Goal: Check status: Check status

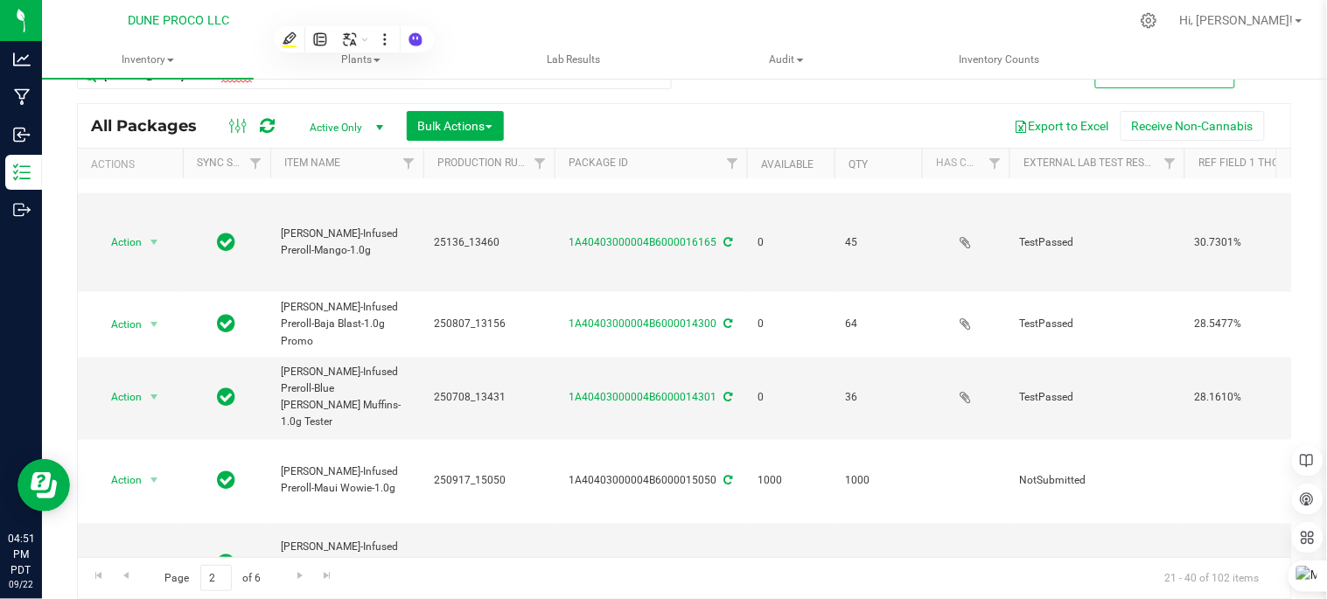
scroll to position [754, 0]
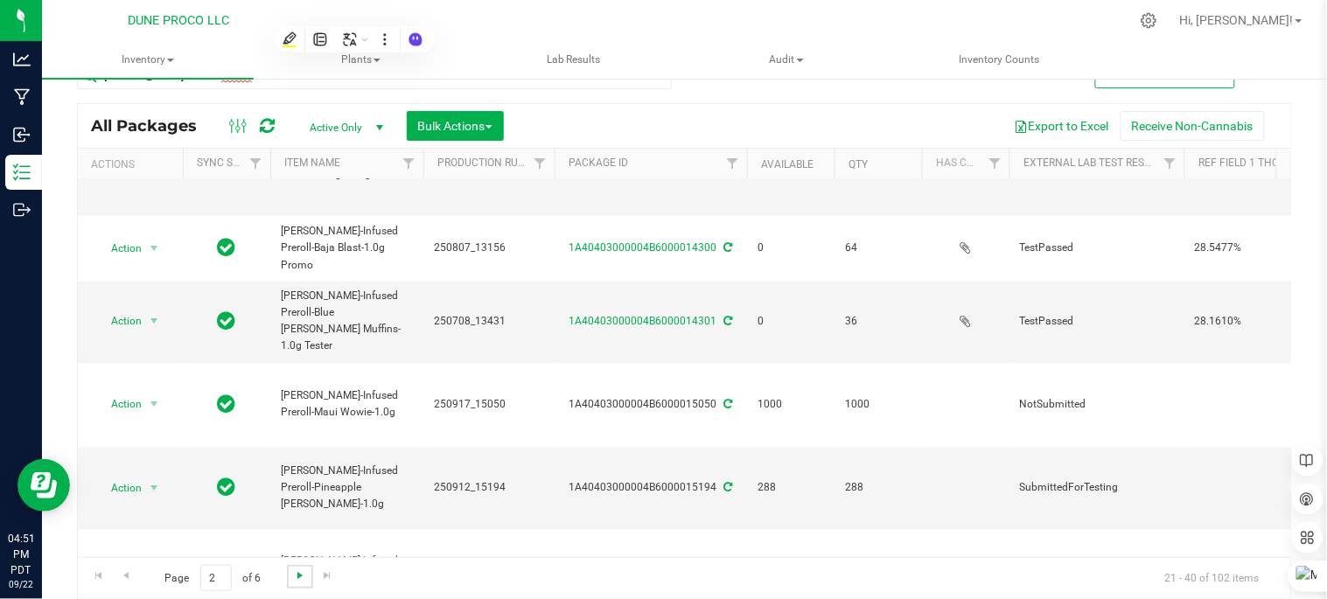
click at [294, 571] on span "Go to the next page" at bounding box center [300, 576] width 14 height 14
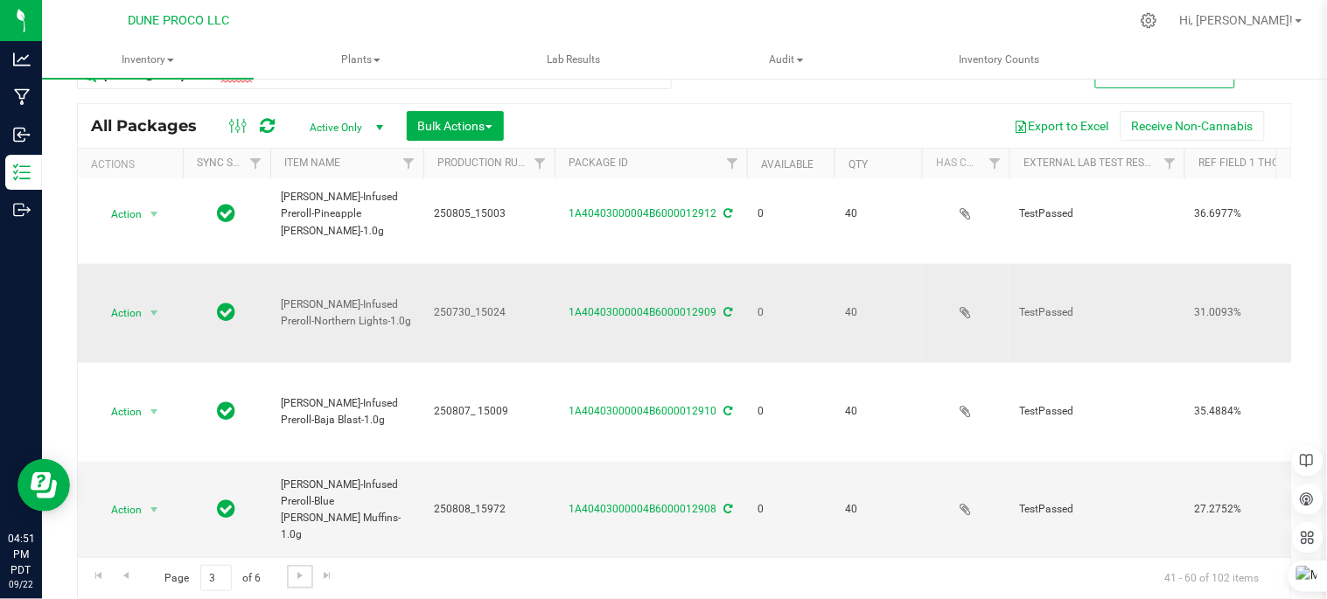
scroll to position [648, 0]
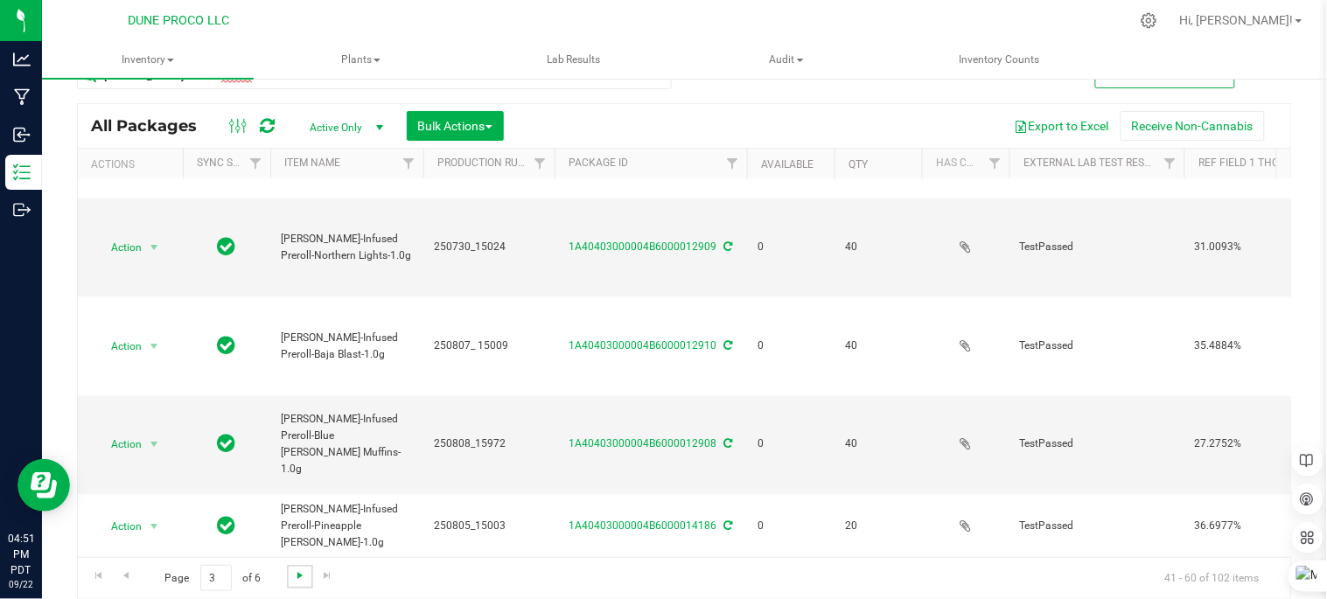
click at [298, 573] on span "Go to the next page" at bounding box center [300, 576] width 14 height 14
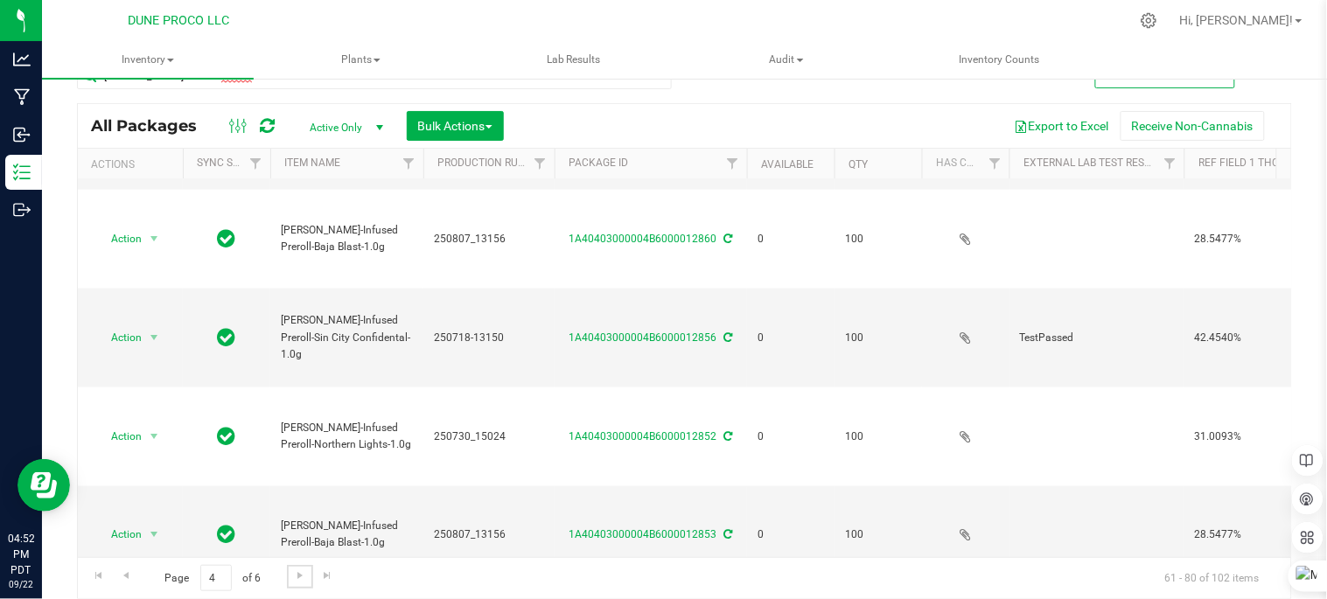
scroll to position [606, 0]
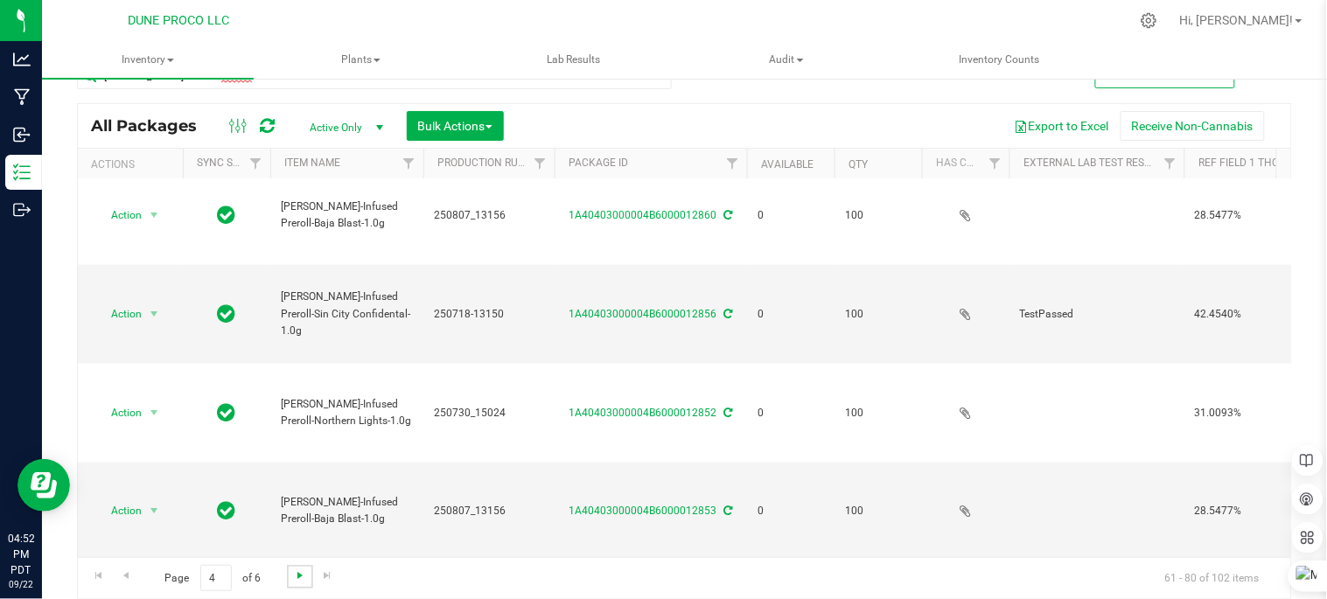
click at [293, 573] on span "Go to the next page" at bounding box center [300, 576] width 14 height 14
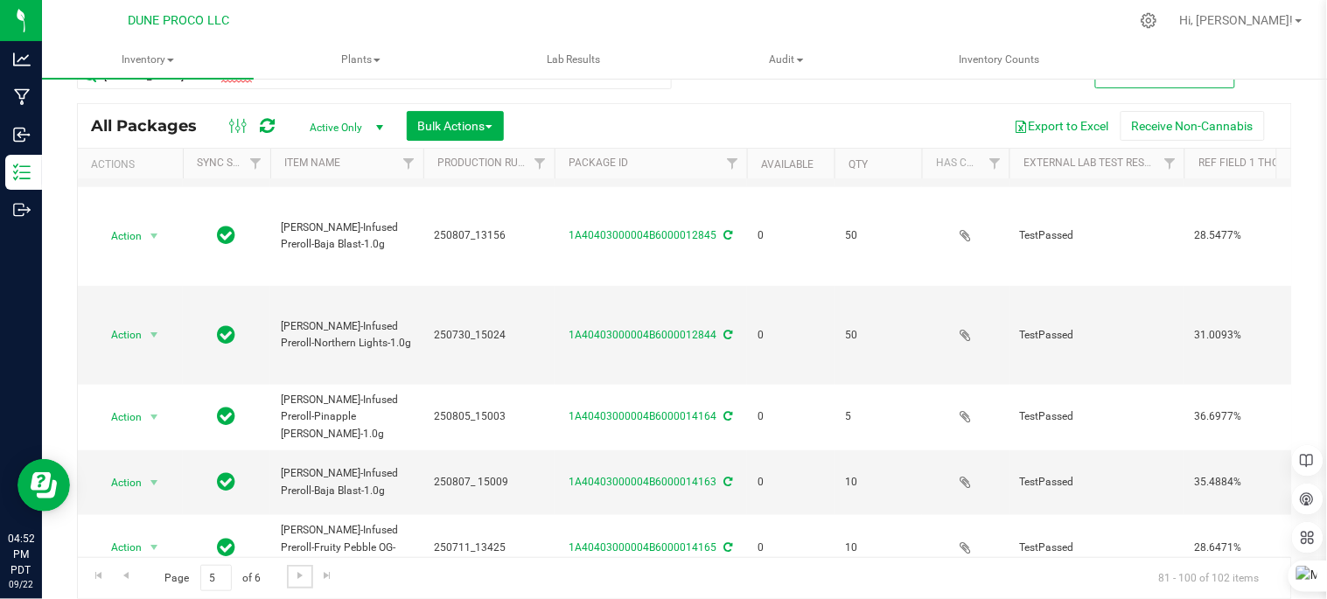
scroll to position [388, 0]
click at [765, 106] on div "All Packages Active Only Active Only Lab Samples Locked All External Internal B…" at bounding box center [684, 126] width 1213 height 44
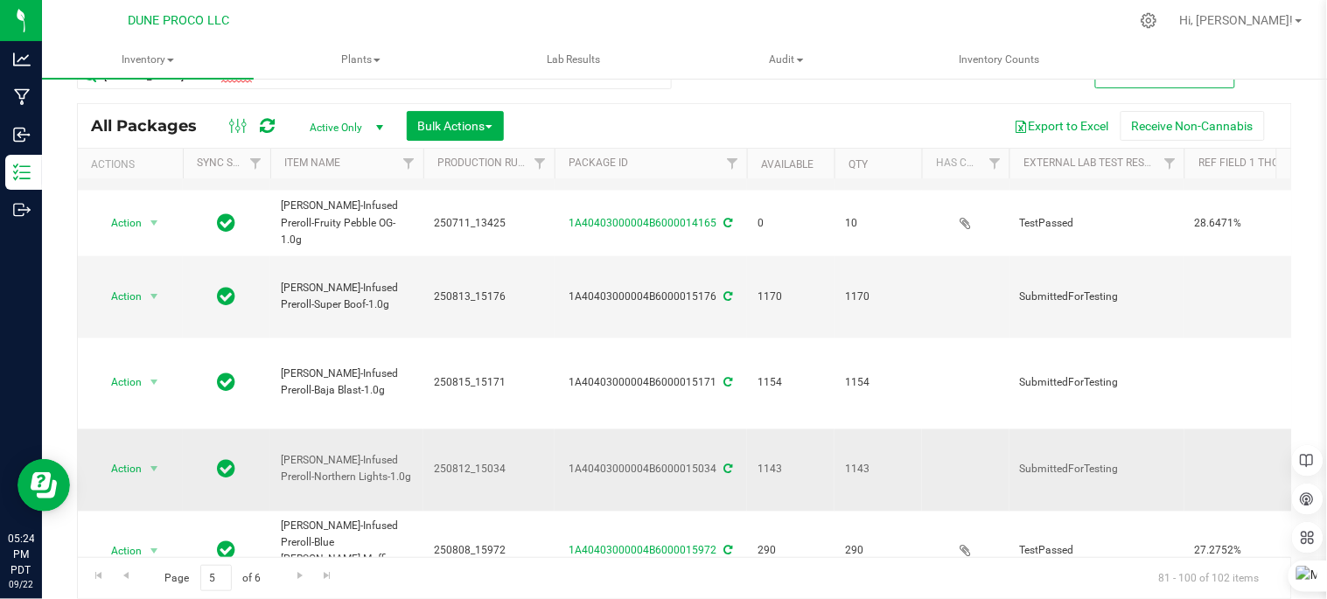
scroll to position [727, 0]
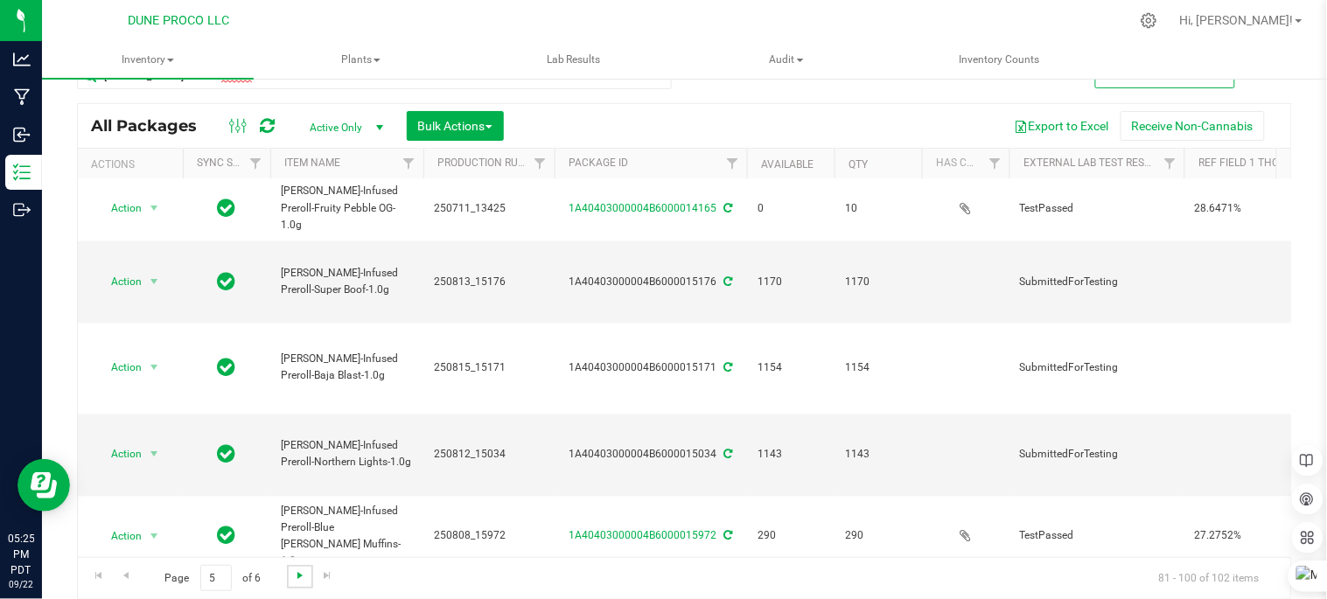
click at [298, 572] on span "Go to the next page" at bounding box center [300, 576] width 14 height 14
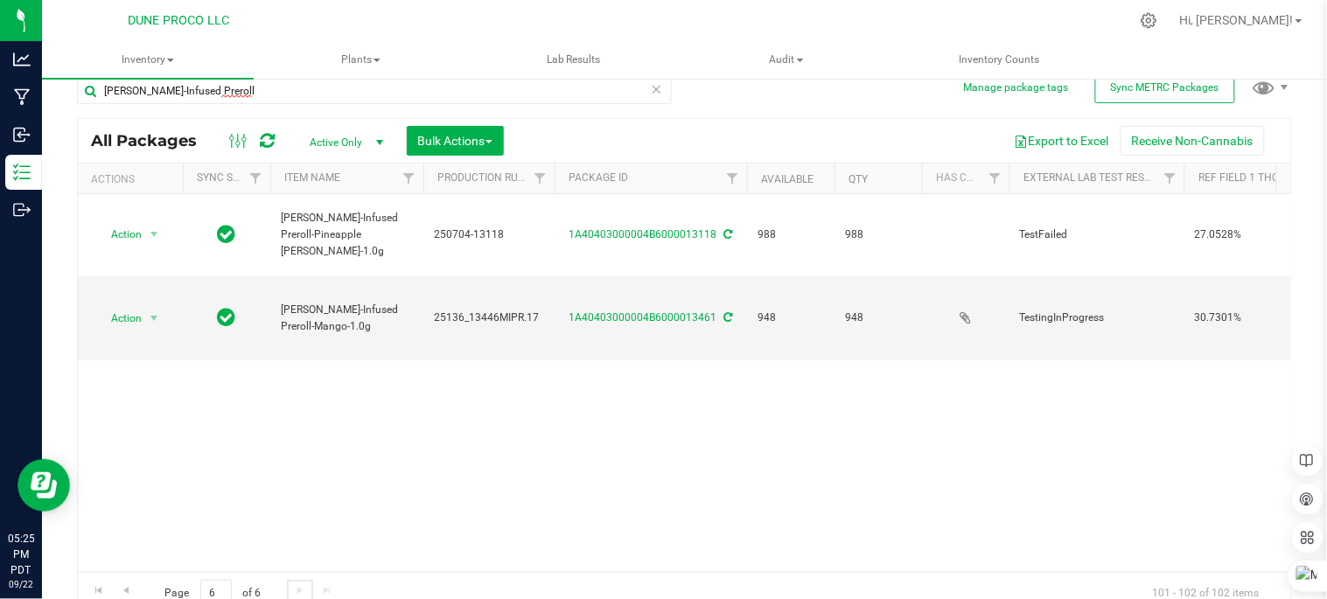
scroll to position [36, 0]
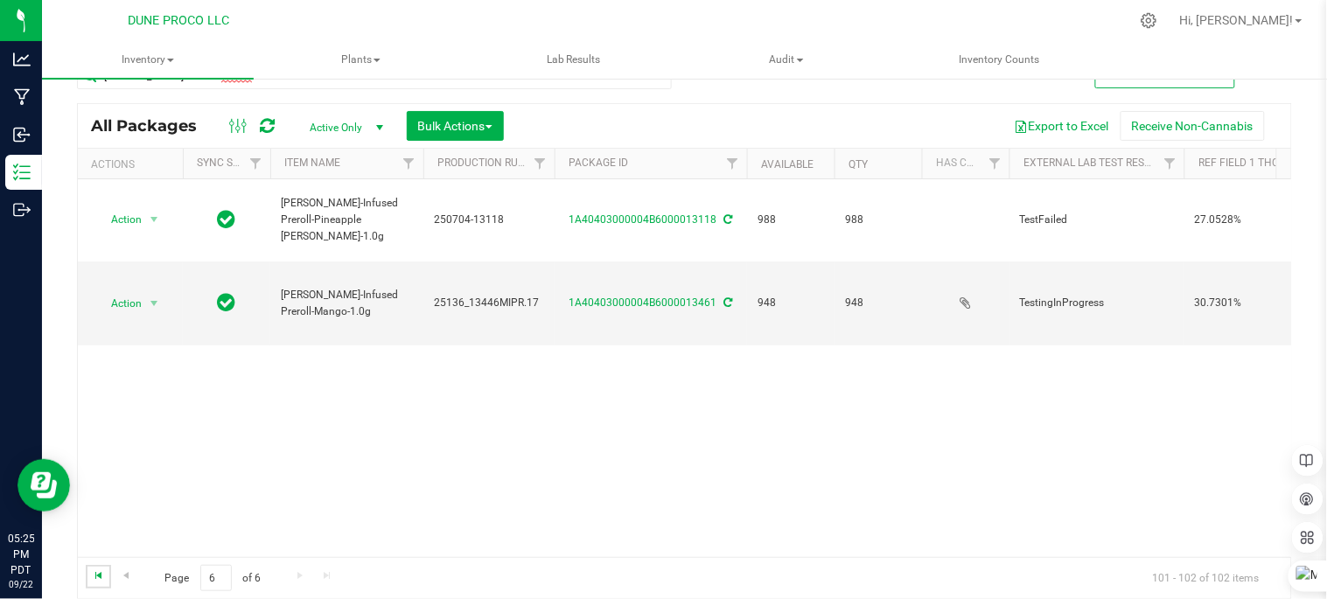
click at [97, 574] on span "Go to the first page" at bounding box center [99, 576] width 14 height 14
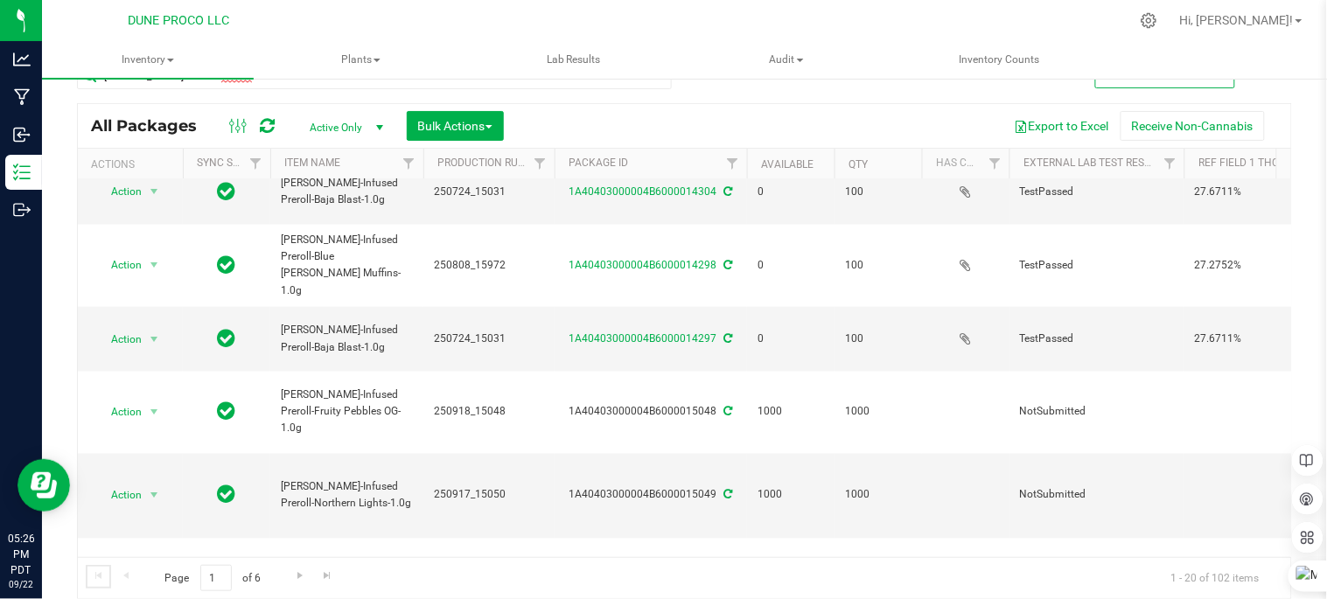
scroll to position [678, 0]
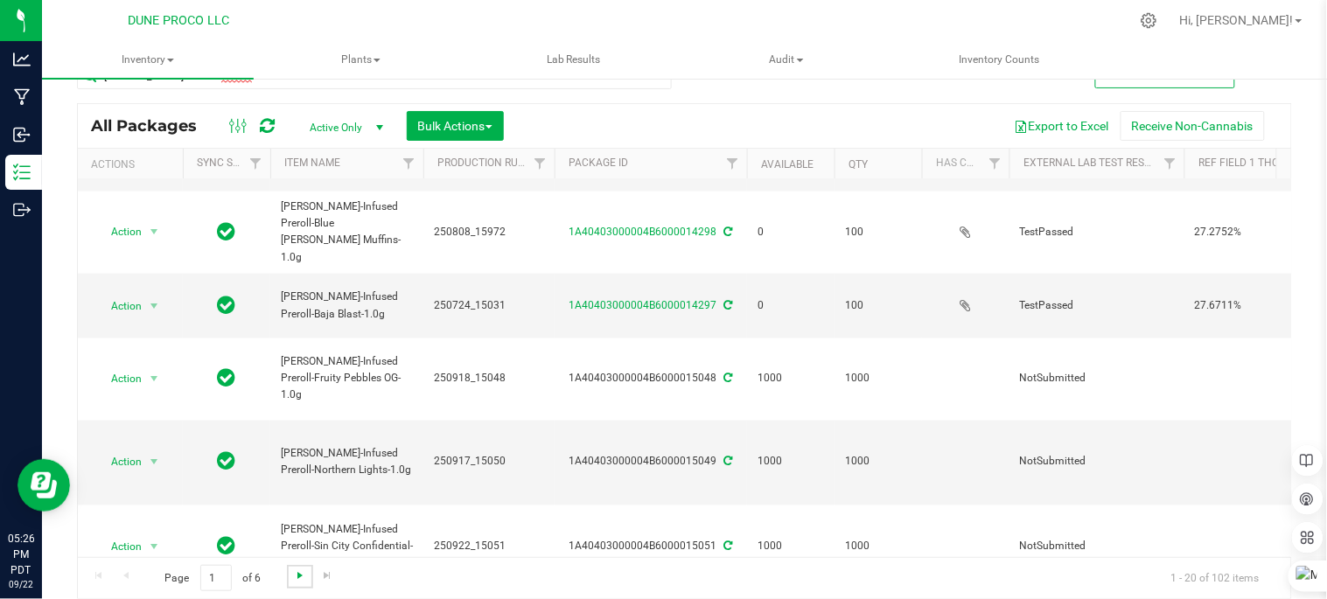
click at [302, 574] on span "Go to the next page" at bounding box center [300, 576] width 14 height 14
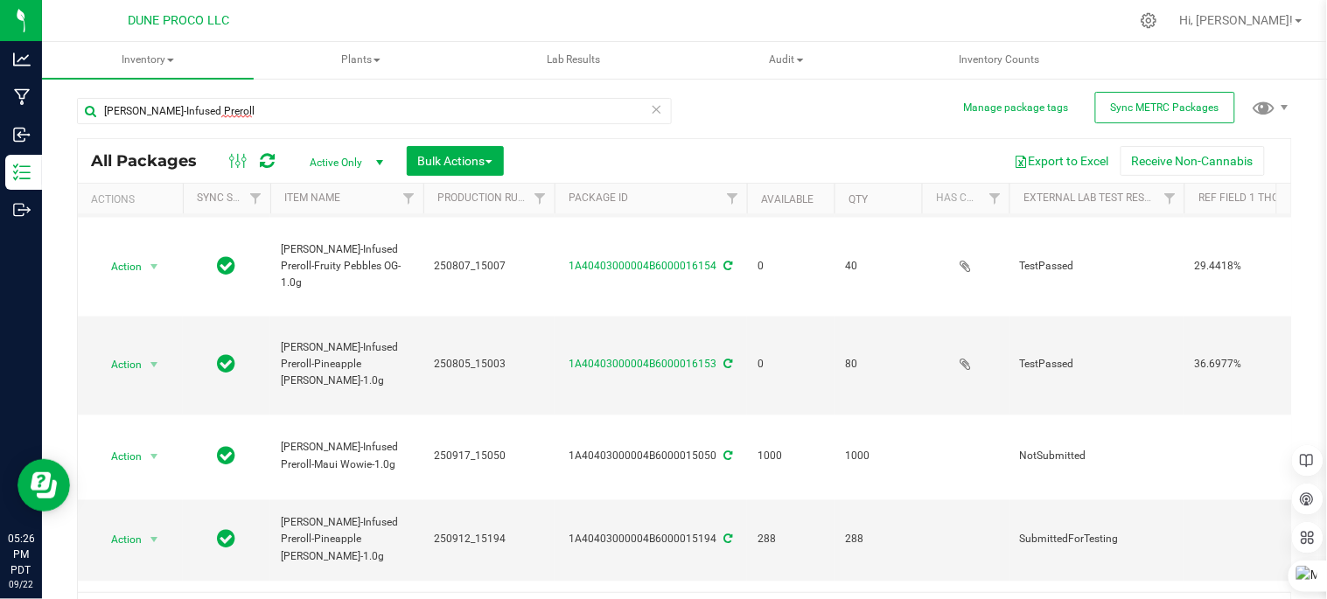
scroll to position [36, 0]
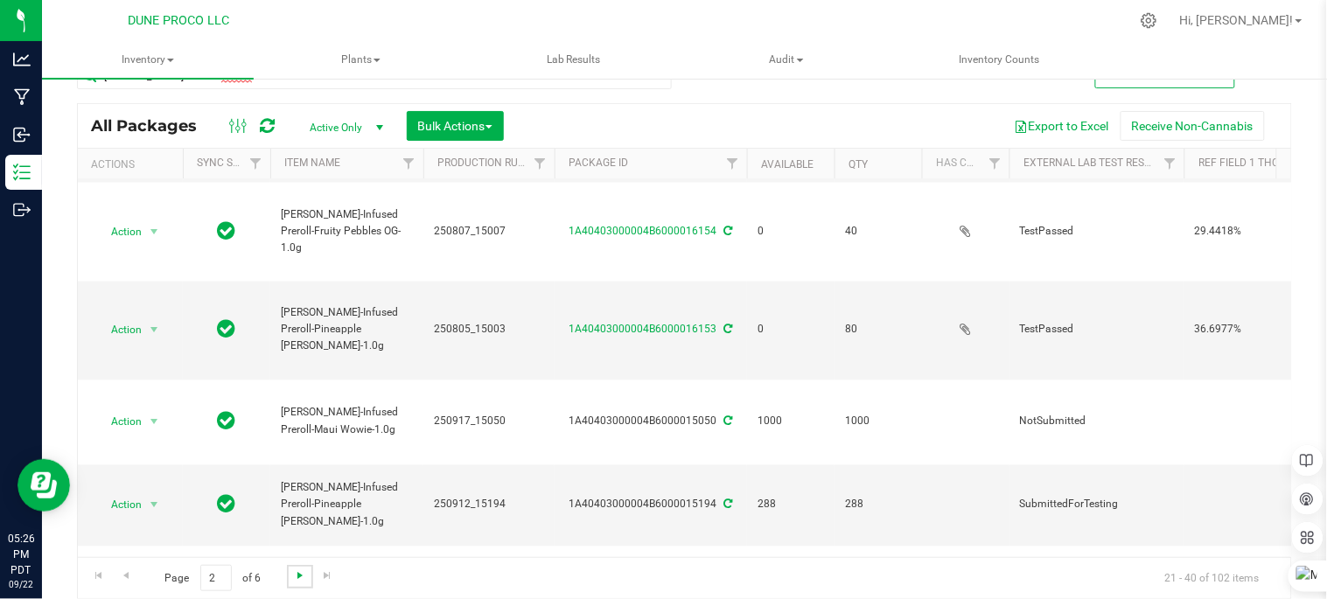
click at [304, 577] on span "Go to the next page" at bounding box center [300, 576] width 14 height 14
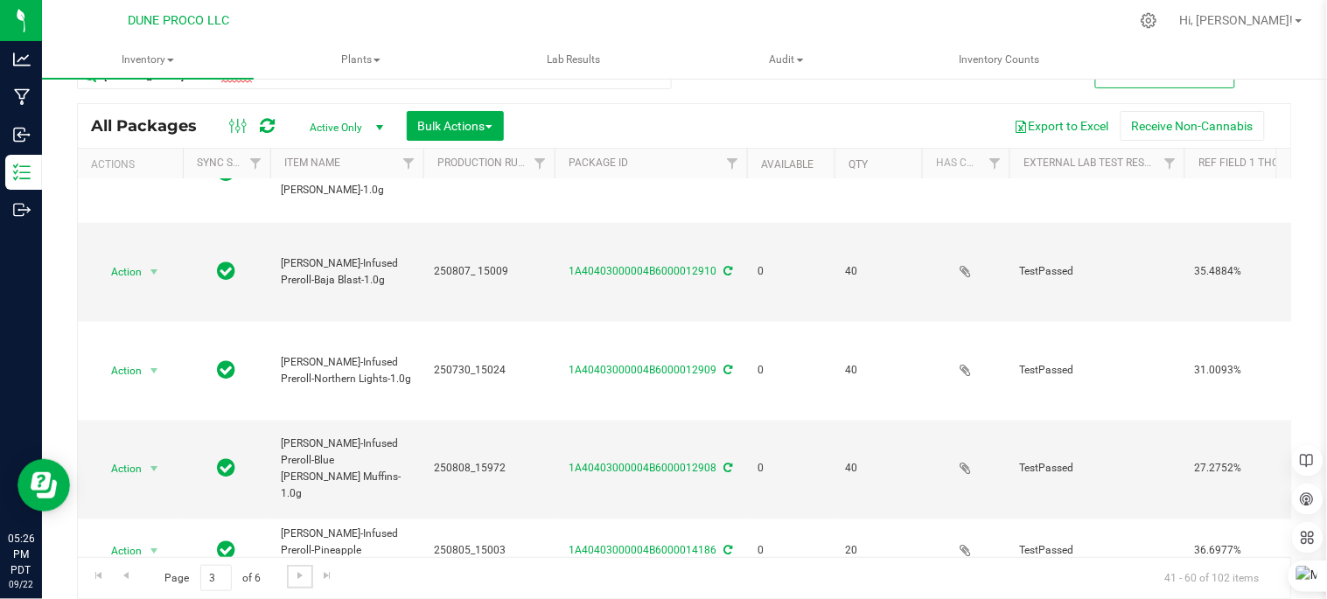
scroll to position [648, 0]
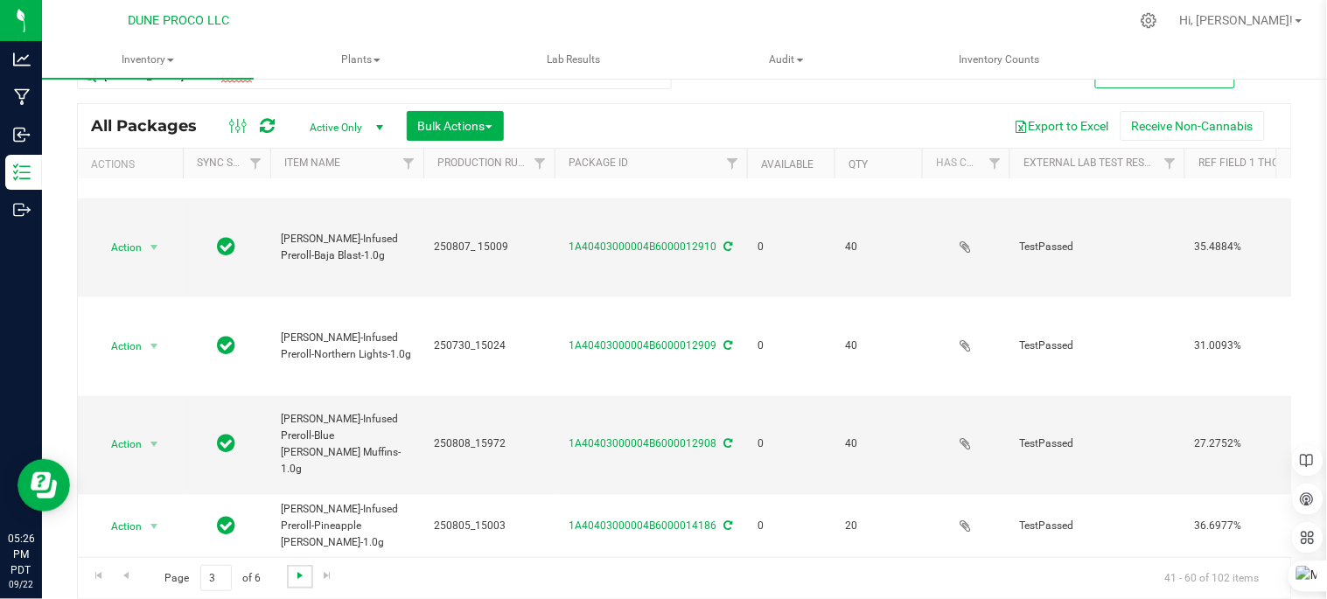
click at [299, 569] on span "Go to the next page" at bounding box center [300, 576] width 14 height 14
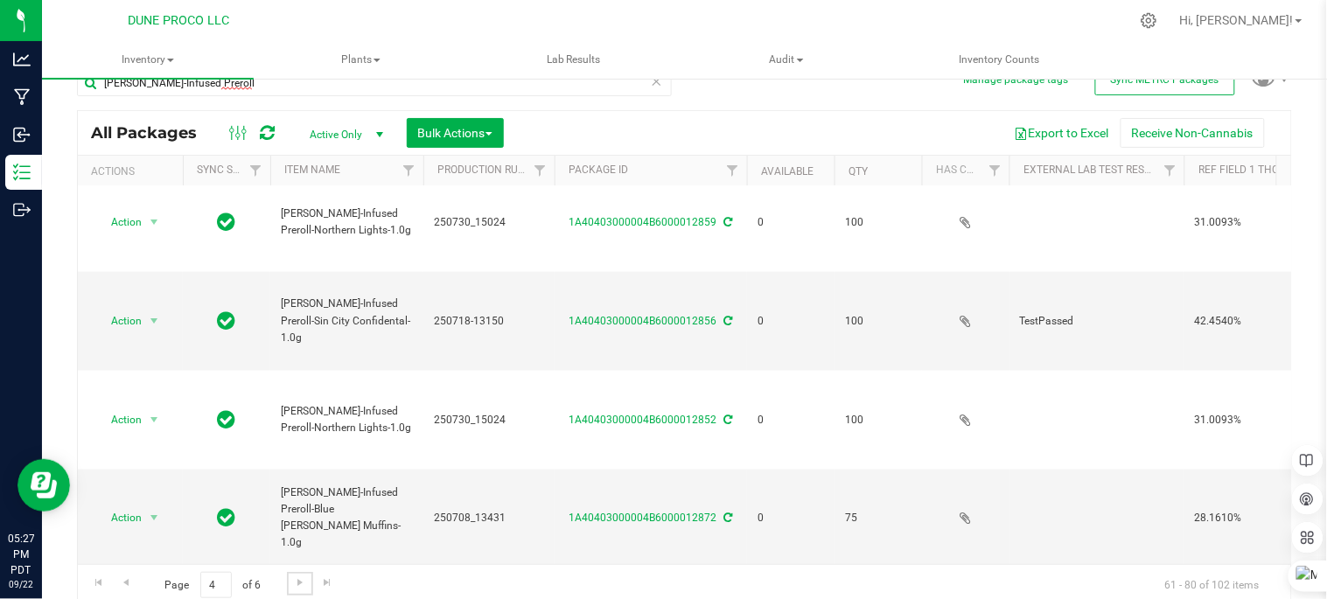
scroll to position [36, 0]
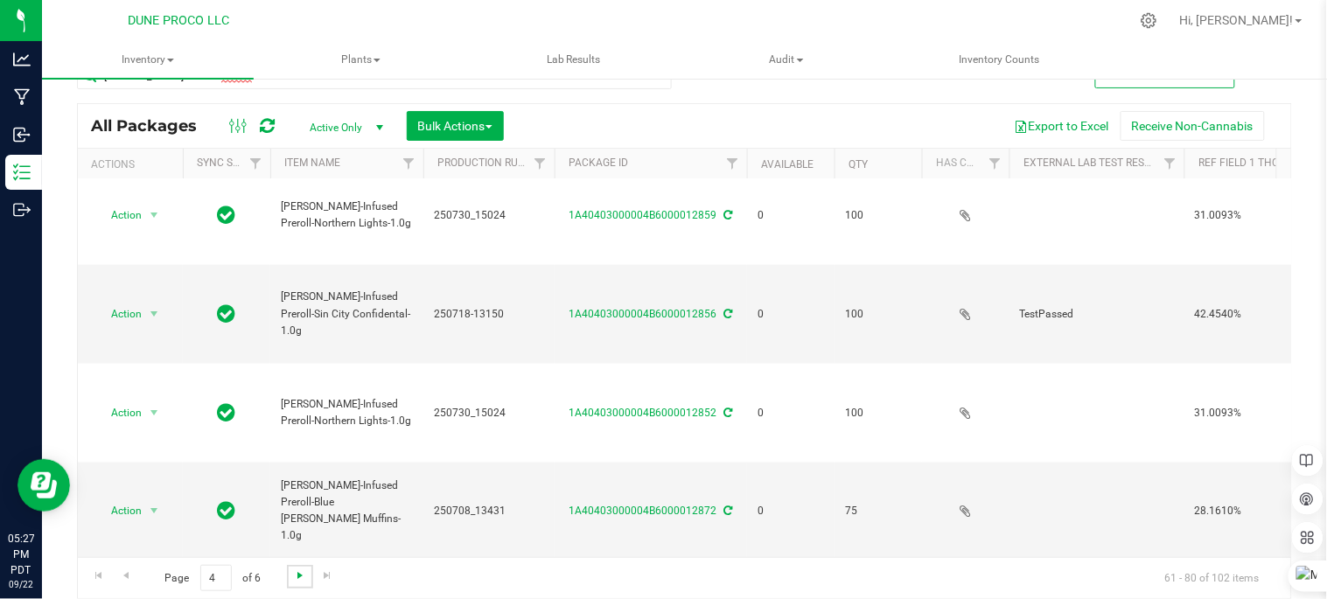
click at [299, 571] on span "Go to the next page" at bounding box center [300, 576] width 14 height 14
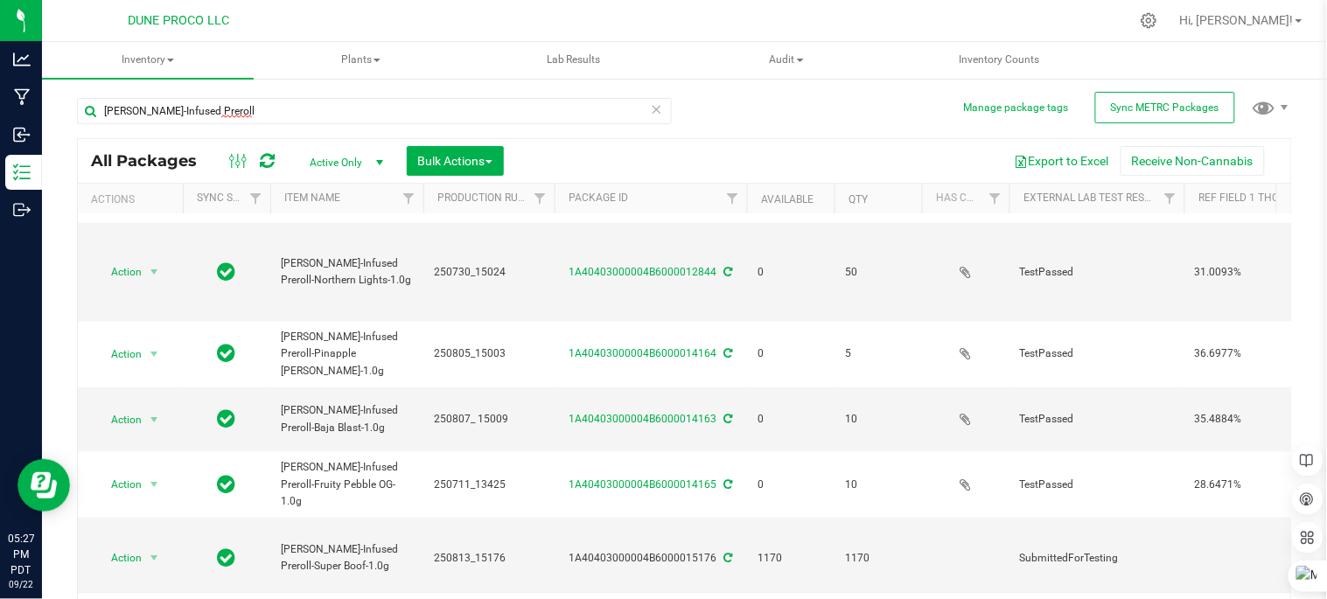
scroll to position [388, 0]
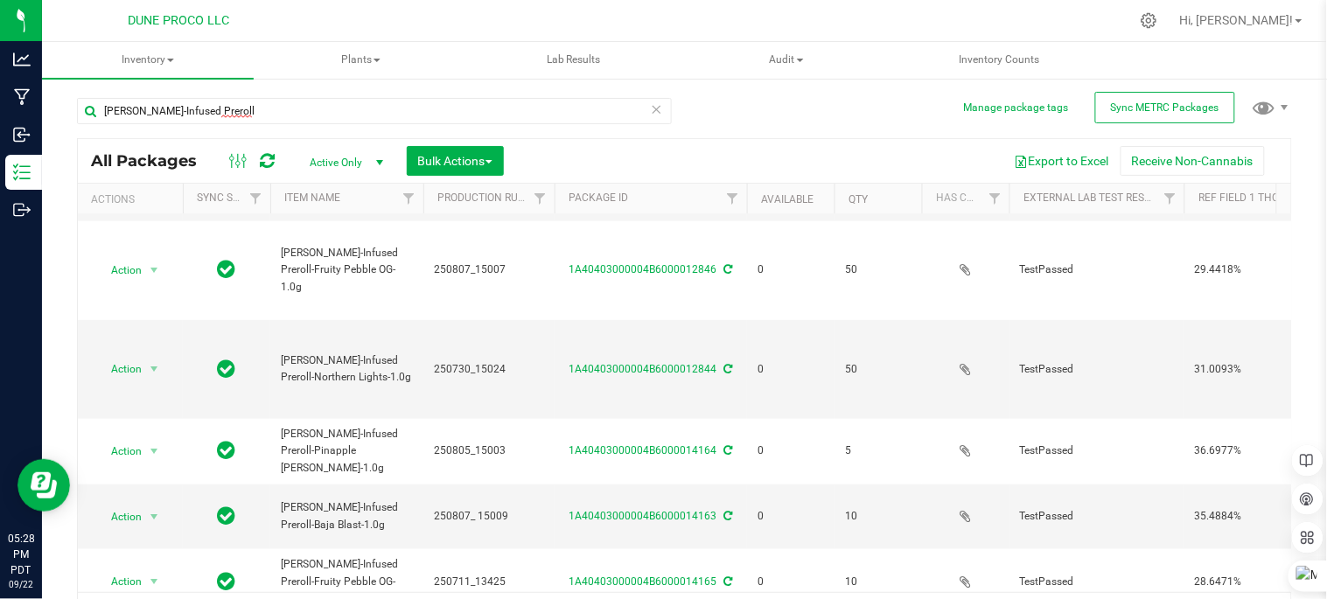
drag, startPoint x: 448, startPoint y: 168, endPoint x: 234, endPoint y: 304, distance: 253.3
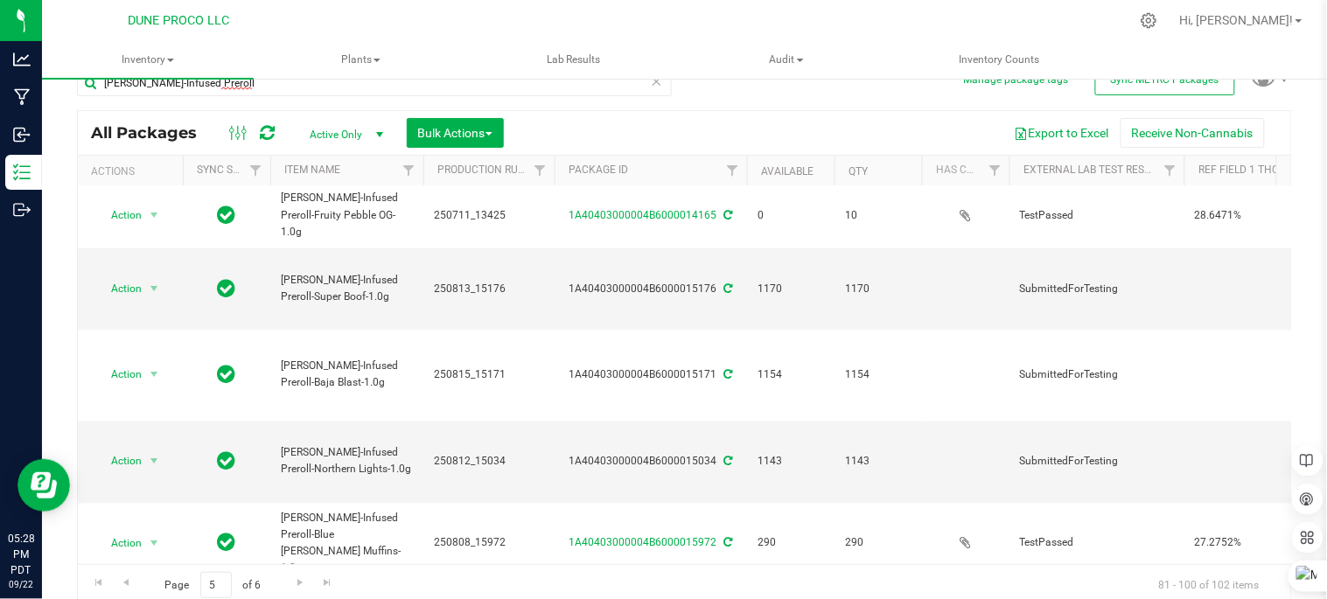
scroll to position [36, 0]
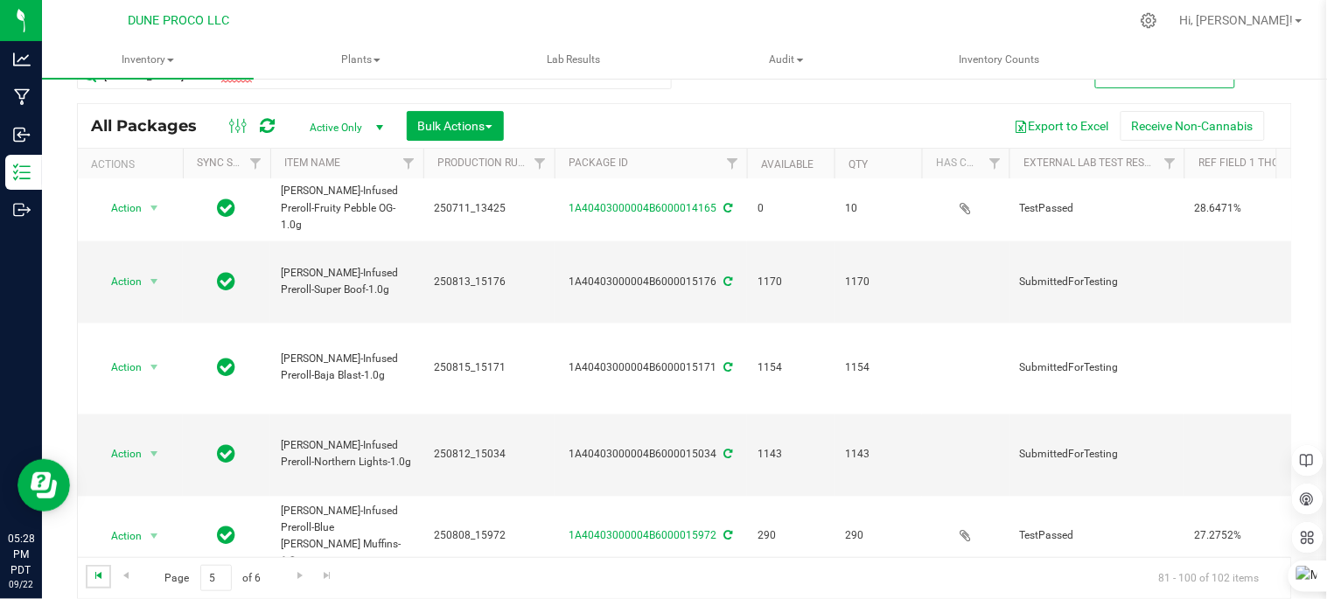
click at [96, 575] on span "Go to the first page" at bounding box center [99, 576] width 14 height 14
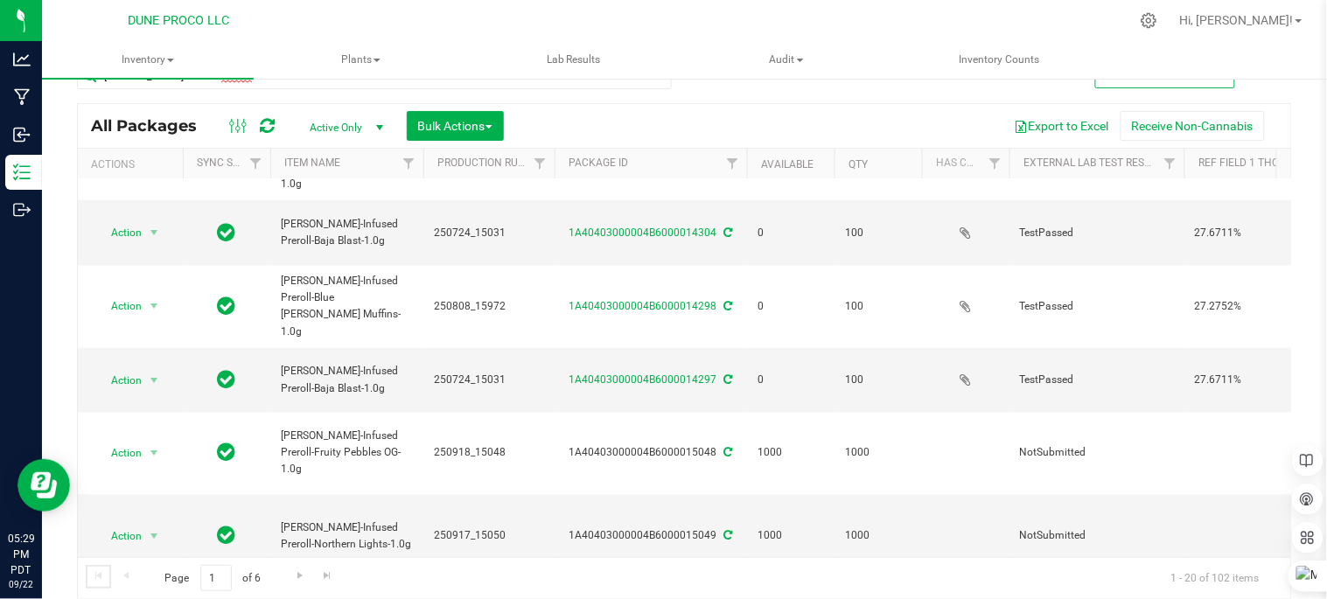
scroll to position [678, 0]
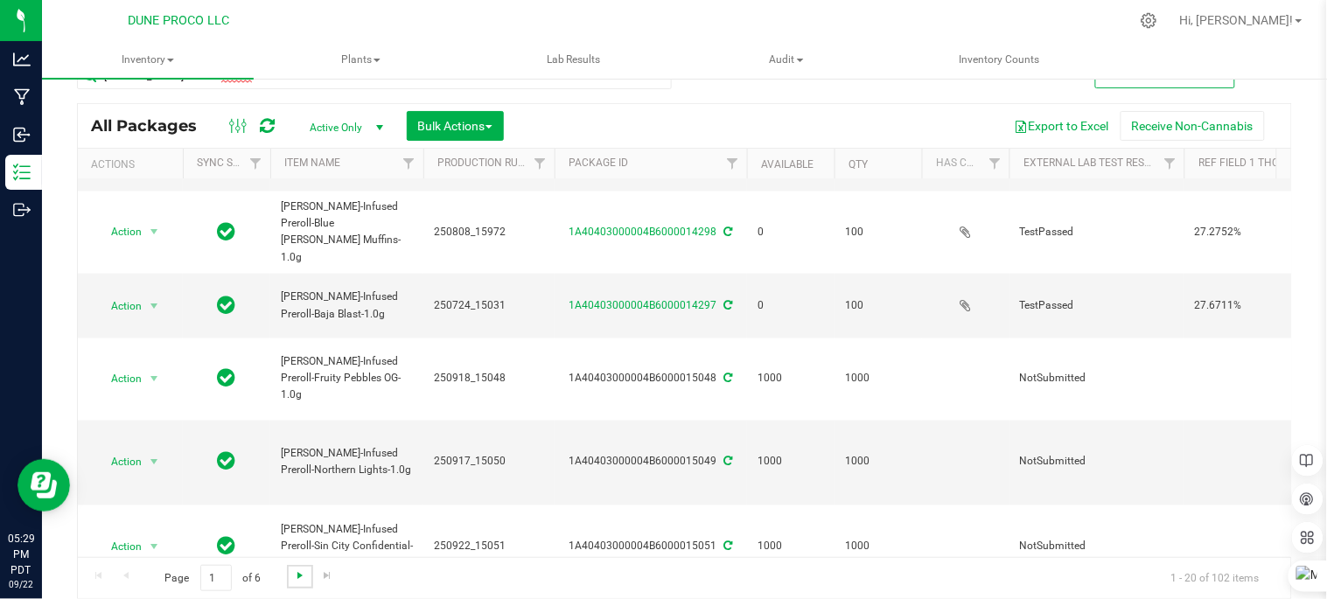
click at [293, 575] on span "Go to the next page" at bounding box center [300, 576] width 14 height 14
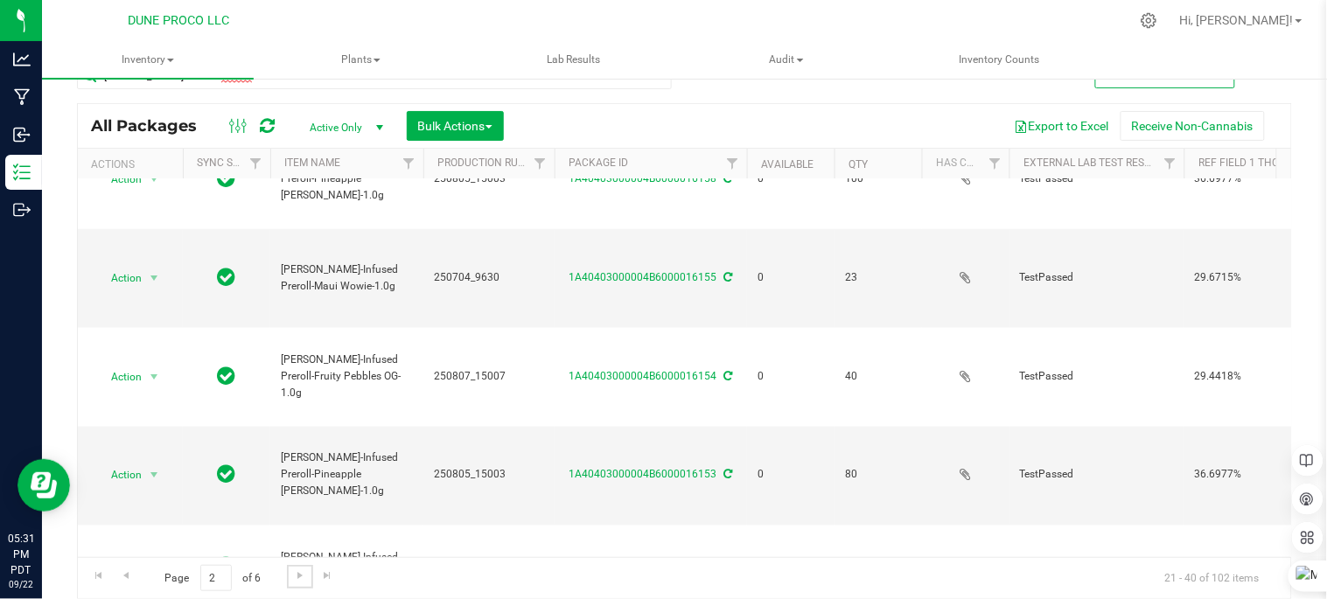
scroll to position [754, 0]
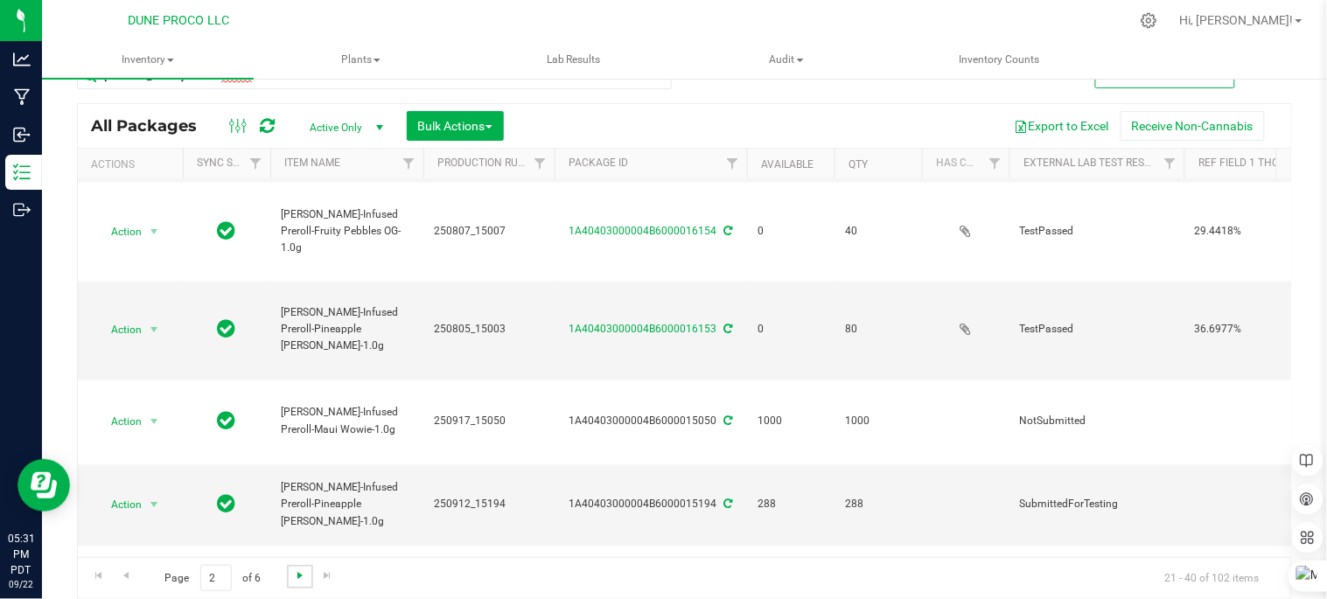
click at [298, 575] on span "Go to the next page" at bounding box center [300, 576] width 14 height 14
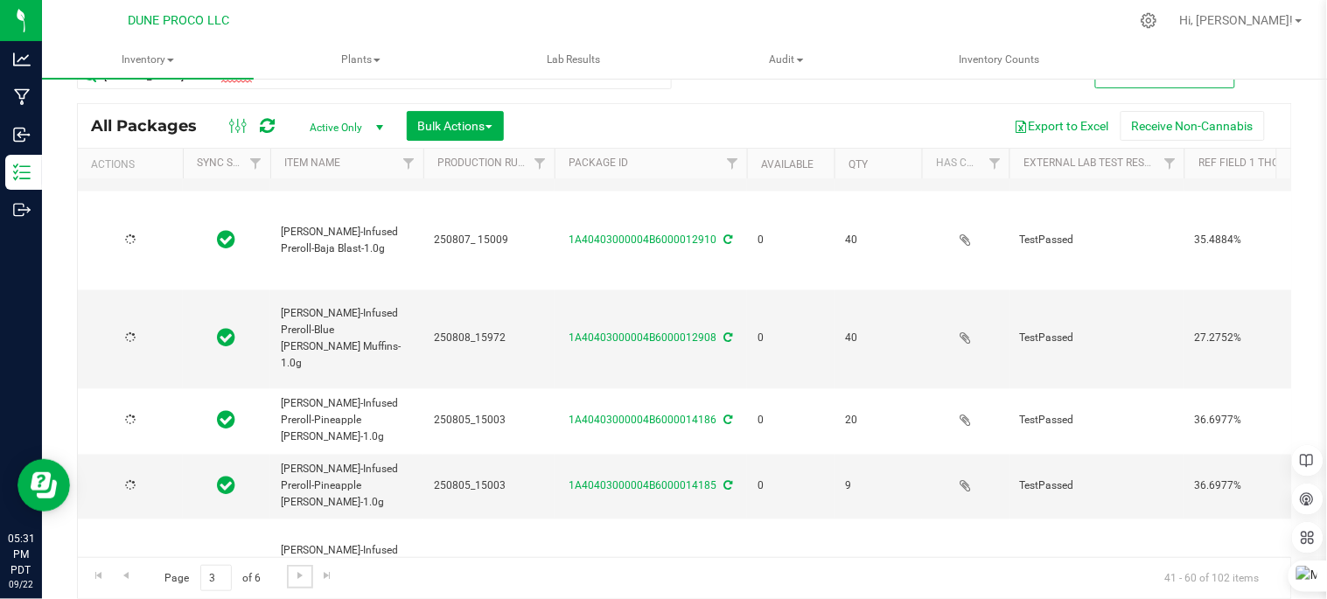
type input "[DATE]"
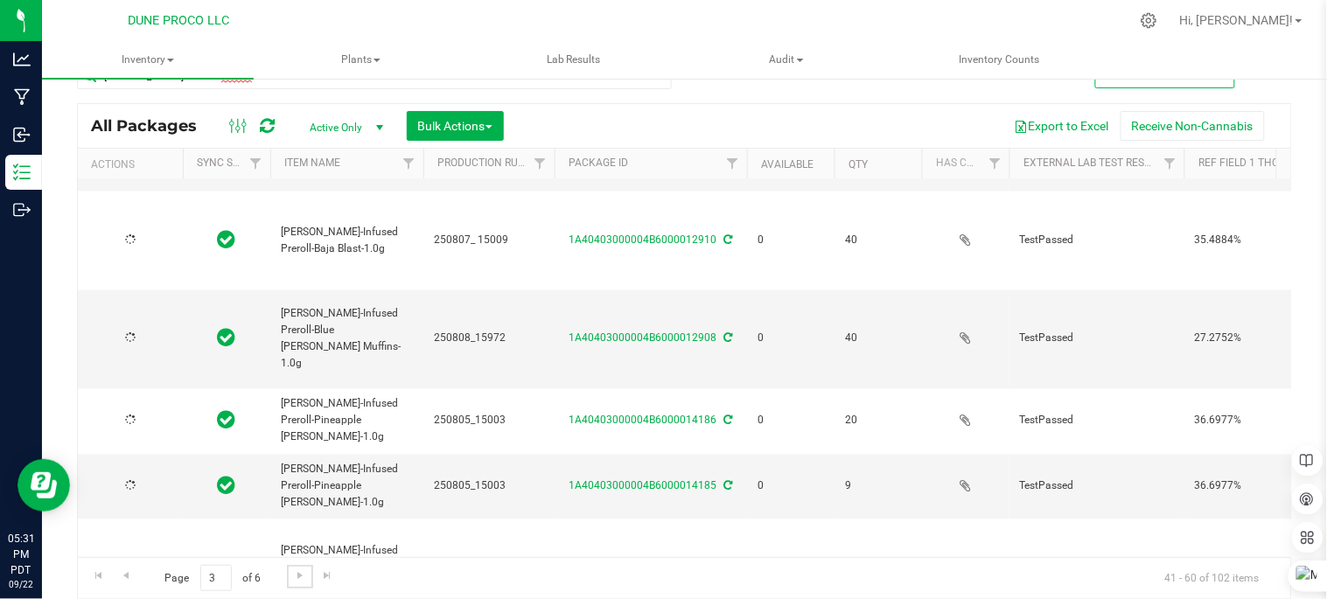
type input "[DATE]"
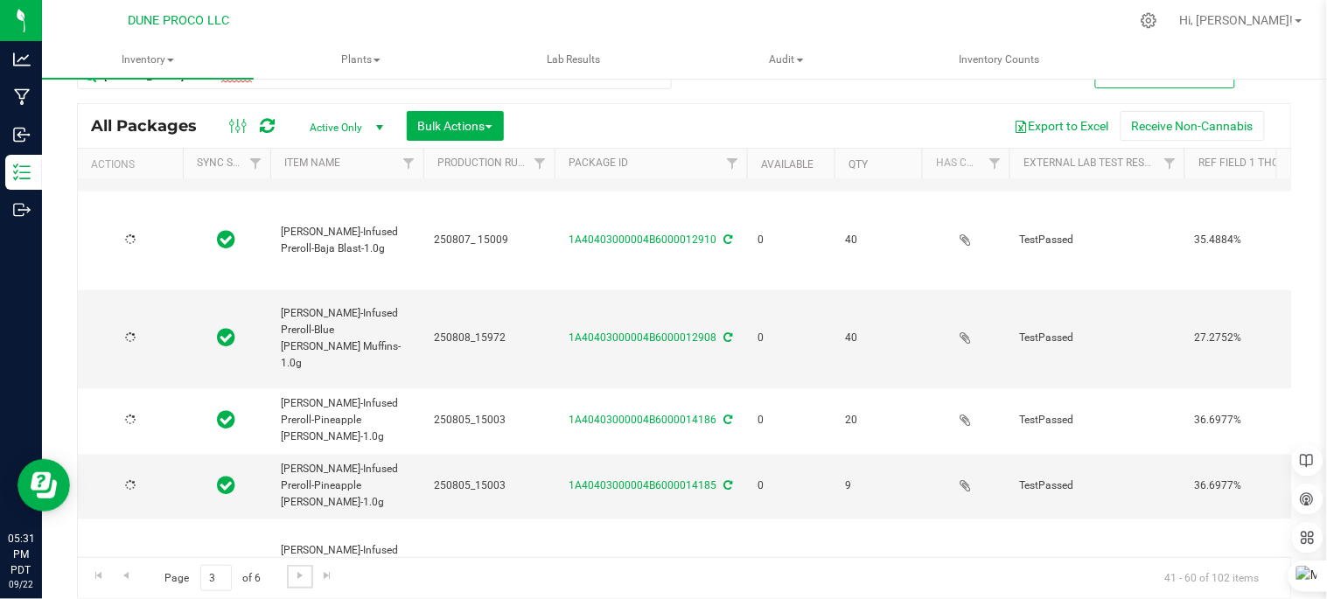
type input "[DATE]"
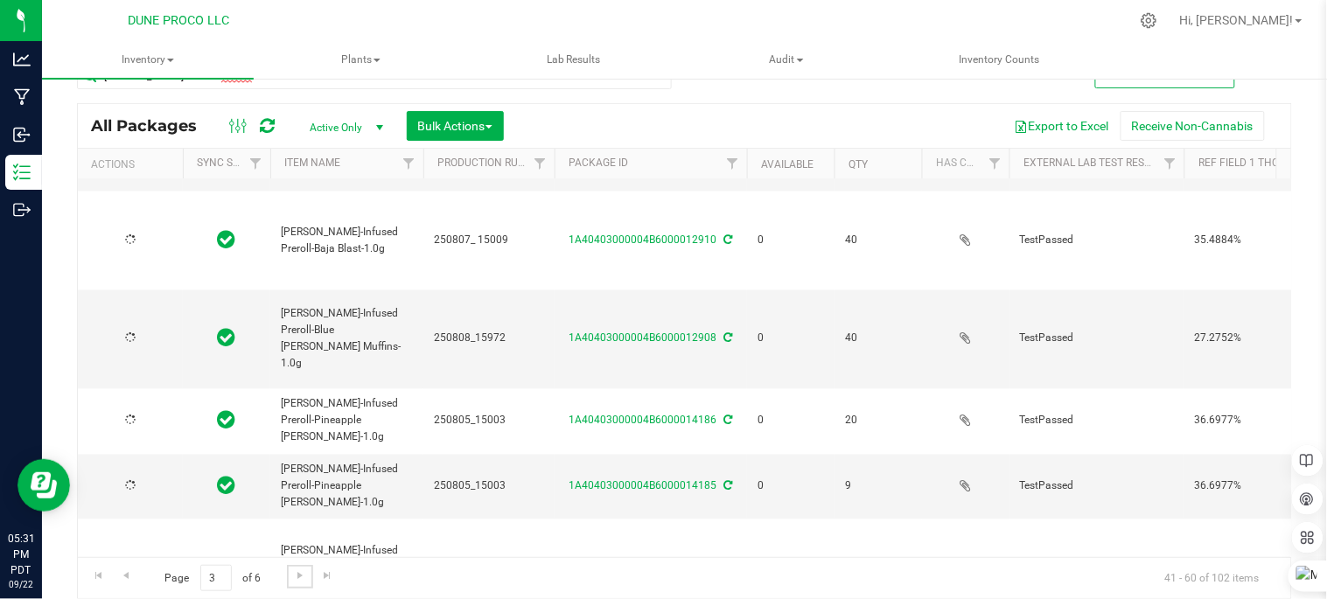
type input "[DATE]"
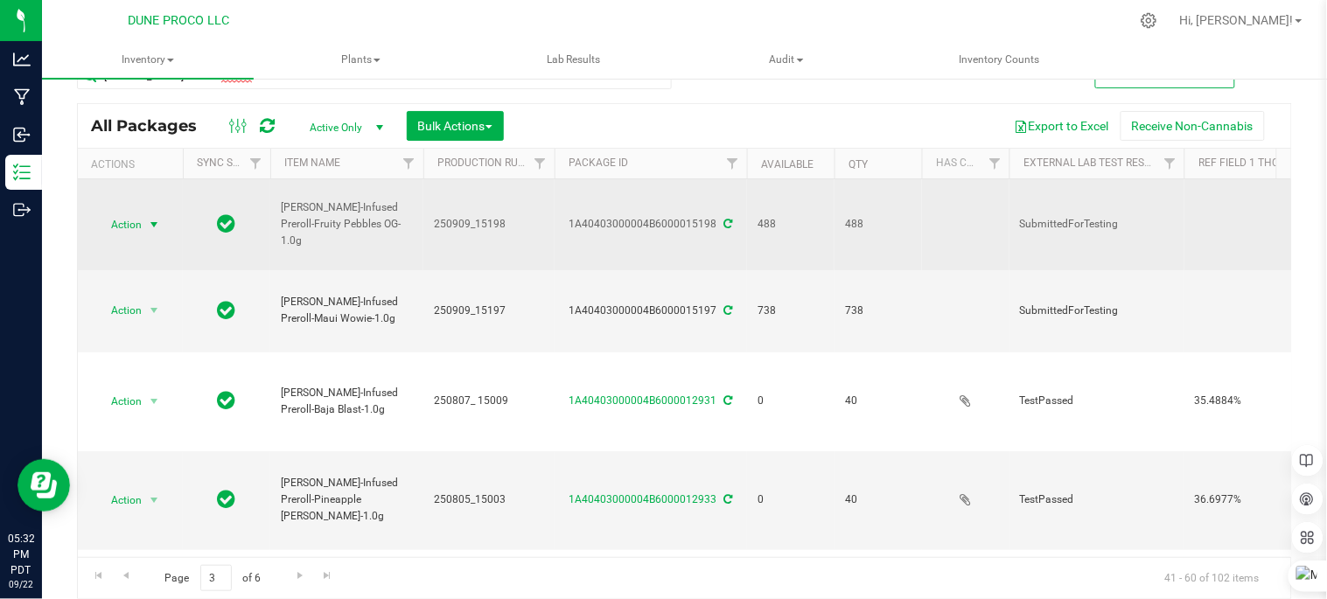
drag, startPoint x: 473, startPoint y: 381, endPoint x: 151, endPoint y: 229, distance: 356.1
click at [151, 218] on span "select" at bounding box center [154, 225] width 14 height 14
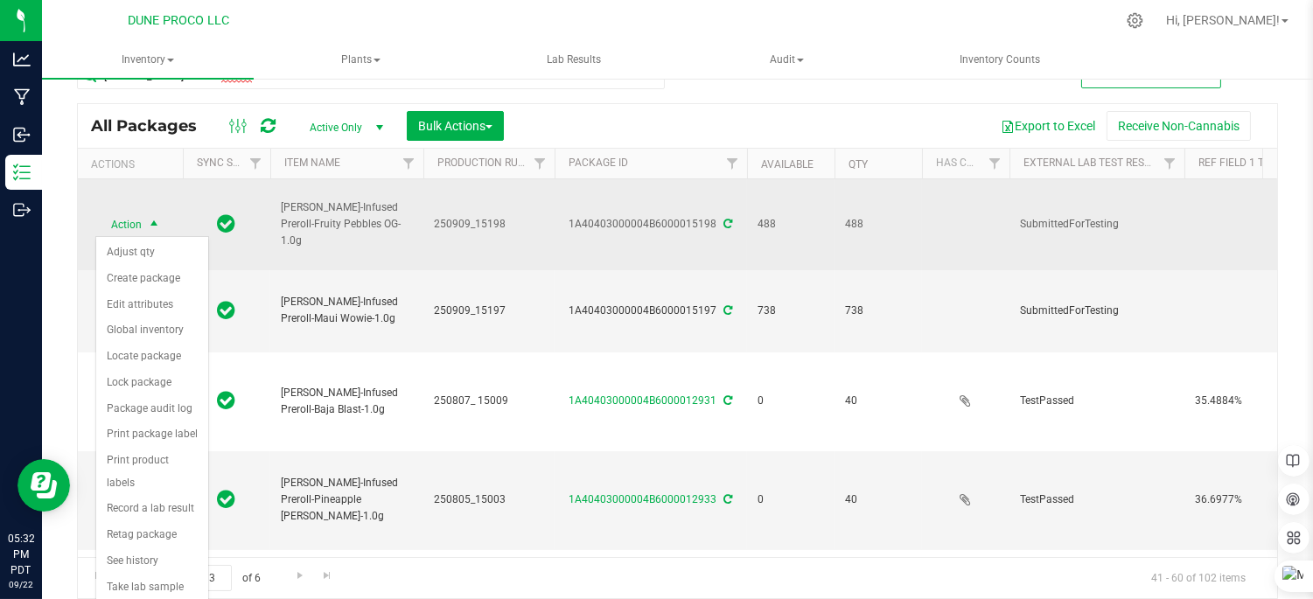
click at [172, 213] on td "Action Action Adjust qty Create package Edit attributes Global inventory Locate…" at bounding box center [130, 224] width 105 height 91
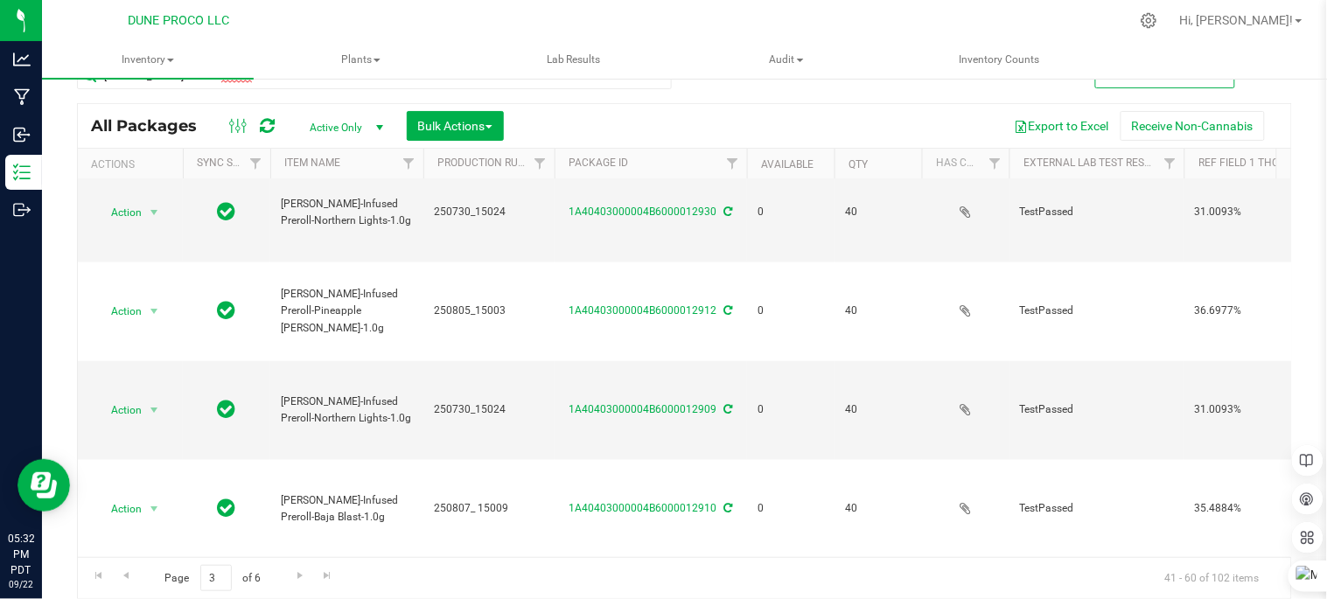
scroll to position [648, 0]
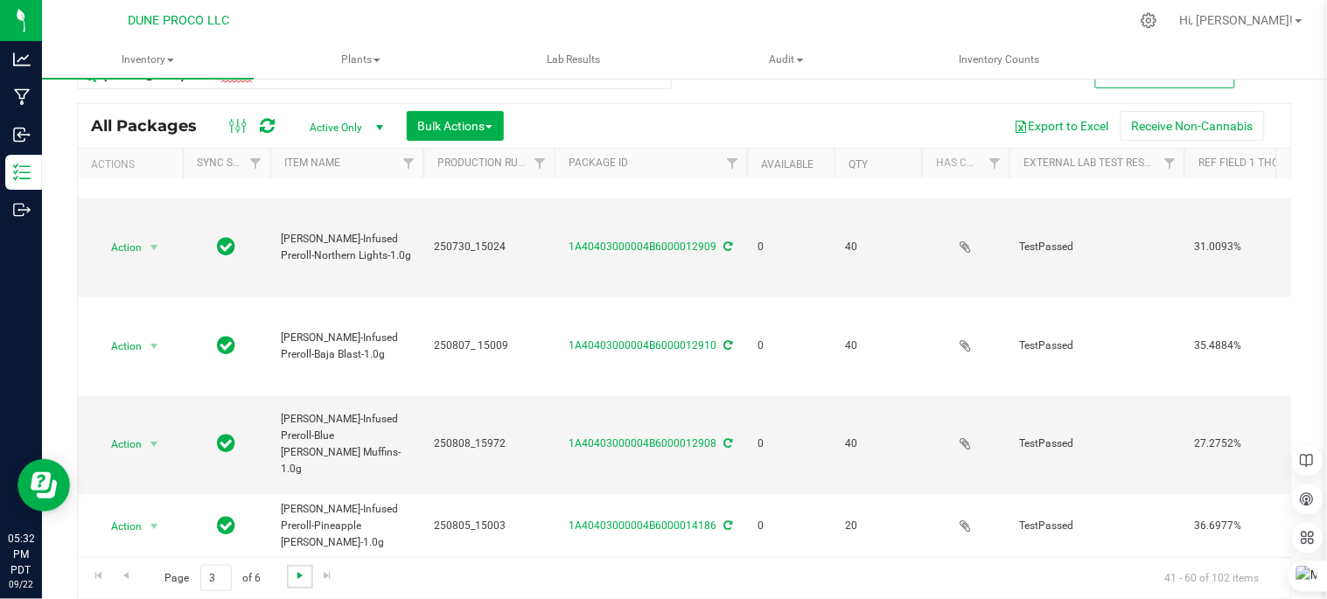
click at [304, 576] on span "Go to the next page" at bounding box center [300, 576] width 14 height 14
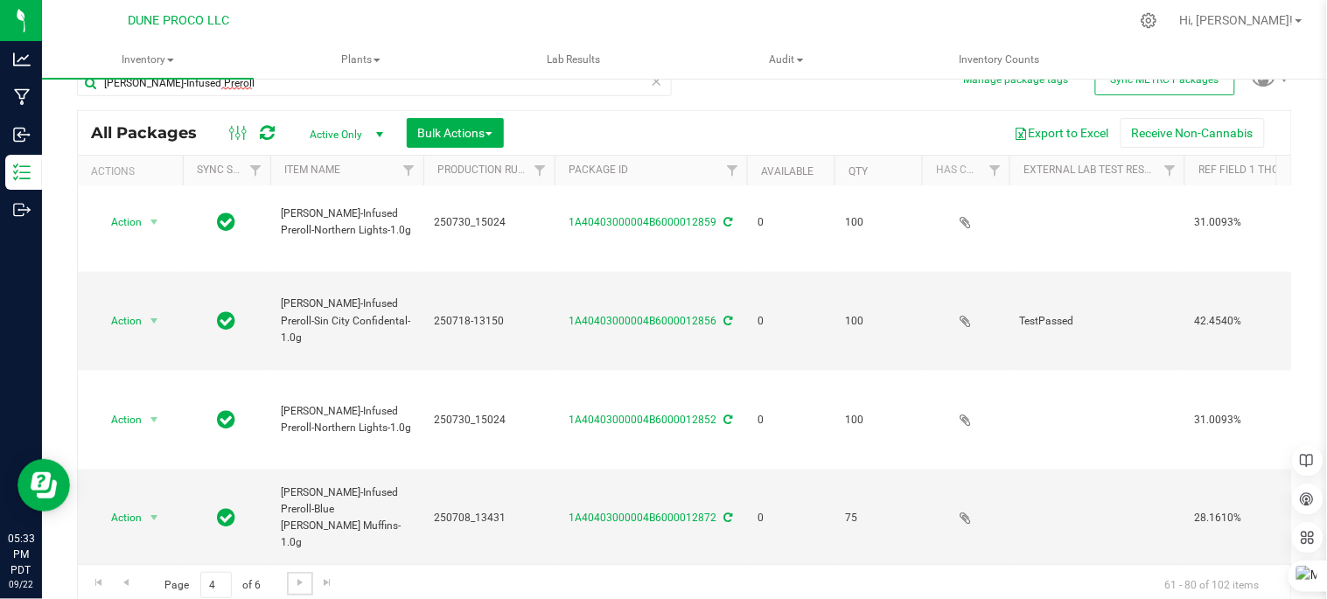
scroll to position [36, 0]
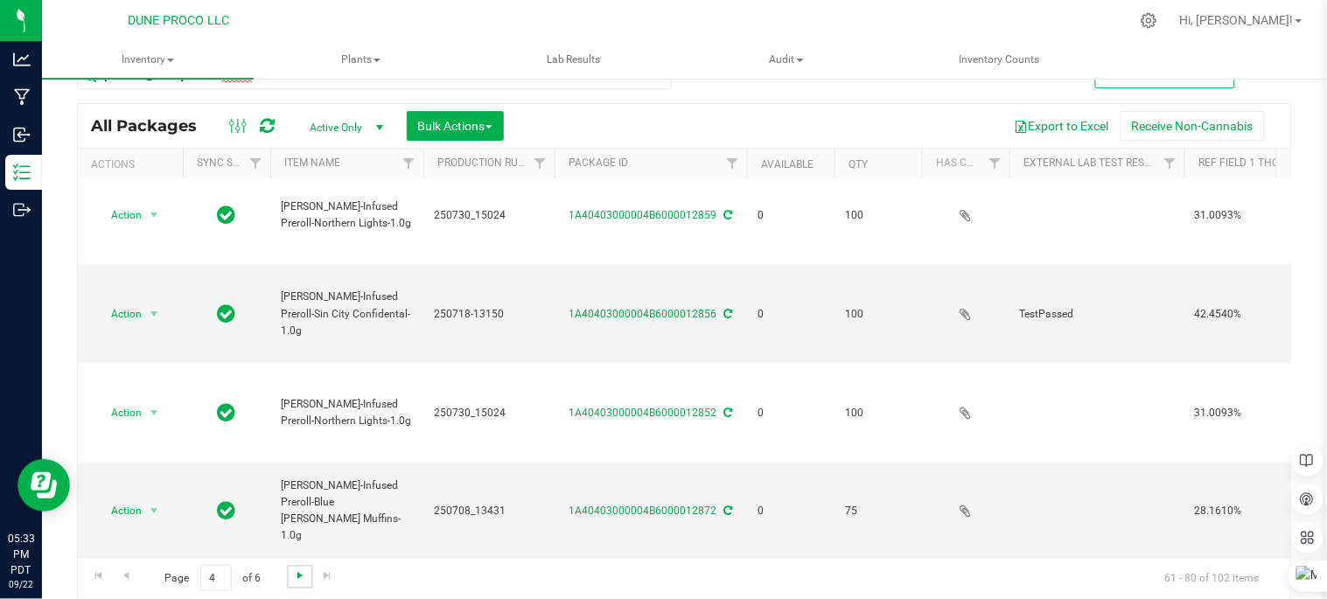
click at [295, 581] on span "Go to the next page" at bounding box center [300, 576] width 14 height 14
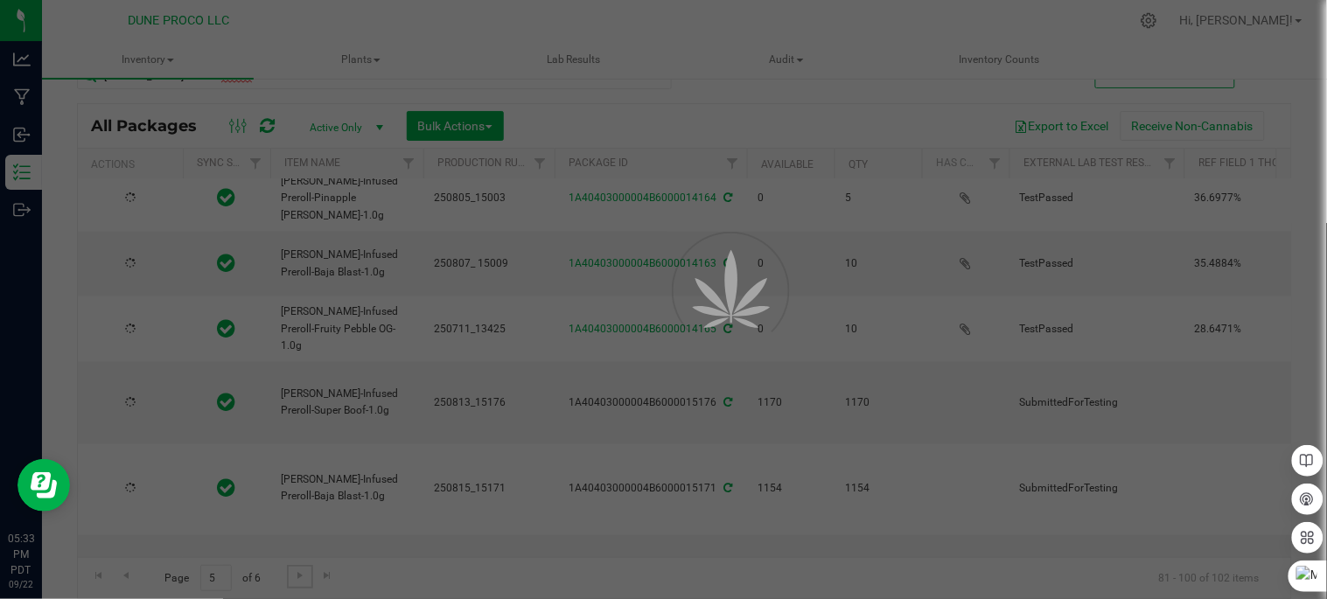
type input "[DATE]"
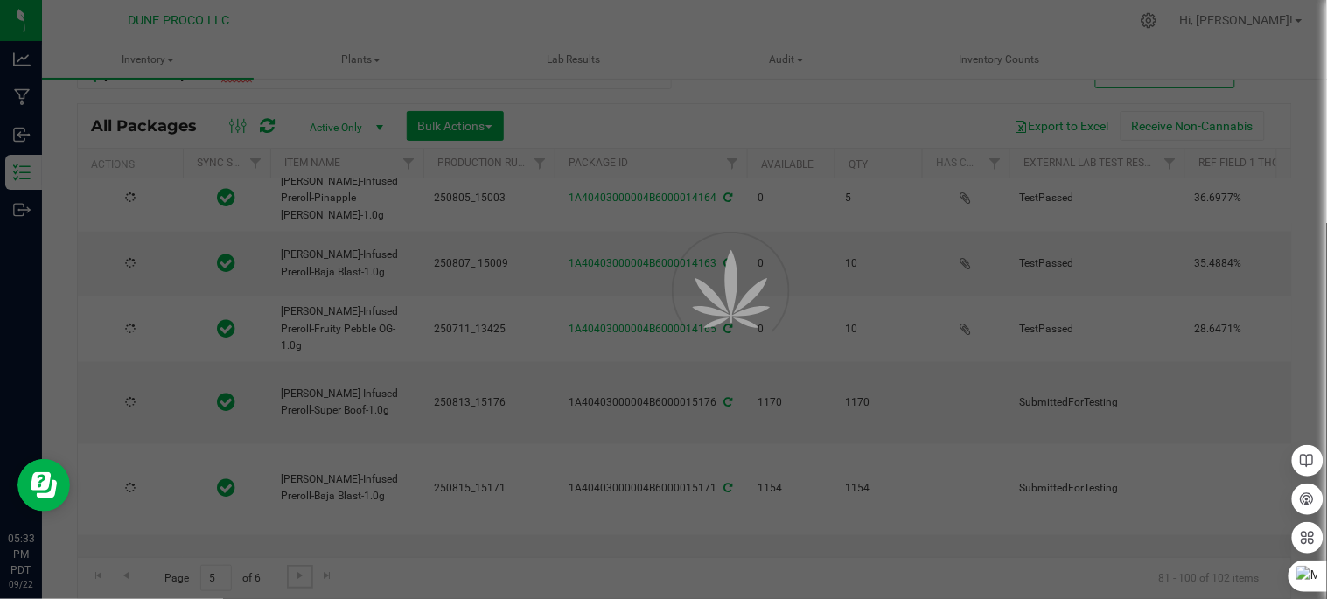
type input "[DATE]"
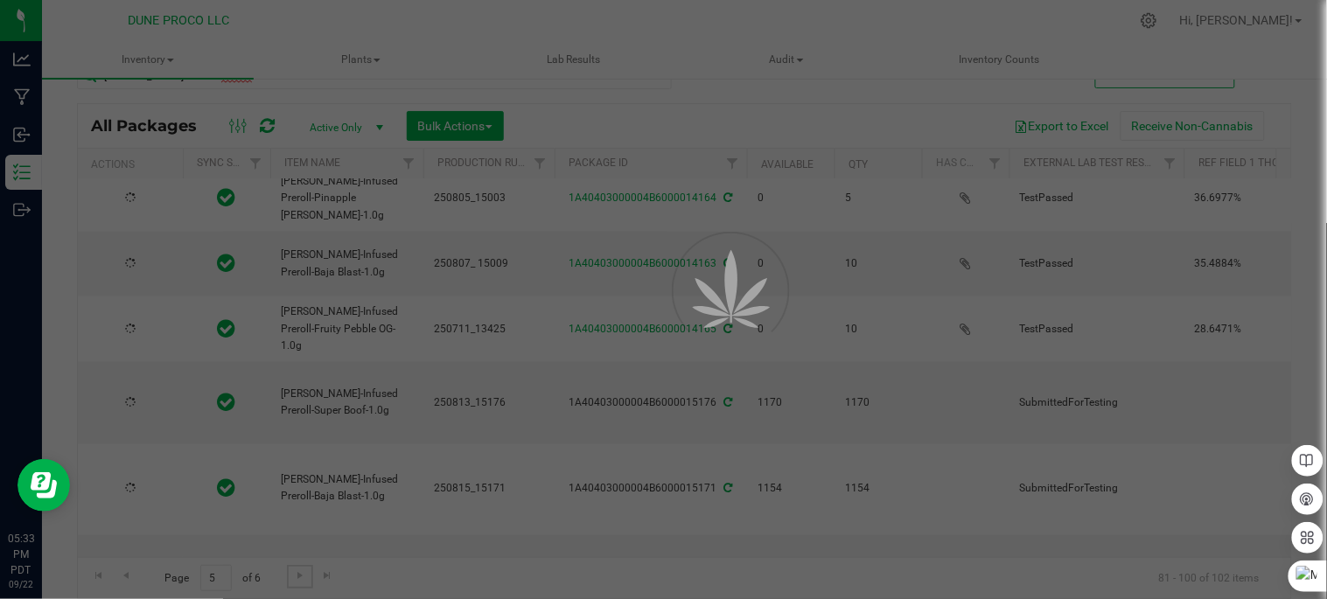
type input "[DATE]"
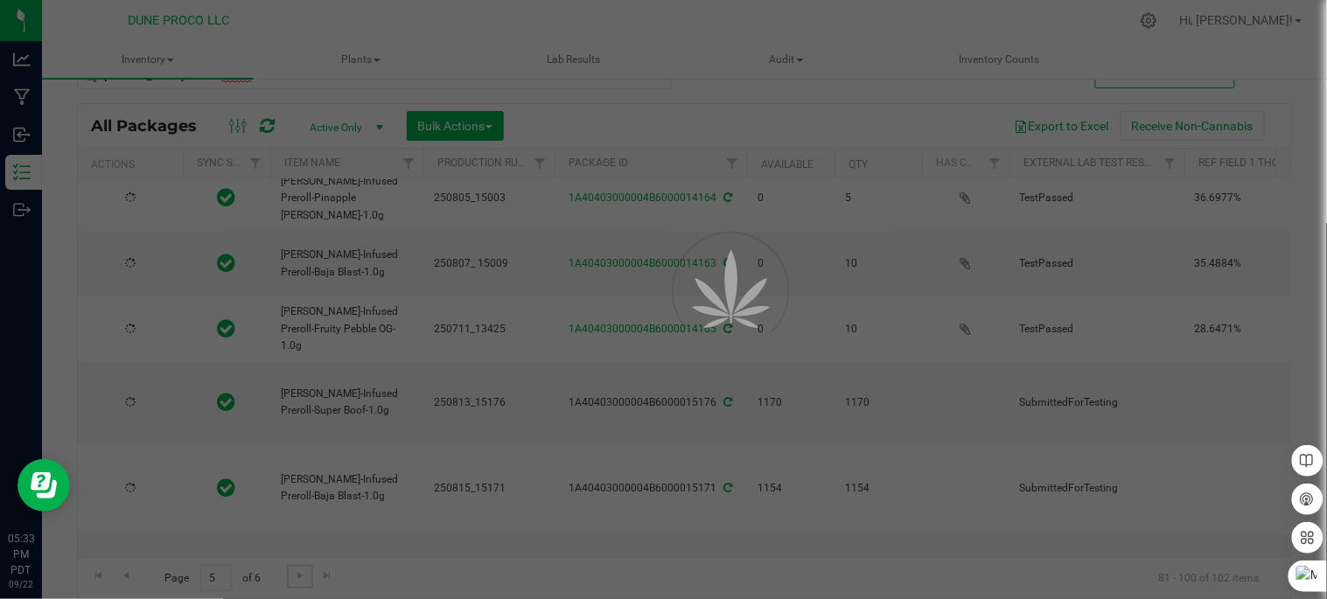
type input "[DATE]"
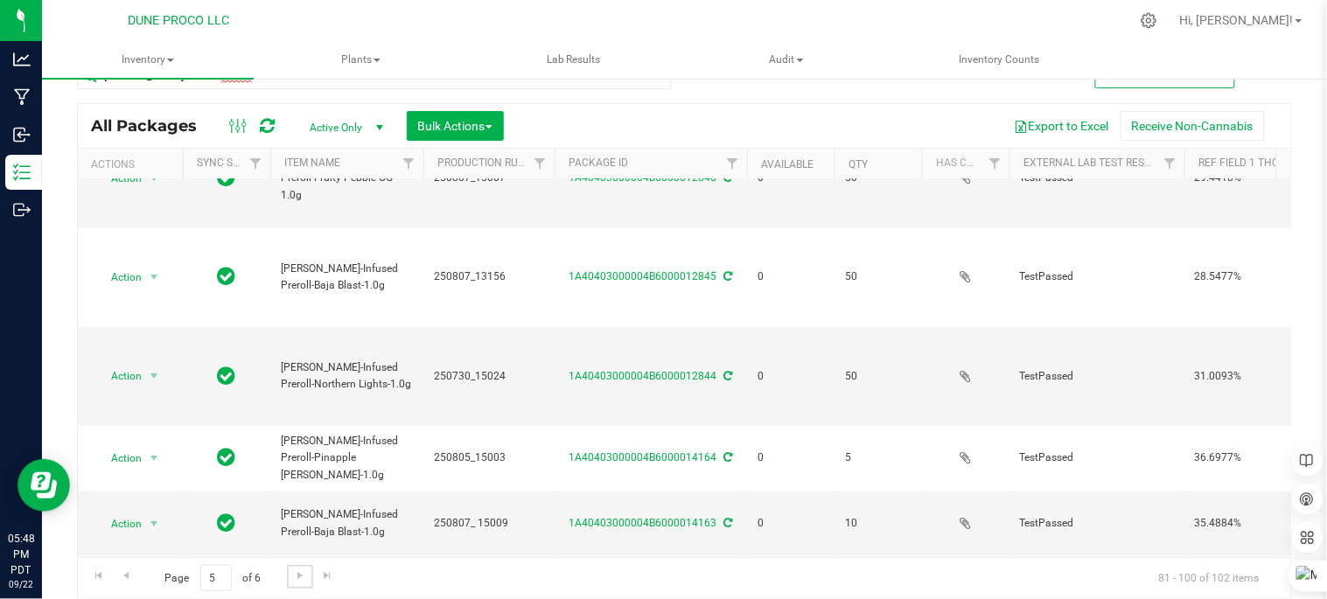
scroll to position [338, 0]
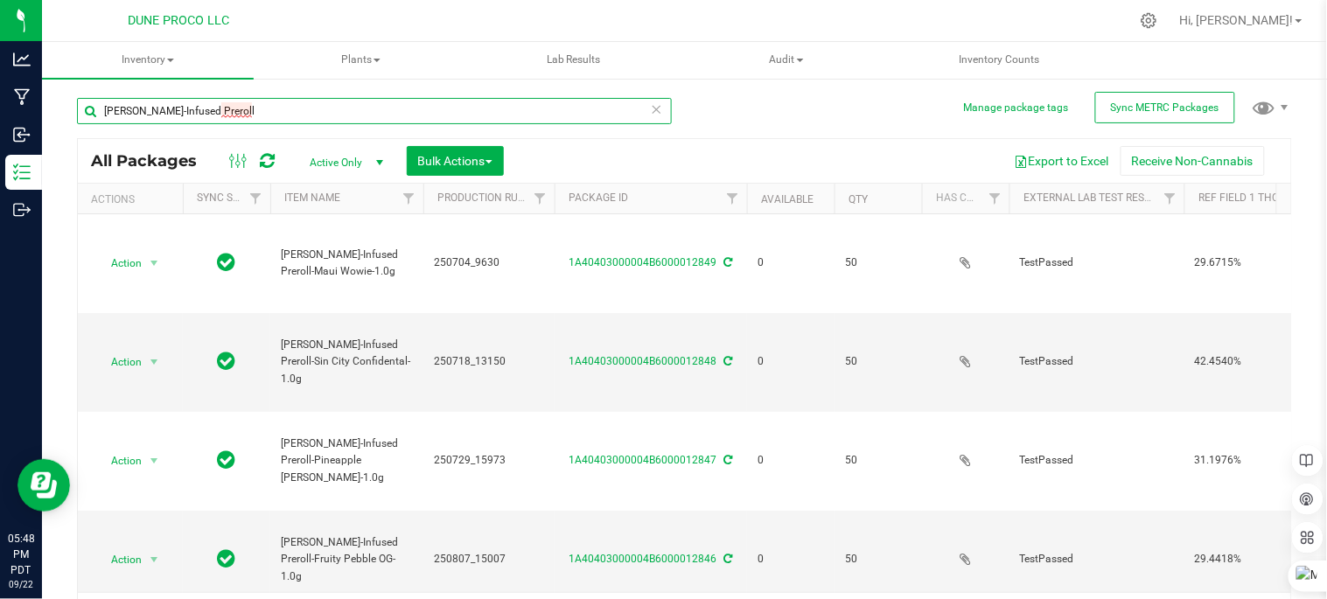
drag, startPoint x: 222, startPoint y: 109, endPoint x: 187, endPoint y: 108, distance: 35.0
click at [37, 115] on div "Analytics Manufacturing Inbound Inventory Outbound 05:48 PM PDT 09/22/2025 09/2…" at bounding box center [663, 299] width 1327 height 599
drag, startPoint x: 186, startPoint y: 123, endPoint x: 191, endPoint y: 109, distance: 14.7
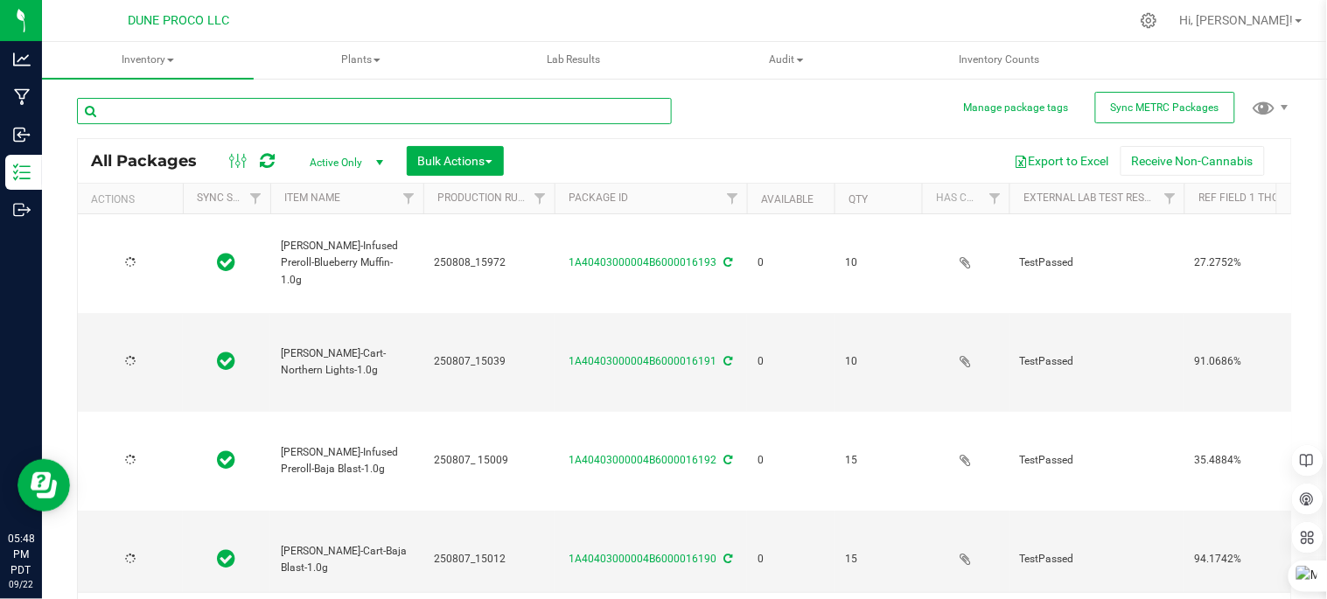
click at [190, 105] on input "text" at bounding box center [374, 111] width 595 height 26
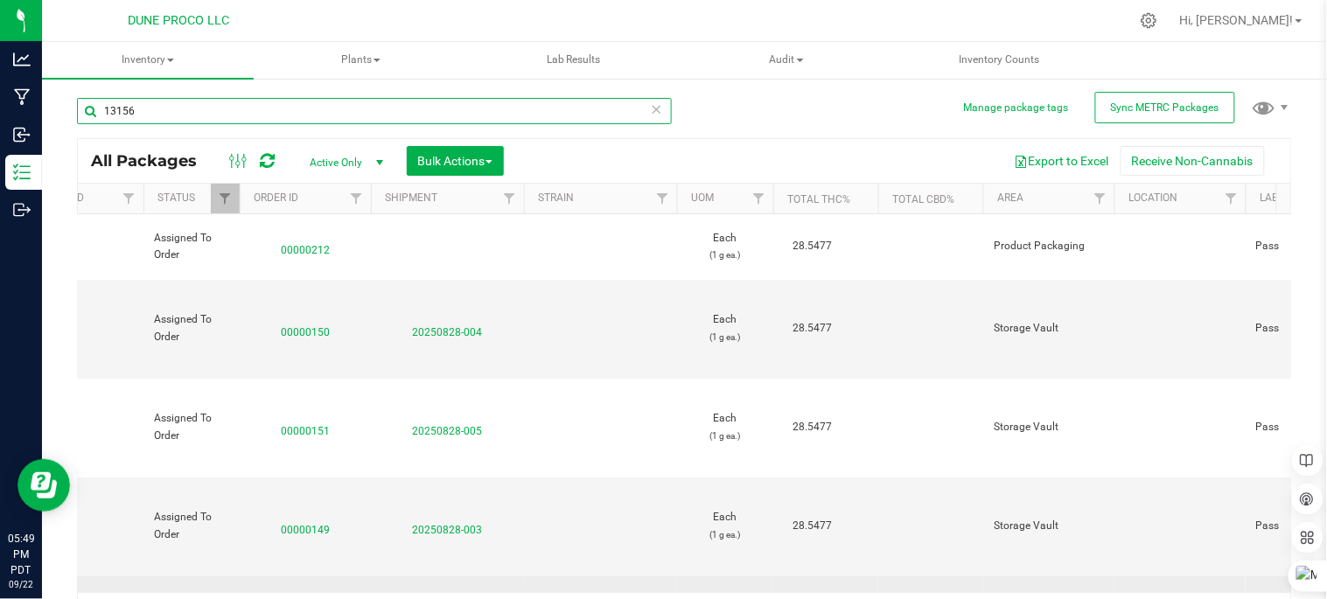
scroll to position [0, 1888]
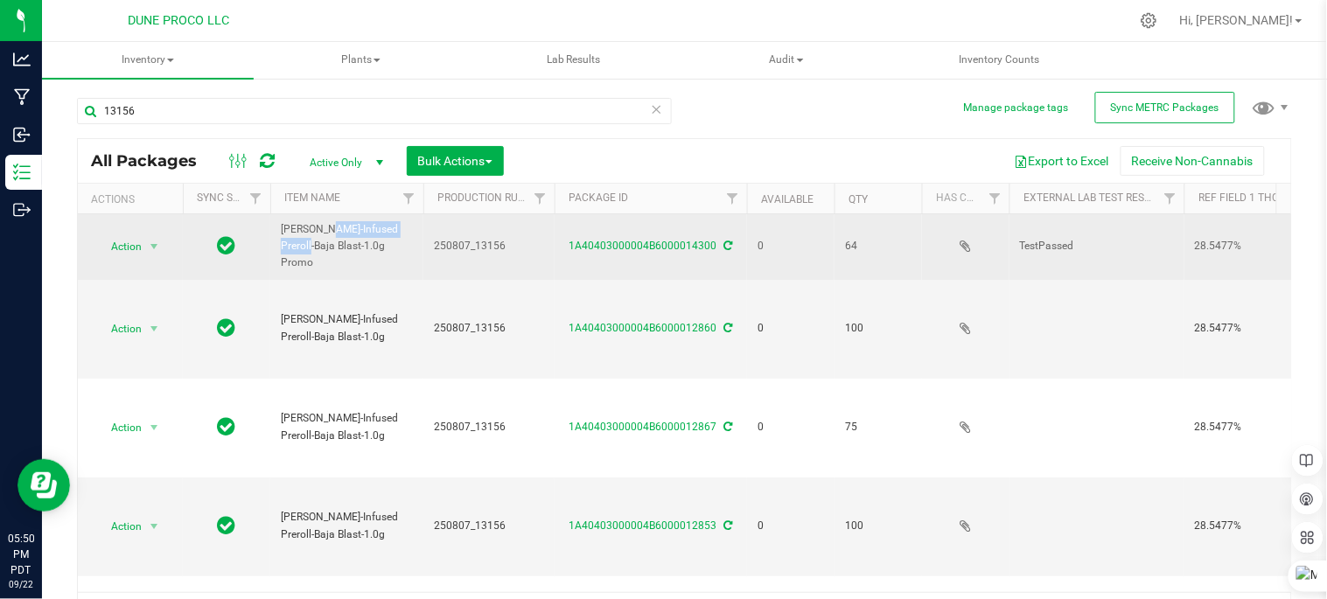
drag, startPoint x: 281, startPoint y: 224, endPoint x: 376, endPoint y: 230, distance: 95.5
click at [376, 230] on span "HUST-Infused Preroll-Baja Blast-1.0g Promo" at bounding box center [347, 246] width 132 height 51
drag, startPoint x: 376, startPoint y: 230, endPoint x: 365, endPoint y: 227, distance: 11.7
copy span "[PERSON_NAME]-Infused Preroll"
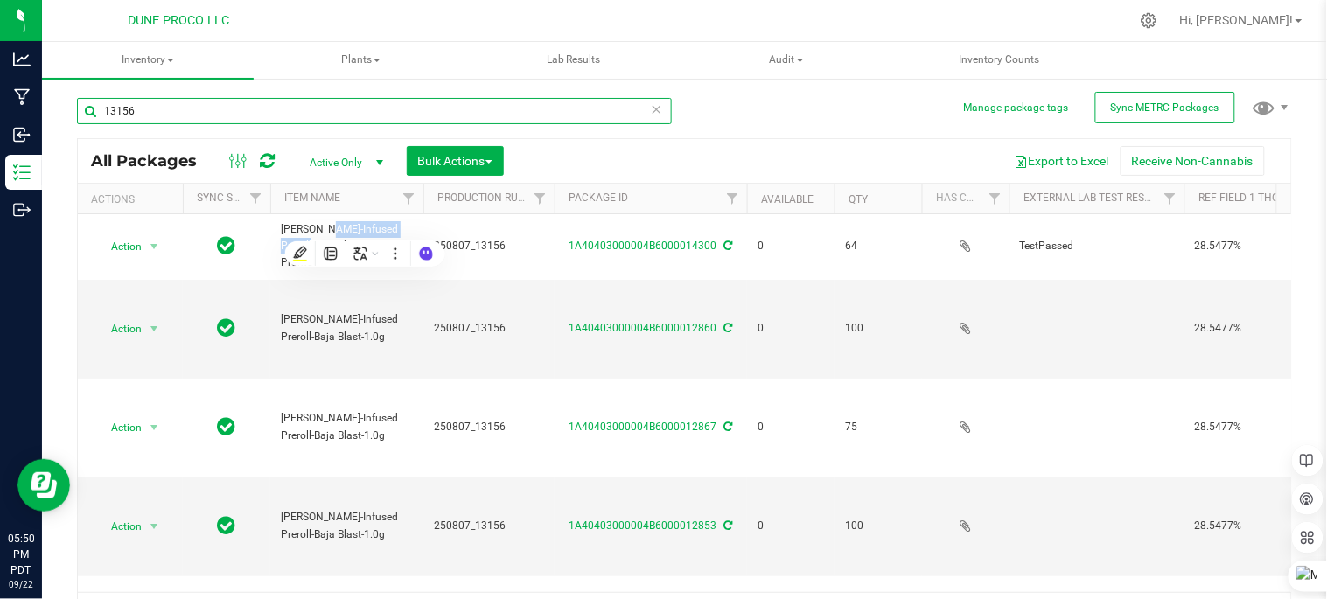
click at [306, 111] on input "13156" at bounding box center [374, 111] width 595 height 26
type input "1"
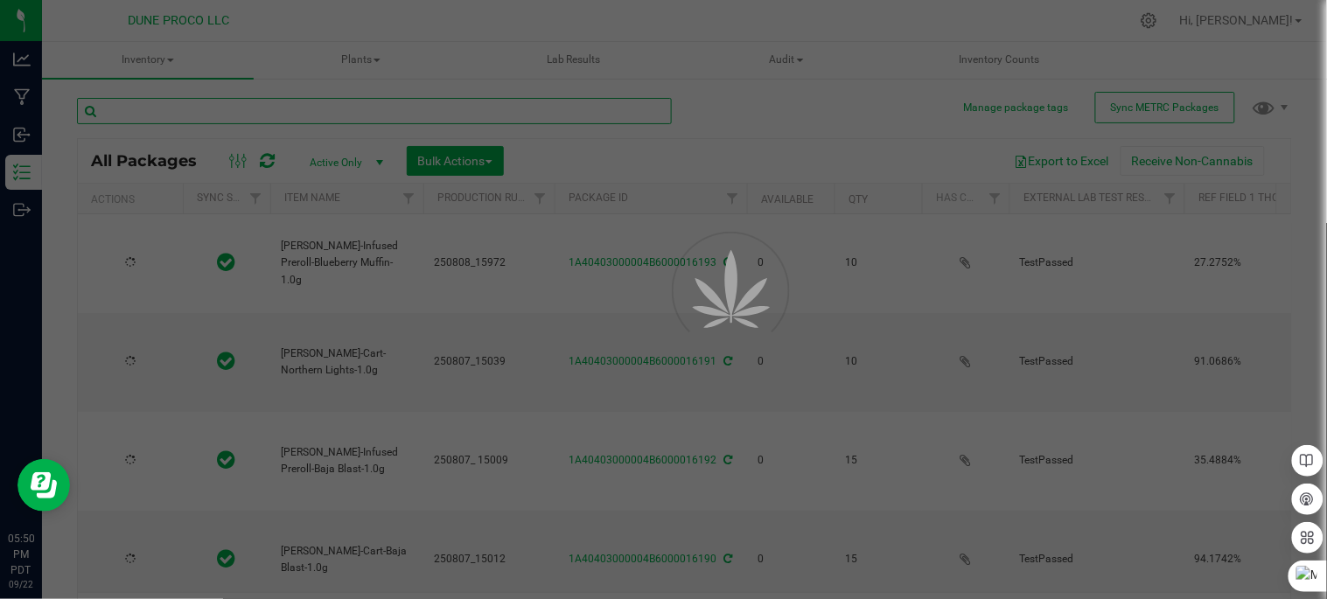
type input "[PERSON_NAME]-Infused Preroll"
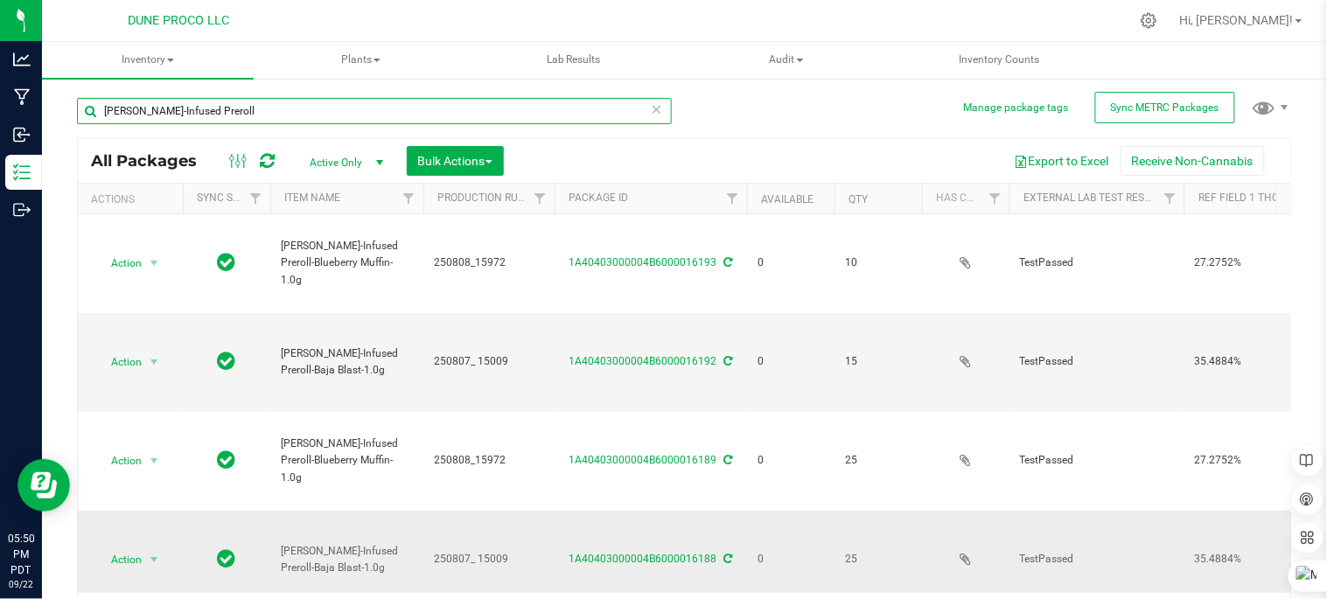
type input "[DATE]"
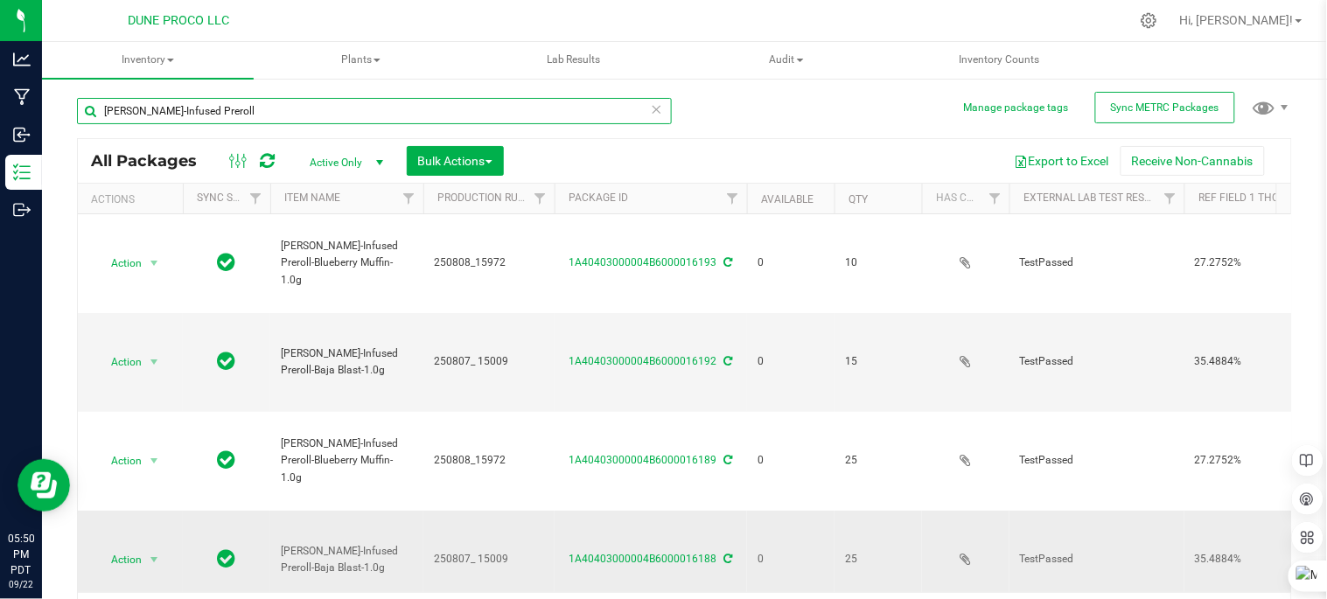
type input "[DATE]"
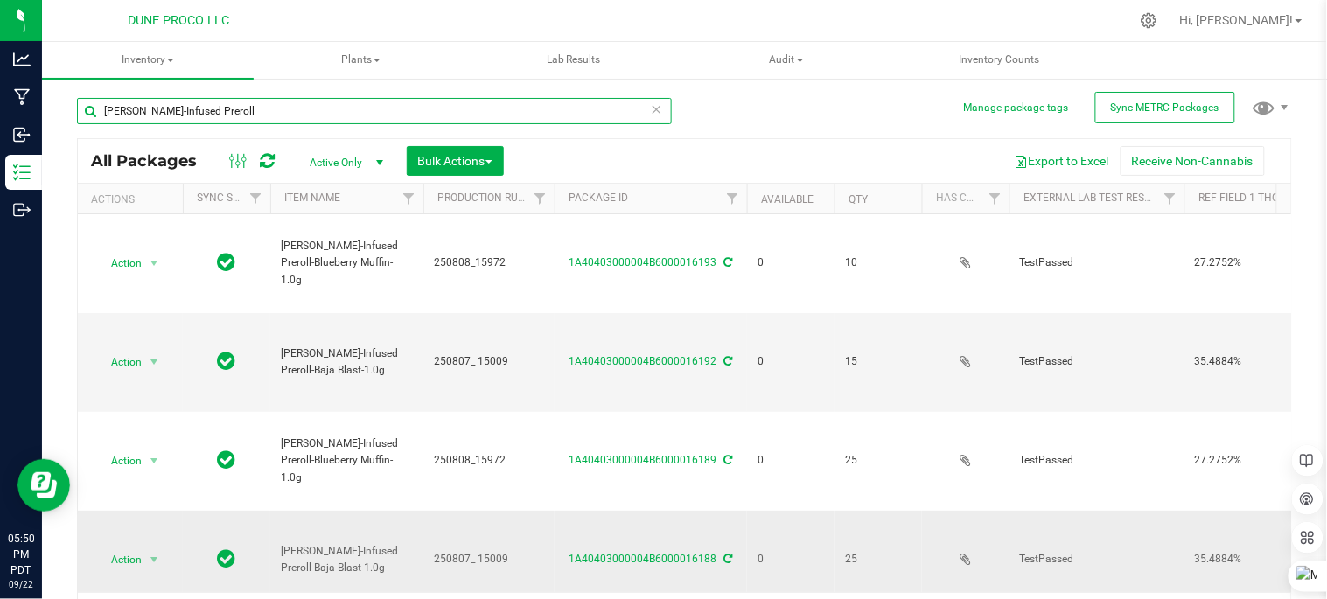
type input "[DATE]"
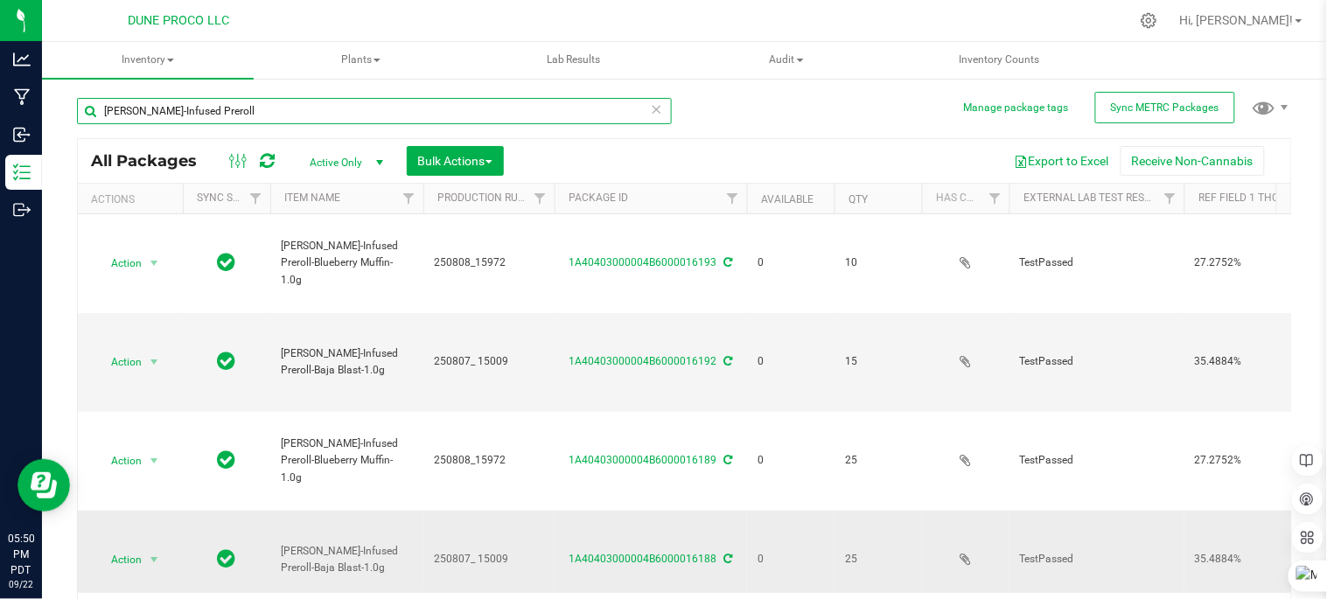
type input "[DATE]"
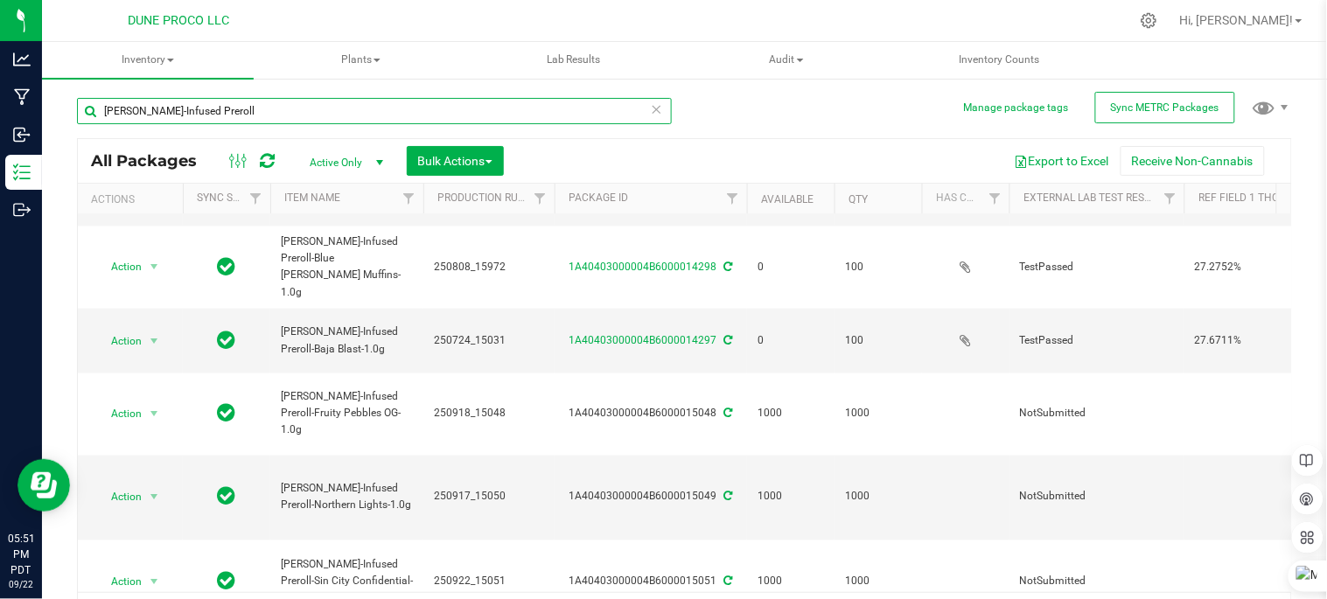
scroll to position [36, 0]
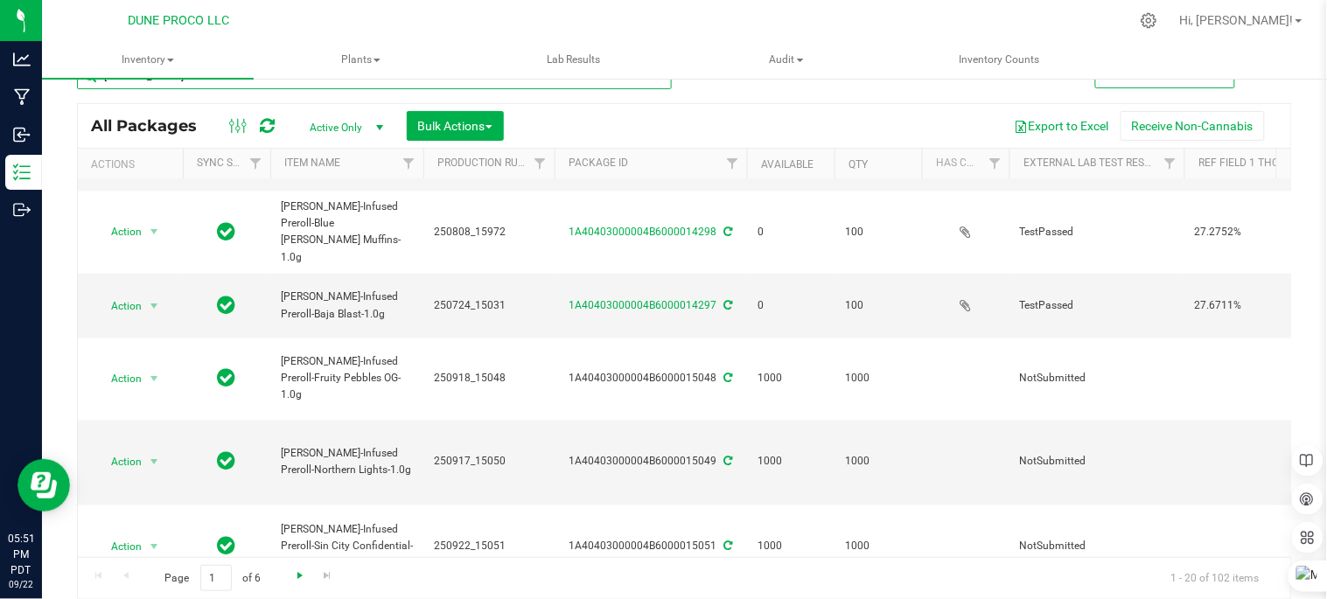
type input "[PERSON_NAME]-Infused Preroll"
click at [296, 569] on span "Go to the next page" at bounding box center [300, 576] width 14 height 14
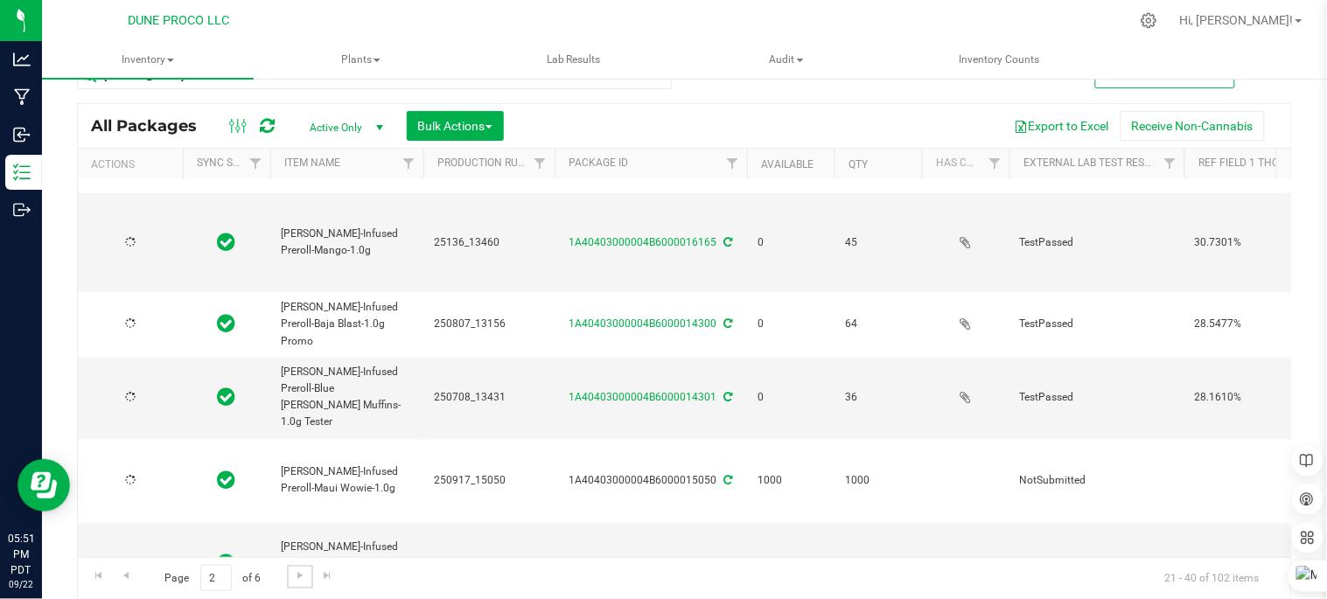
type input "[DATE]"
type input "2025-06-13"
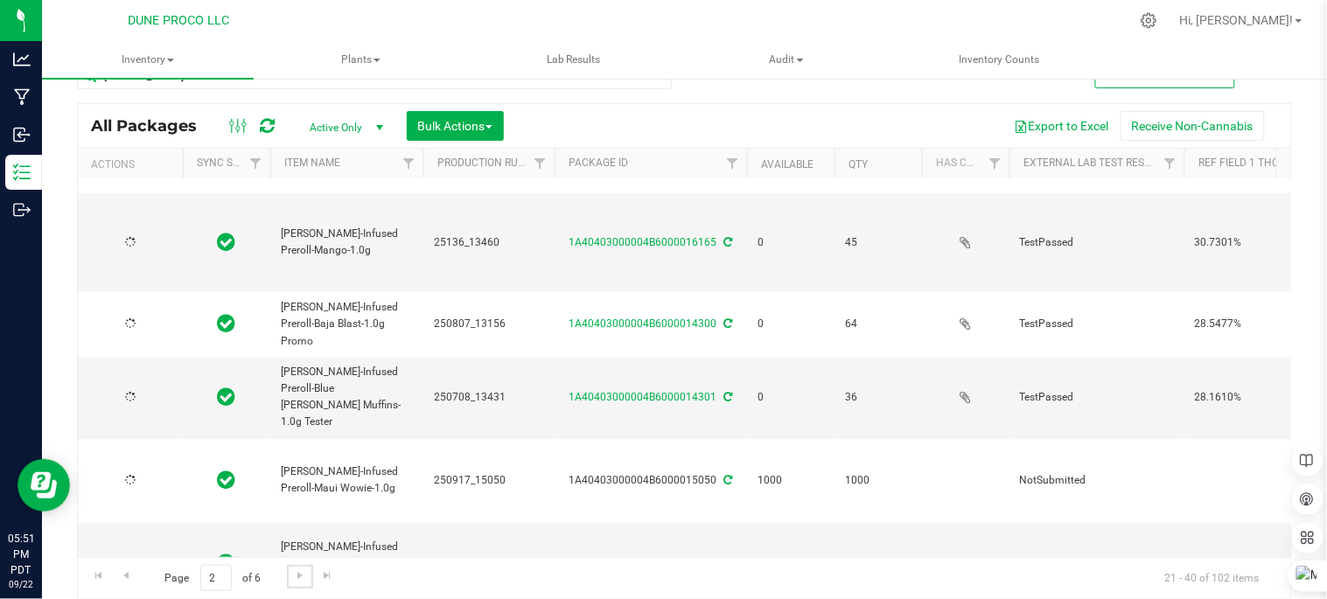
type input "[DATE]"
type input "2025-06-13"
type input "[DATE]"
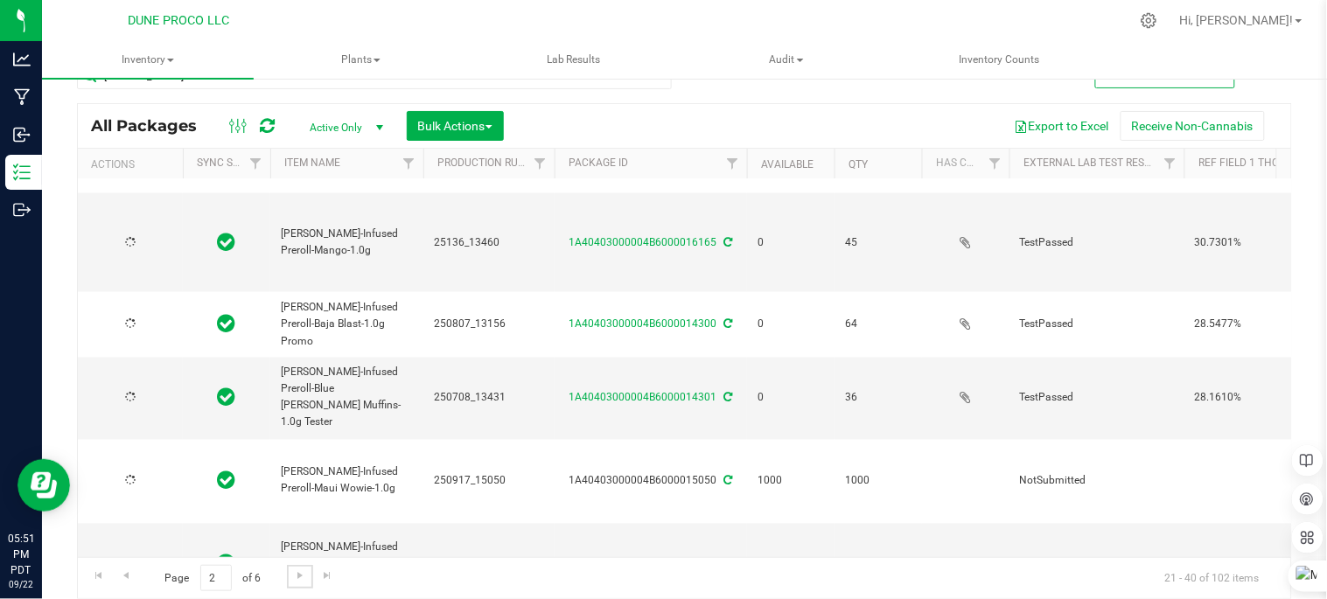
type input "[DATE]"
type input "2025-06-13"
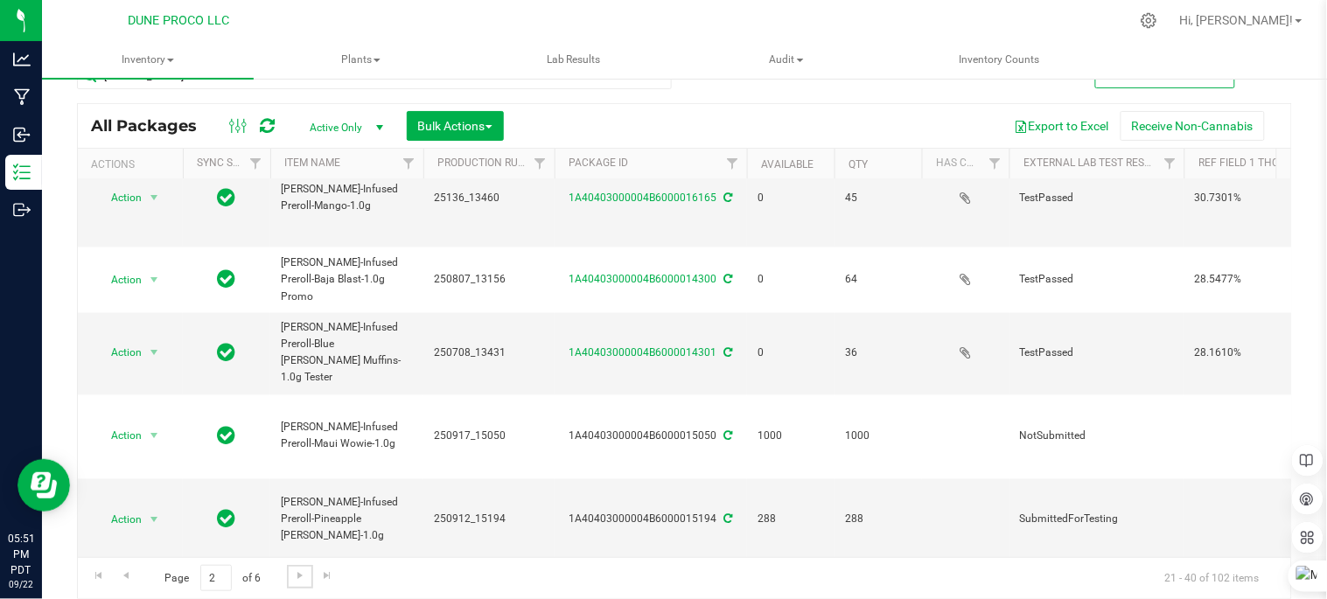
scroll to position [754, 0]
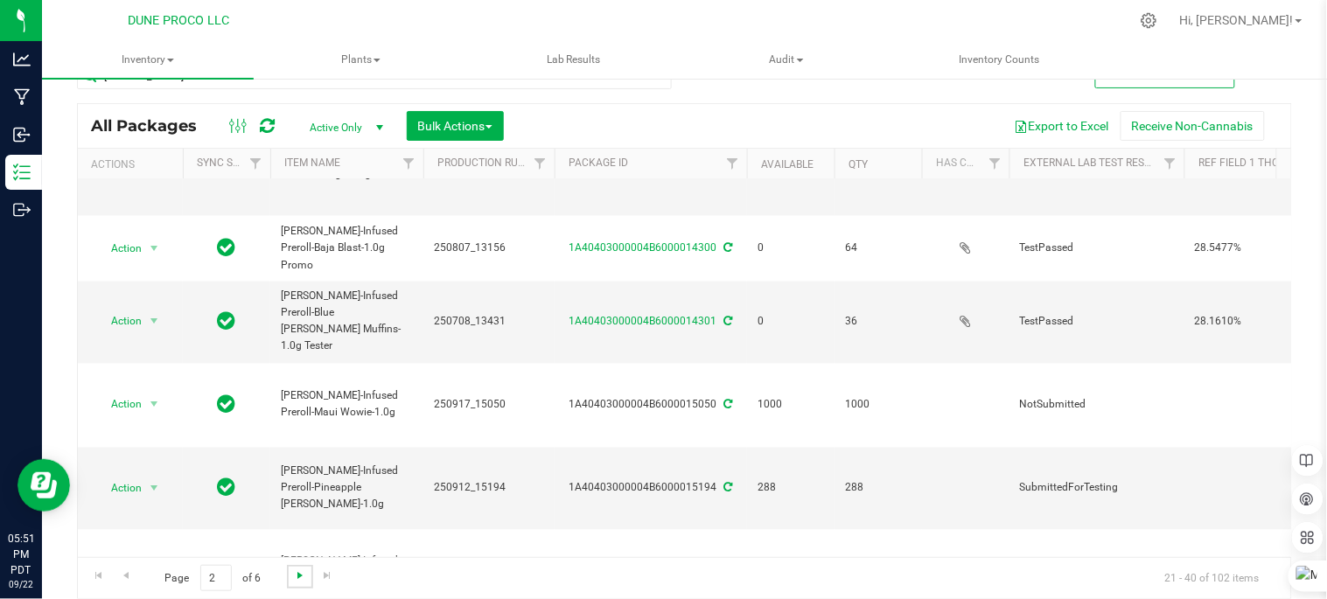
click at [302, 577] on span "Go to the next page" at bounding box center [300, 576] width 14 height 14
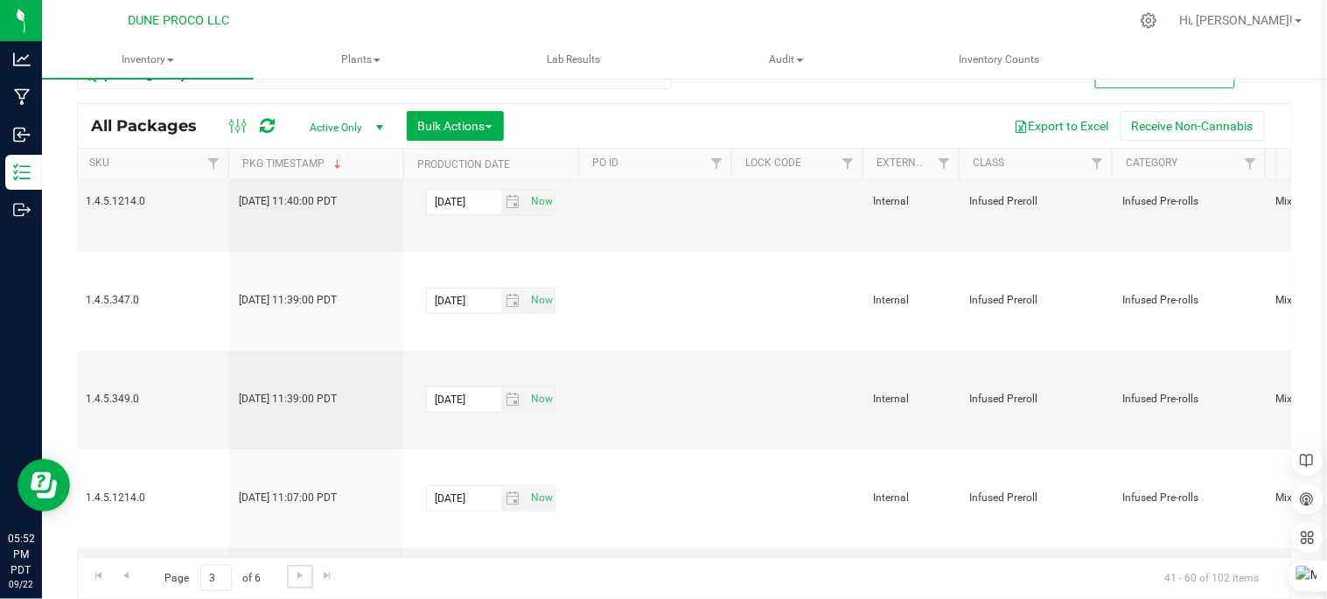
scroll to position [320, 2957]
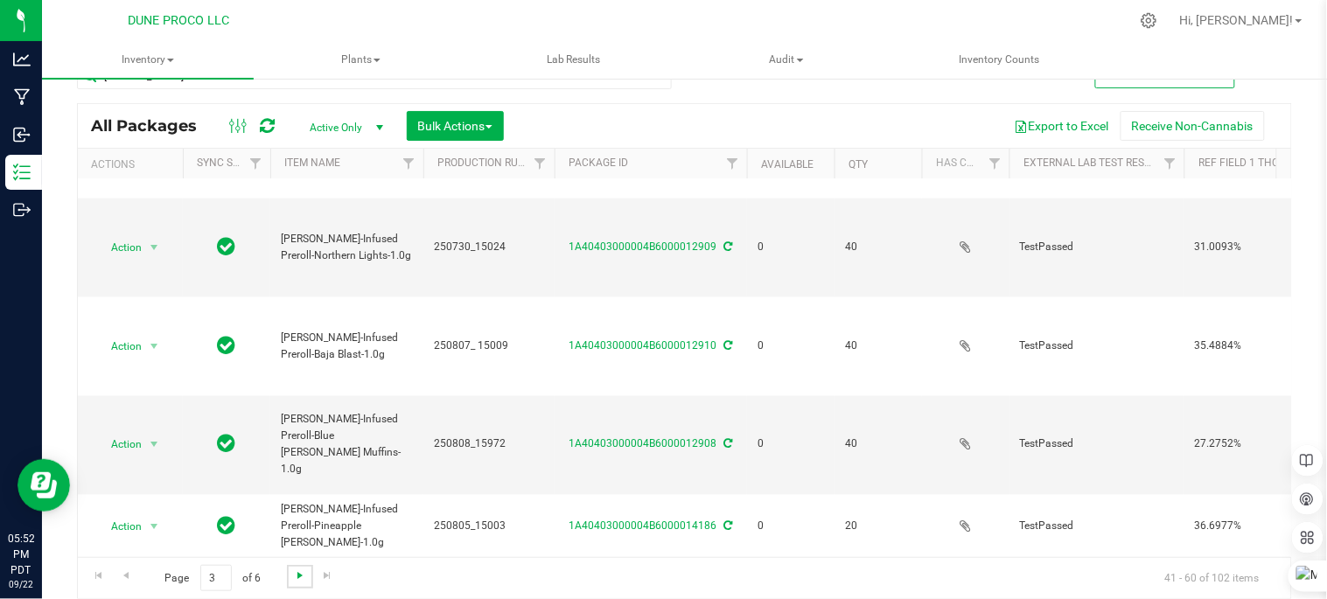
click at [298, 569] on span "Go to the next page" at bounding box center [300, 576] width 14 height 14
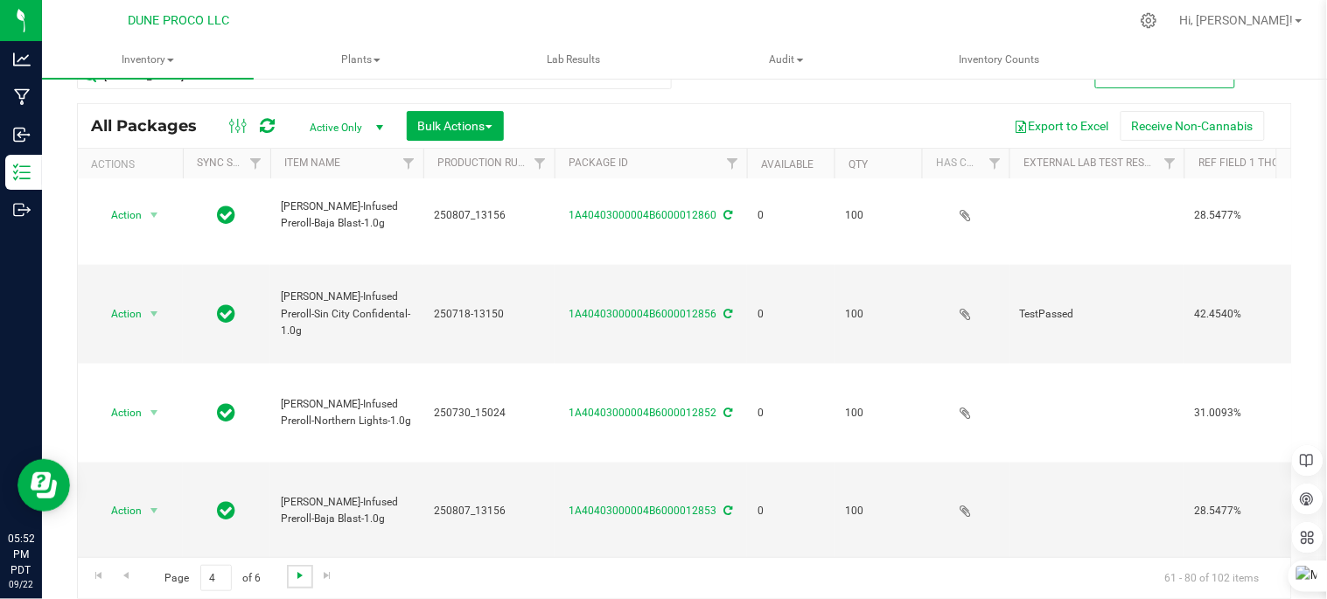
click at [297, 578] on span "Go to the next page" at bounding box center [300, 576] width 14 height 14
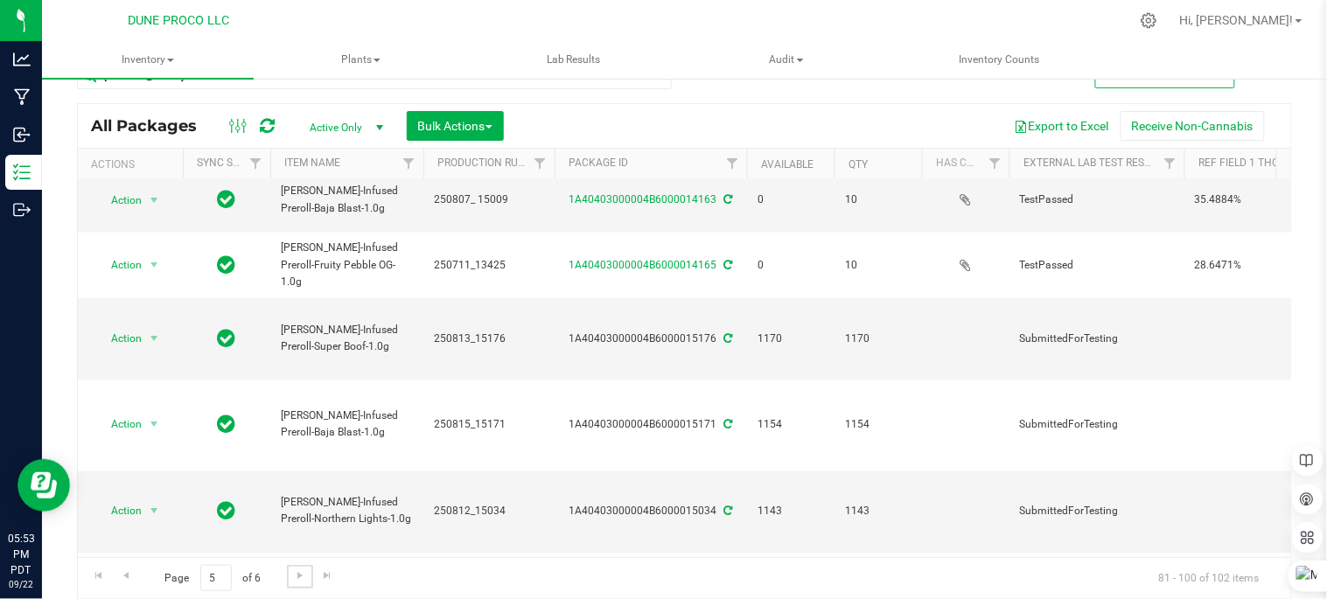
scroll to position [727, 0]
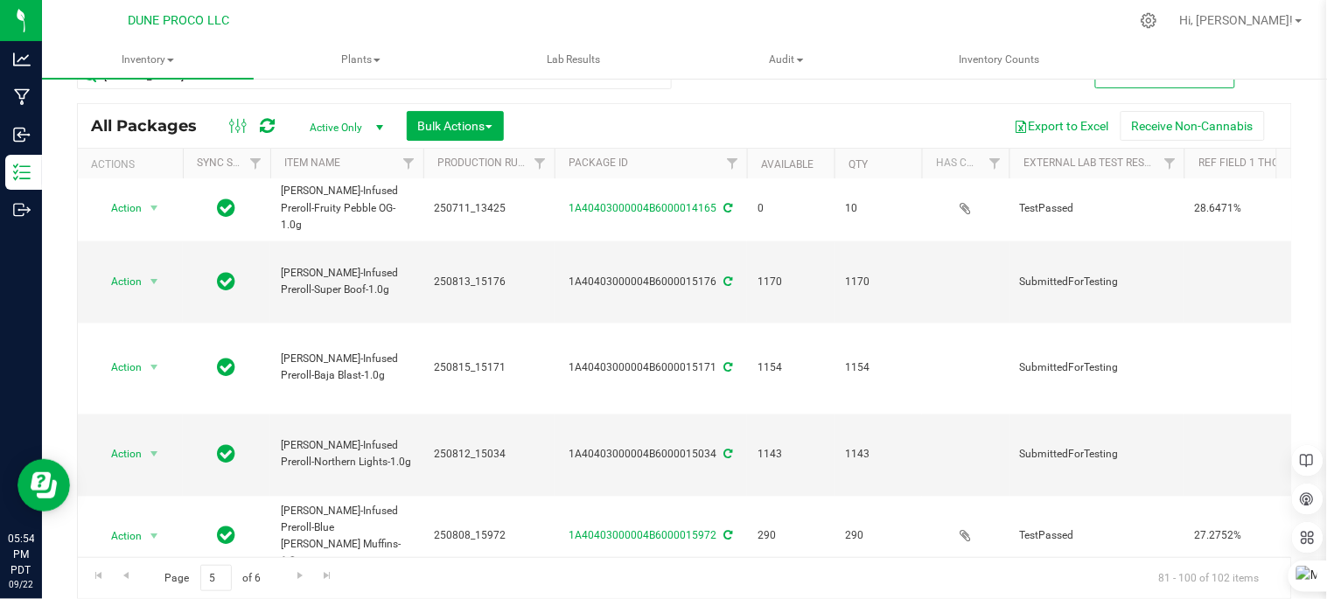
drag, startPoint x: 283, startPoint y: 203, endPoint x: 377, endPoint y: 206, distance: 93.7
drag, startPoint x: 377, startPoint y: 206, endPoint x: 368, endPoint y: 207, distance: 8.8
copy span "[PERSON_NAME]-Infused Preroll"
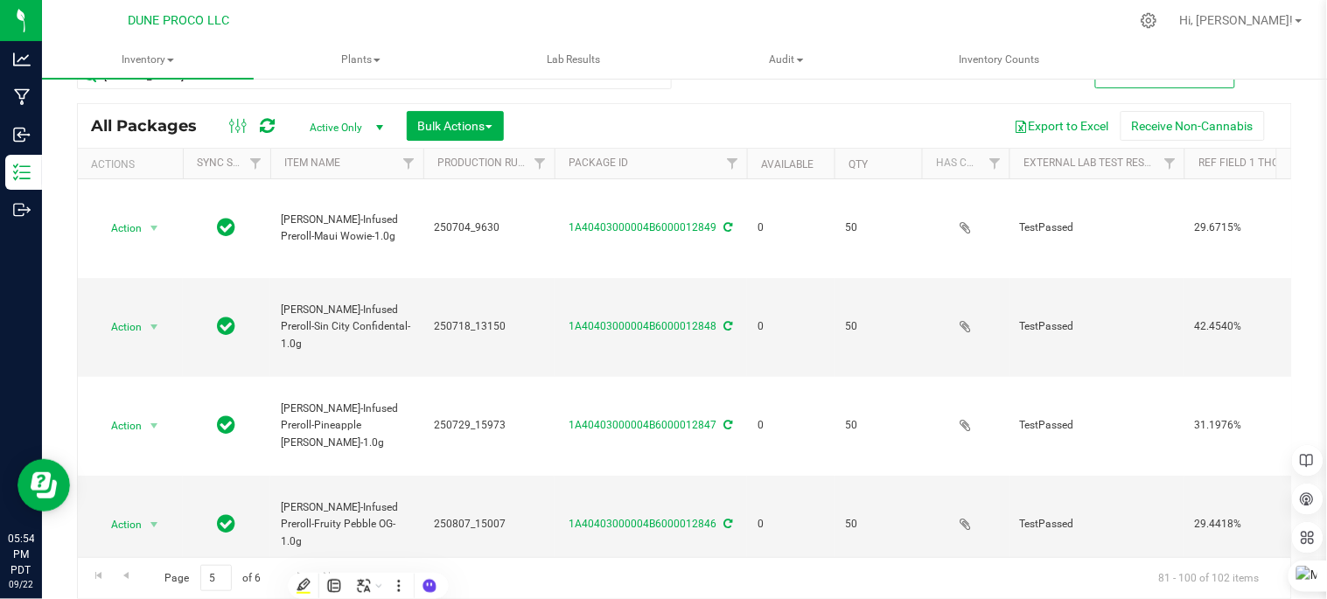
scroll to position [0, 0]
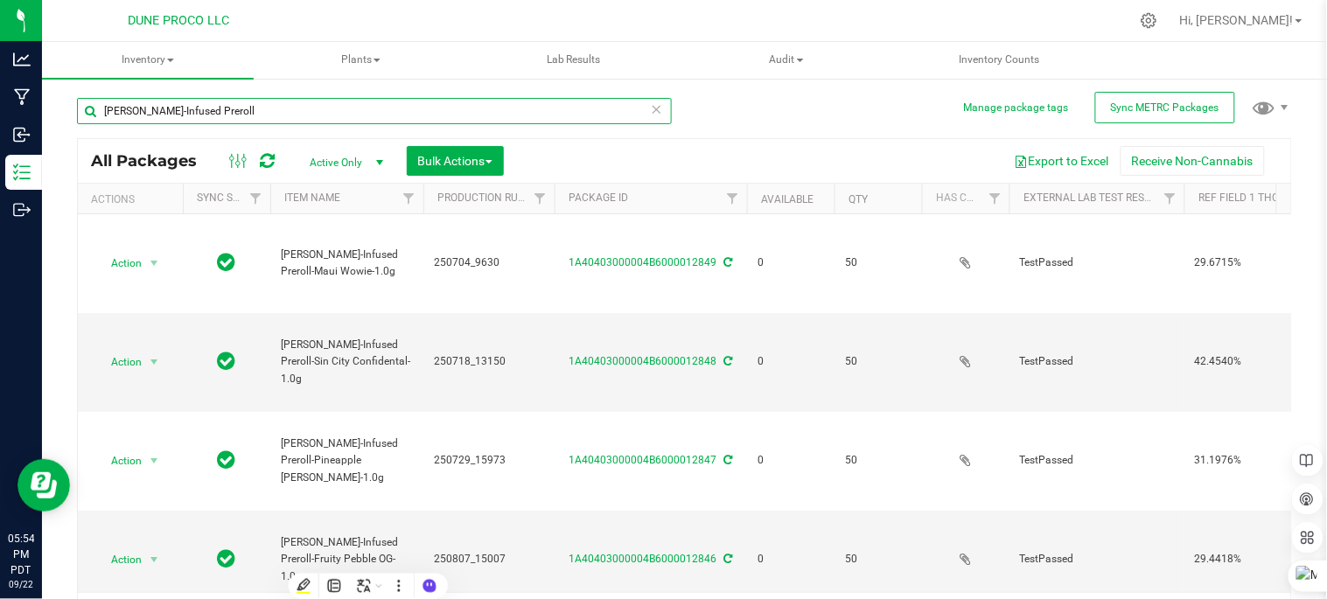
click at [396, 110] on input "[PERSON_NAME]-Infused Preroll" at bounding box center [374, 111] width 595 height 26
type input "H"
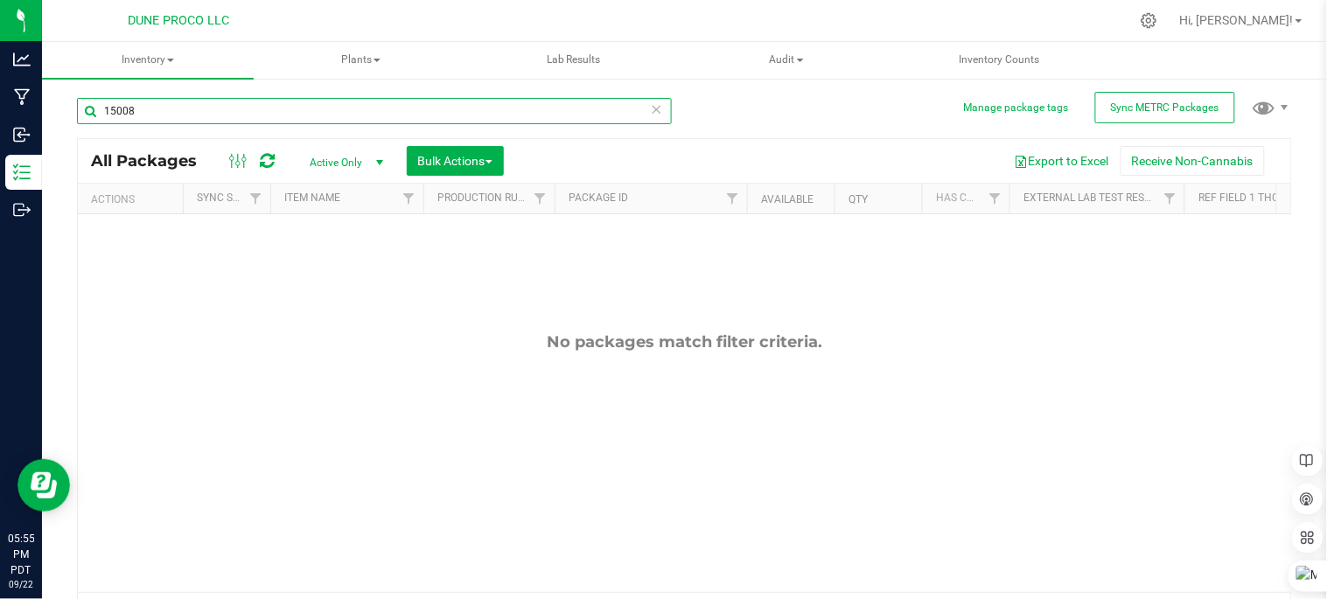
type input "15008"
click at [651, 102] on icon at bounding box center [657, 108] width 12 height 21
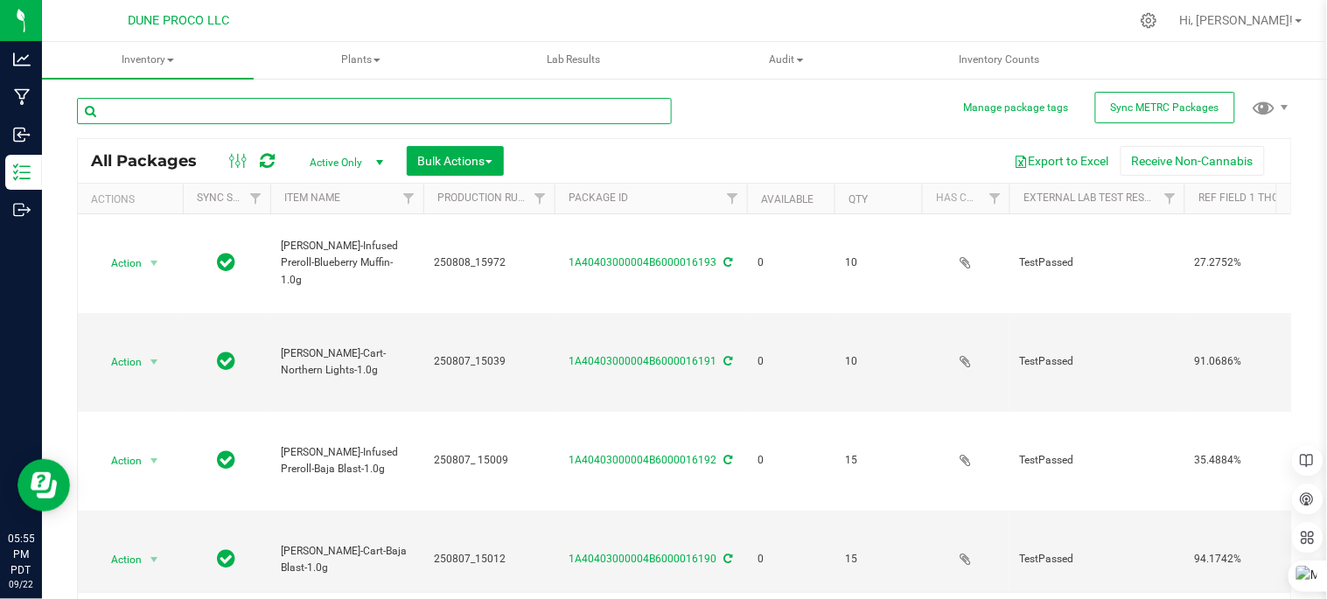
paste input "[PERSON_NAME]-Infused Preroll"
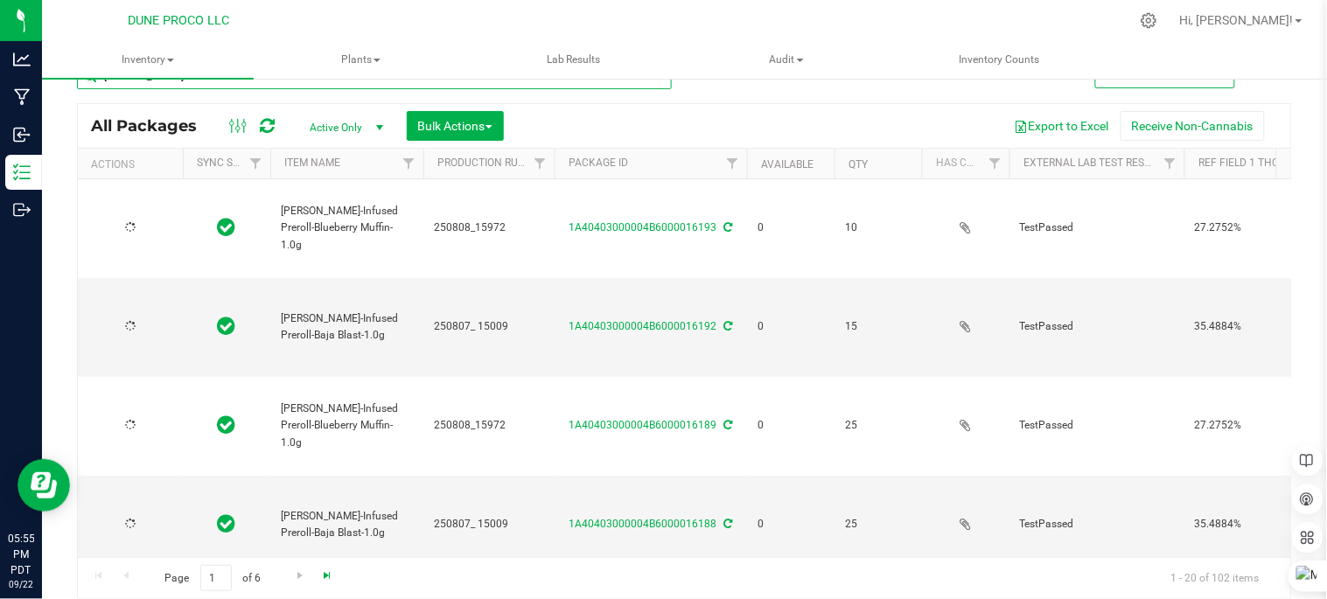
type input "[PERSON_NAME]-Infused Preroll"
click at [325, 573] on span "Go to the last page" at bounding box center [327, 576] width 14 height 14
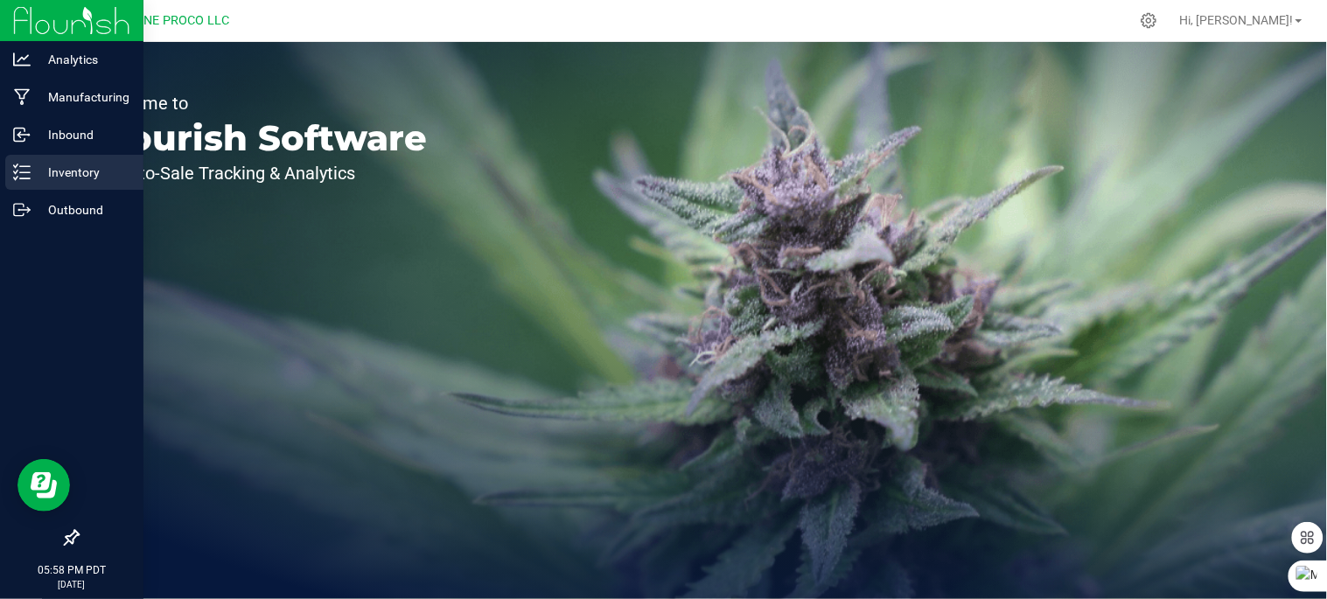
click at [81, 176] on p "Inventory" at bounding box center [83, 172] width 105 height 21
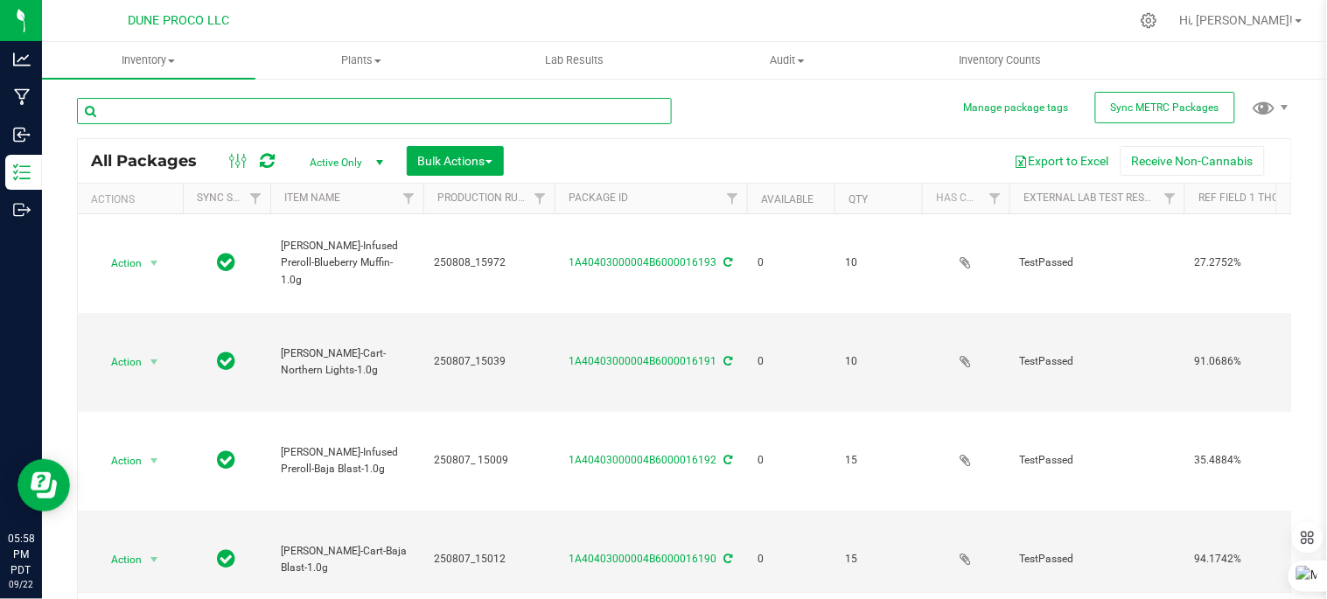
drag, startPoint x: 273, startPoint y: 115, endPoint x: 194, endPoint y: 102, distance: 79.8
click at [197, 100] on input "text" at bounding box center [374, 111] width 595 height 26
paste input "[PERSON_NAME]-Infused Preroll"
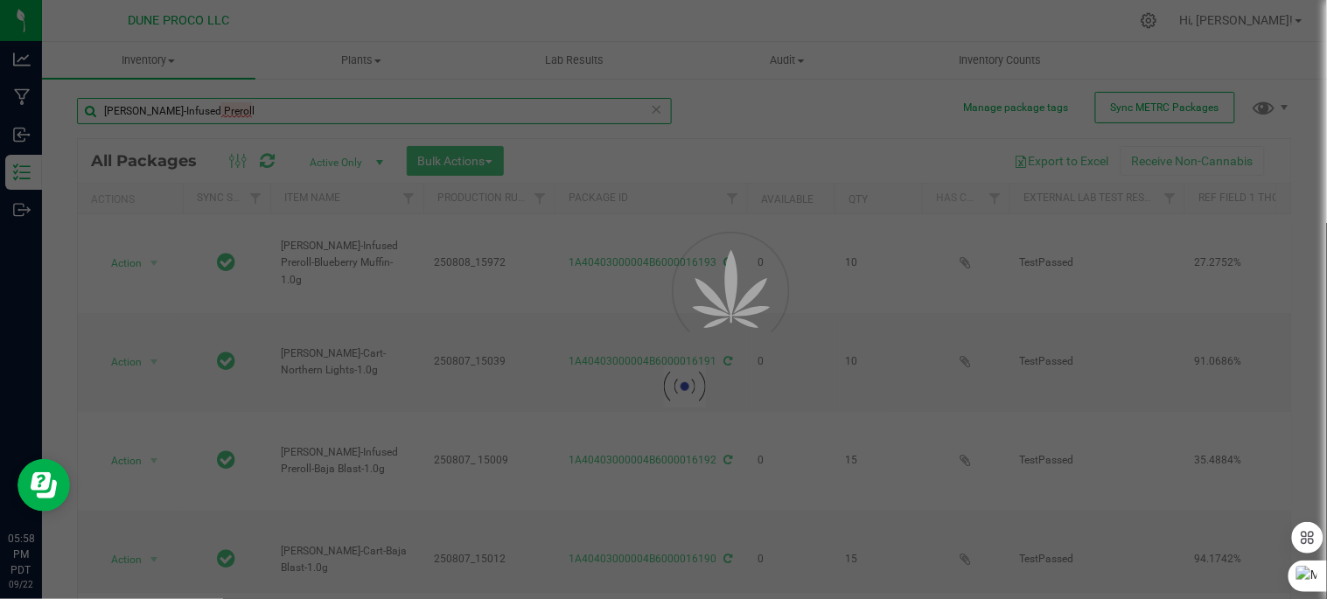
type input "[PERSON_NAME]-Infused Preroll"
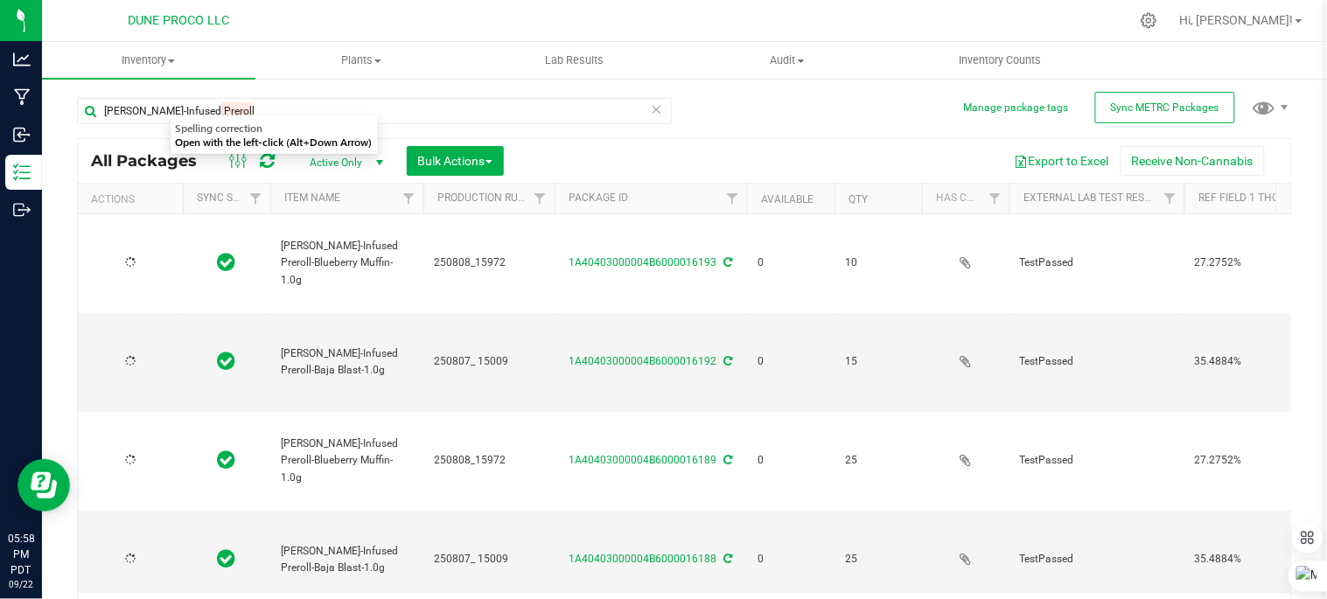
type input "[DATE]"
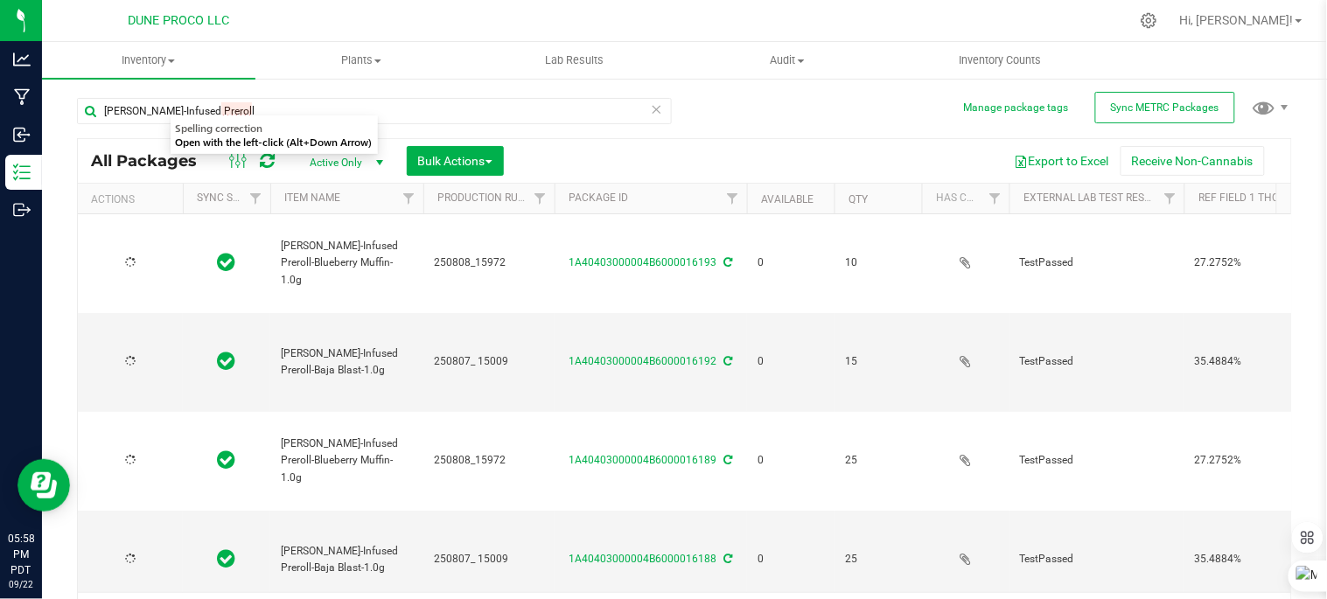
type input "[DATE]"
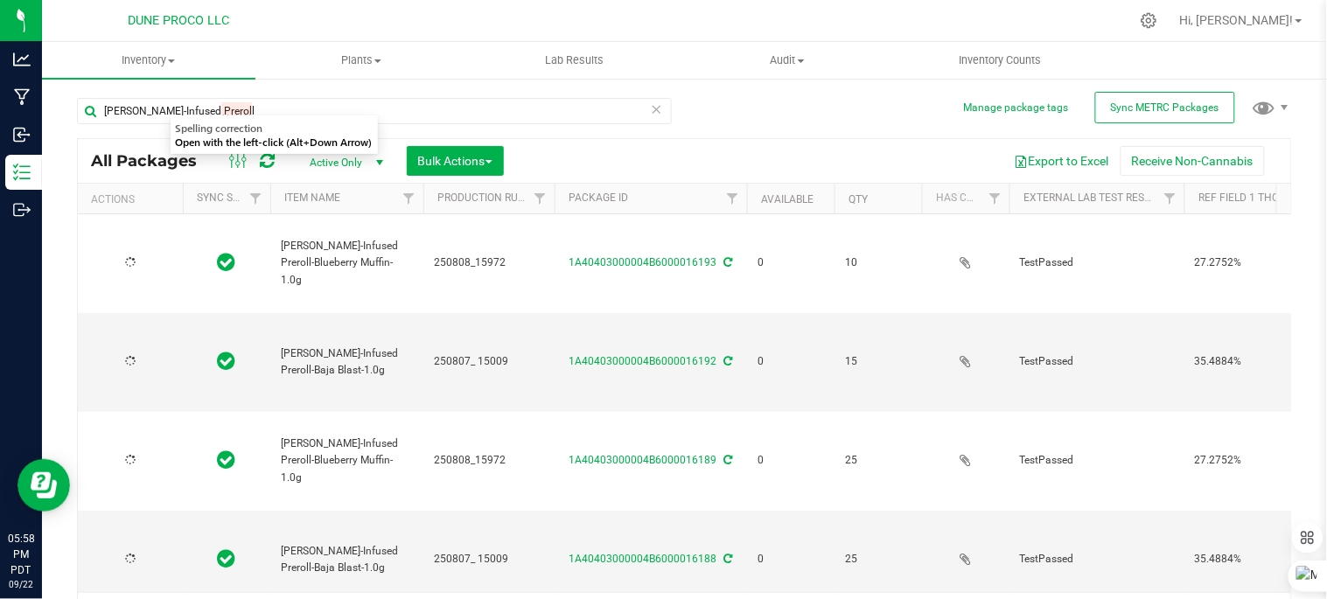
type input "[DATE]"
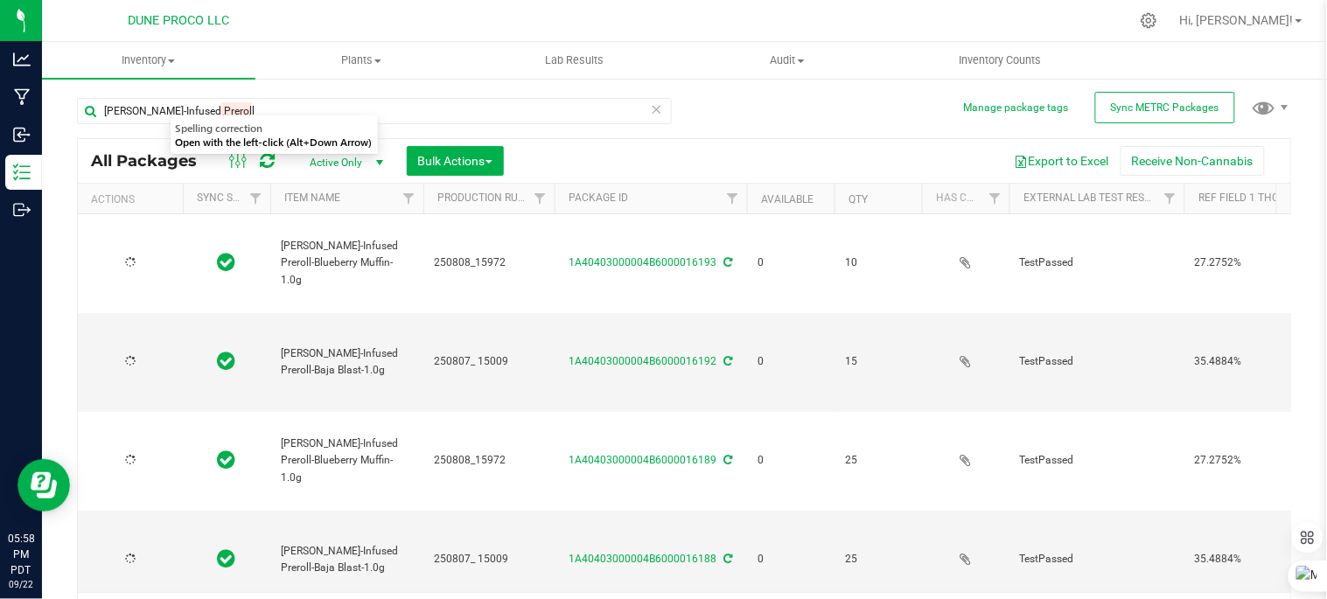
type input "[DATE]"
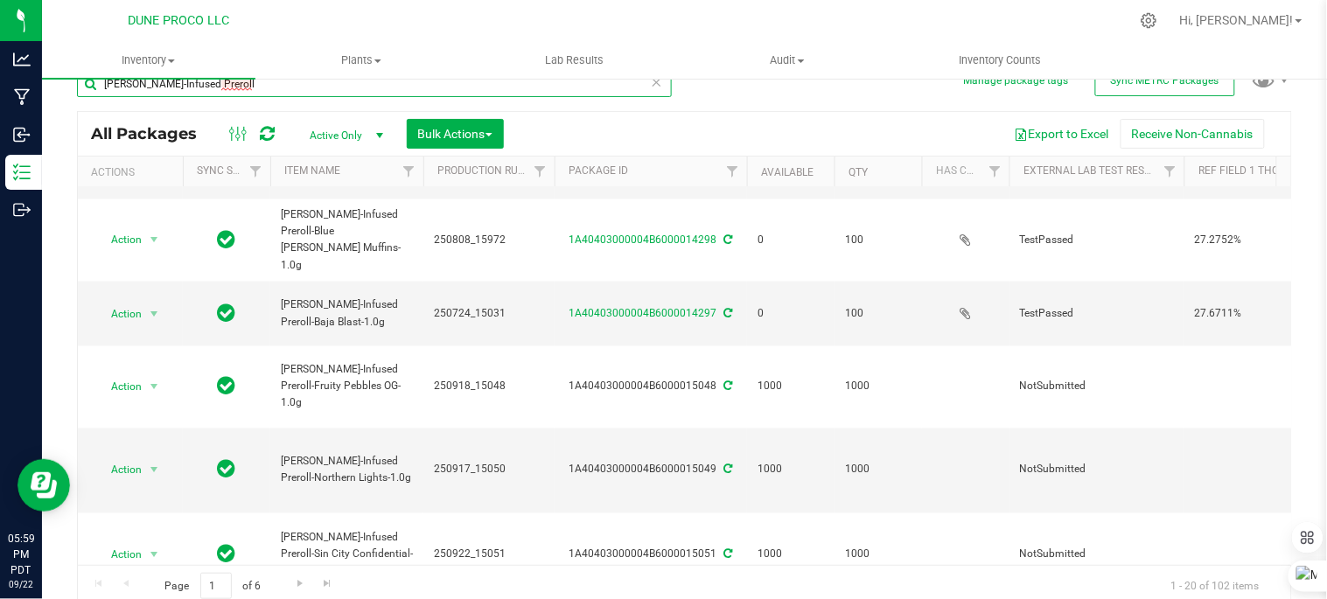
scroll to position [36, 0]
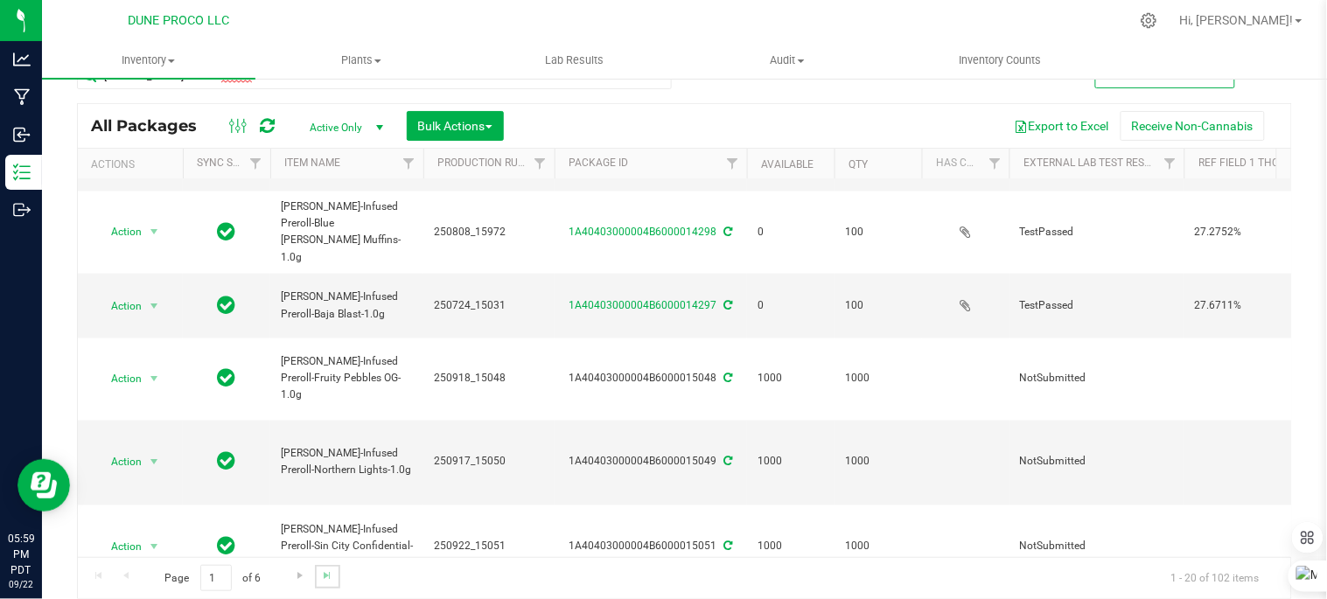
click at [333, 576] on link "Go to the last page" at bounding box center [327, 577] width 25 height 24
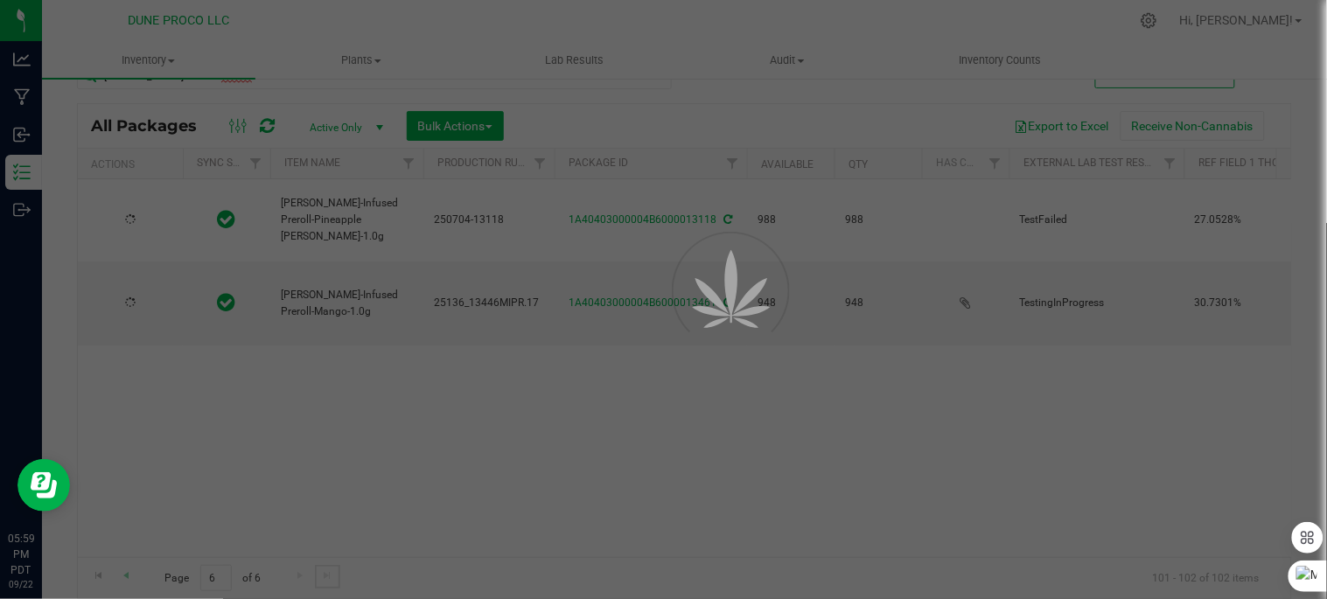
type input "[DATE]"
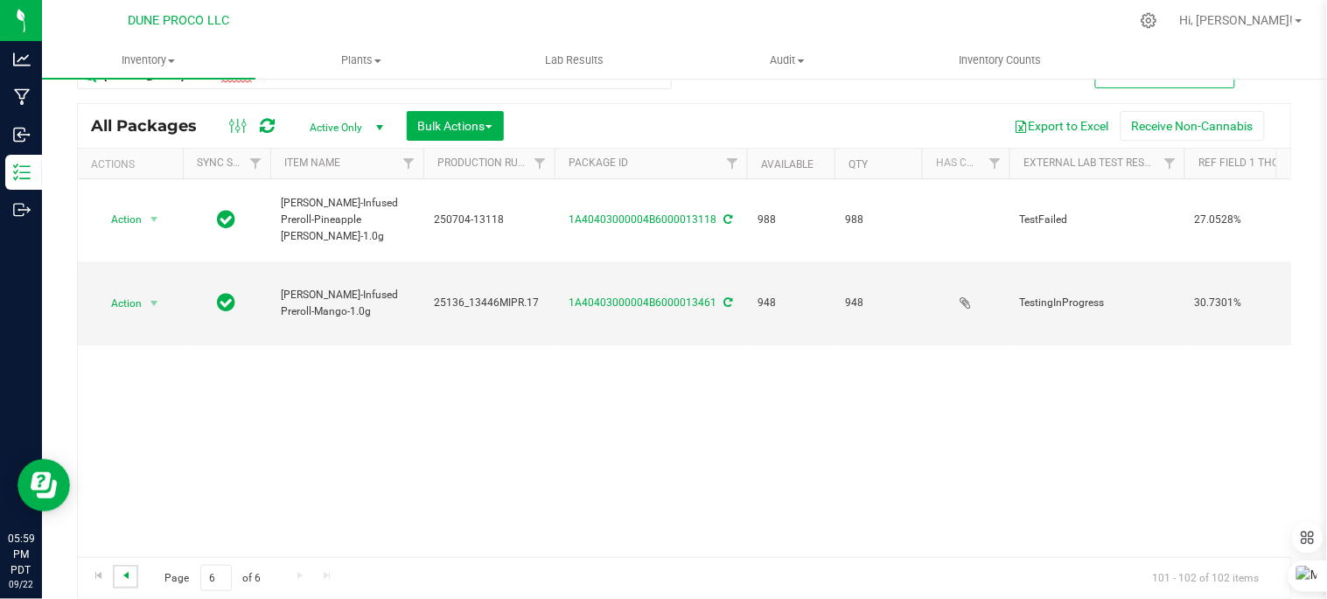
click at [123, 573] on span "Go to the previous page" at bounding box center [126, 576] width 14 height 14
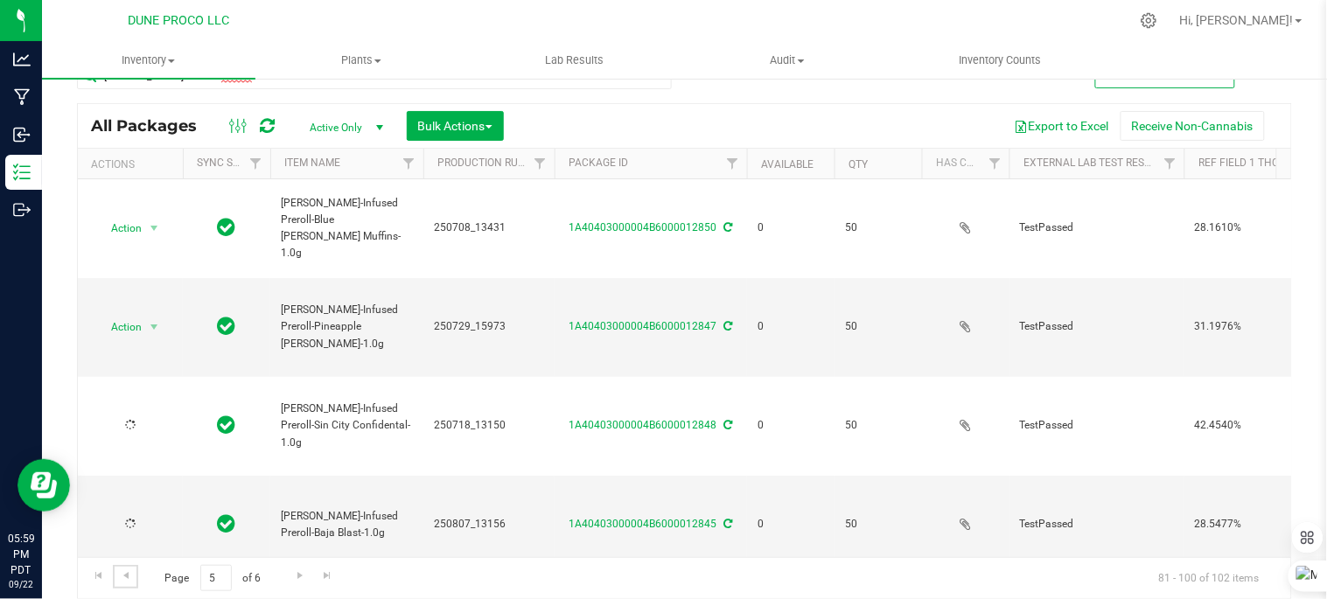
type input "[DATE]"
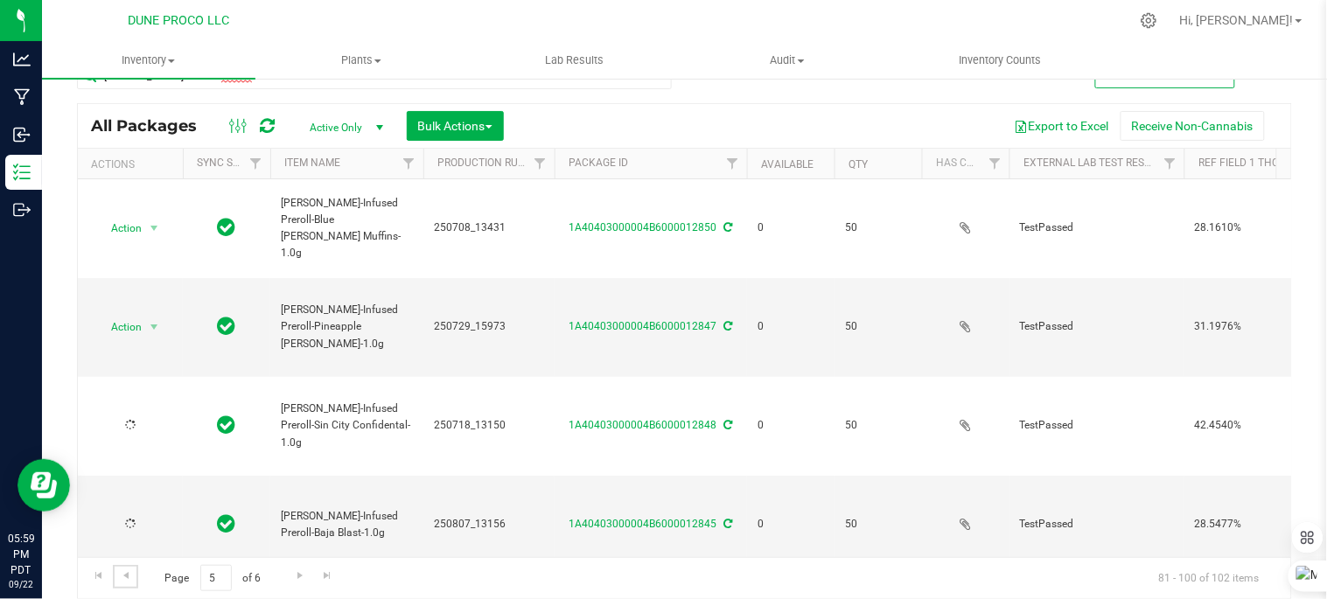
type input "[DATE]"
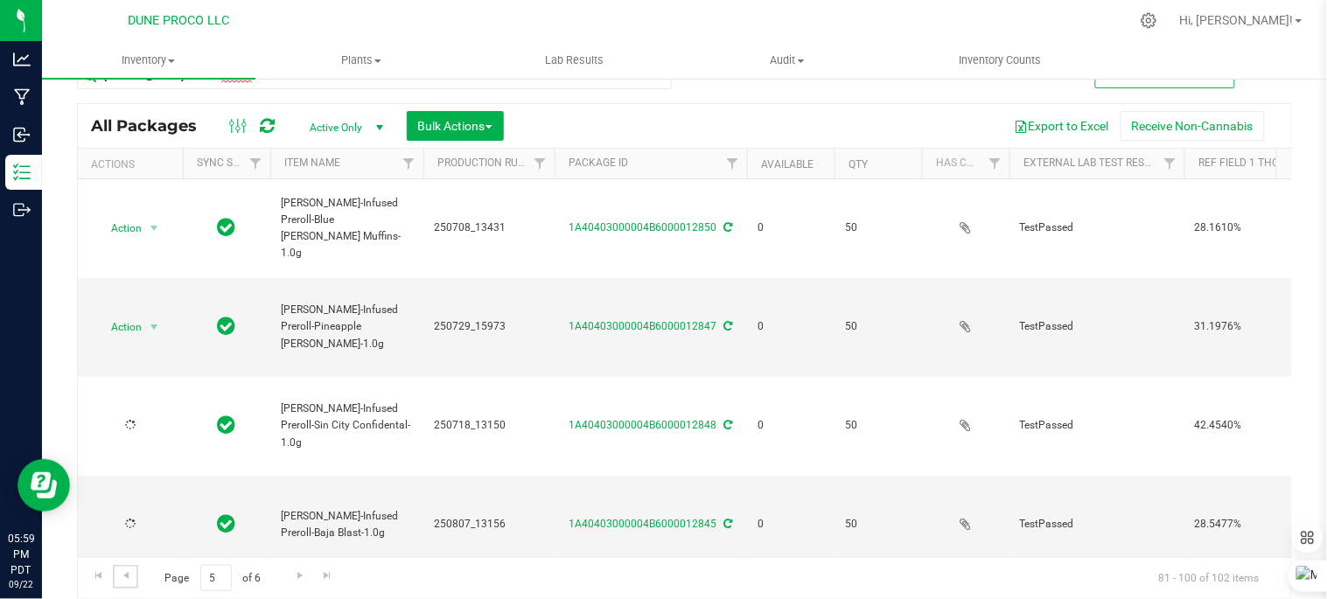
type input "[DATE]"
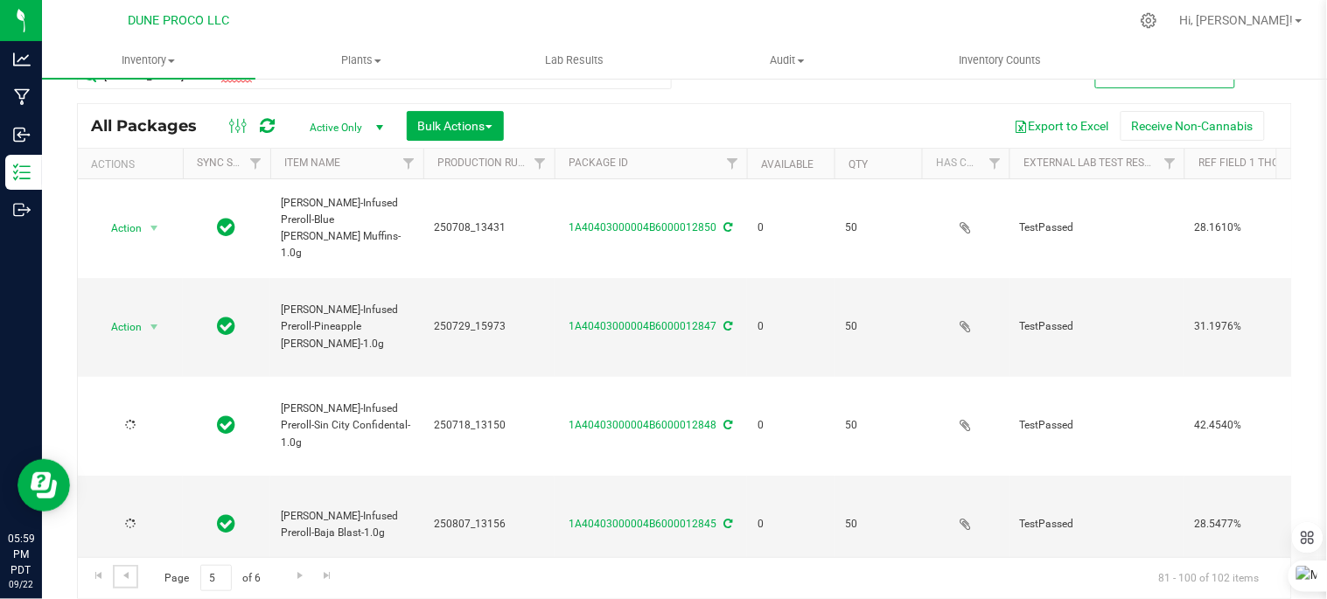
type input "[DATE]"
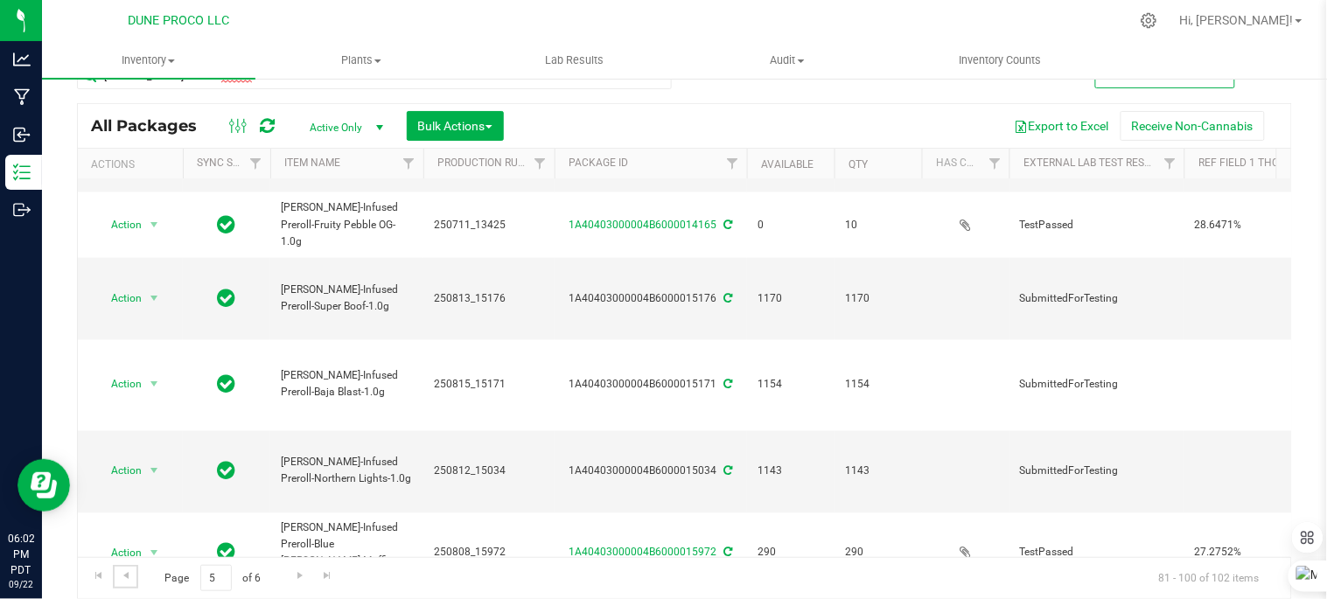
scroll to position [727, 0]
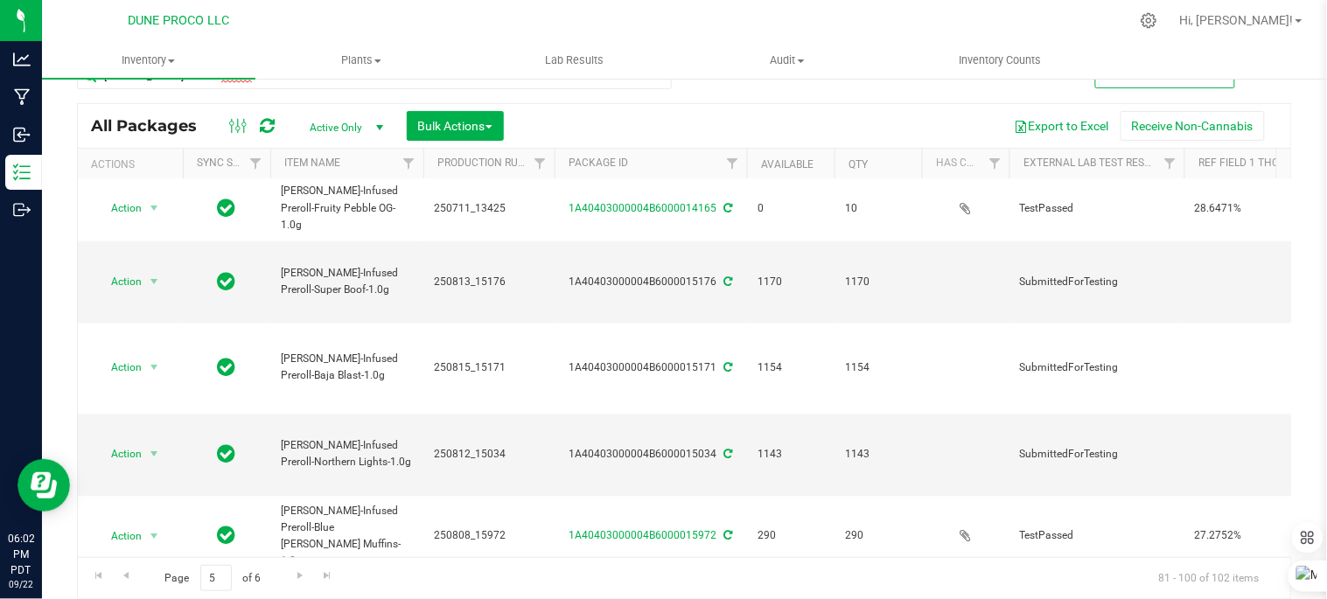
click at [892, 117] on div "Export to Excel Receive Non-Cannabis" at bounding box center [897, 126] width 761 height 30
click at [892, 118] on div "Export to Excel Receive Non-Cannabis" at bounding box center [897, 126] width 761 height 30
click at [1003, 126] on button "Export to Excel" at bounding box center [1061, 126] width 117 height 30
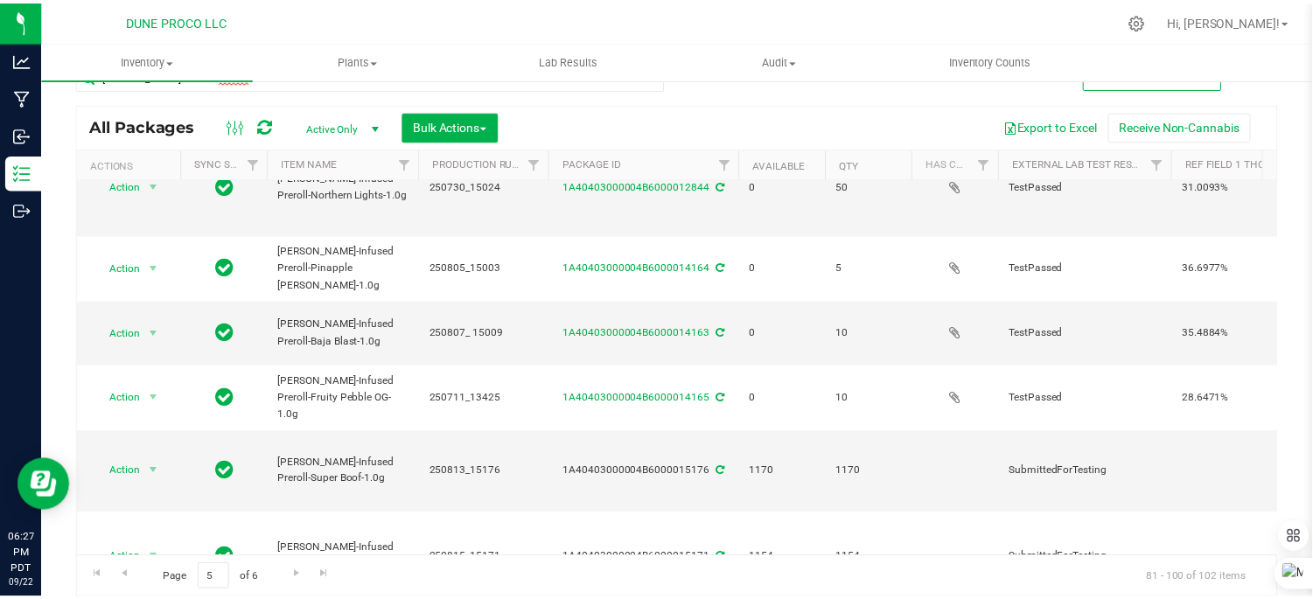
scroll to position [536, 0]
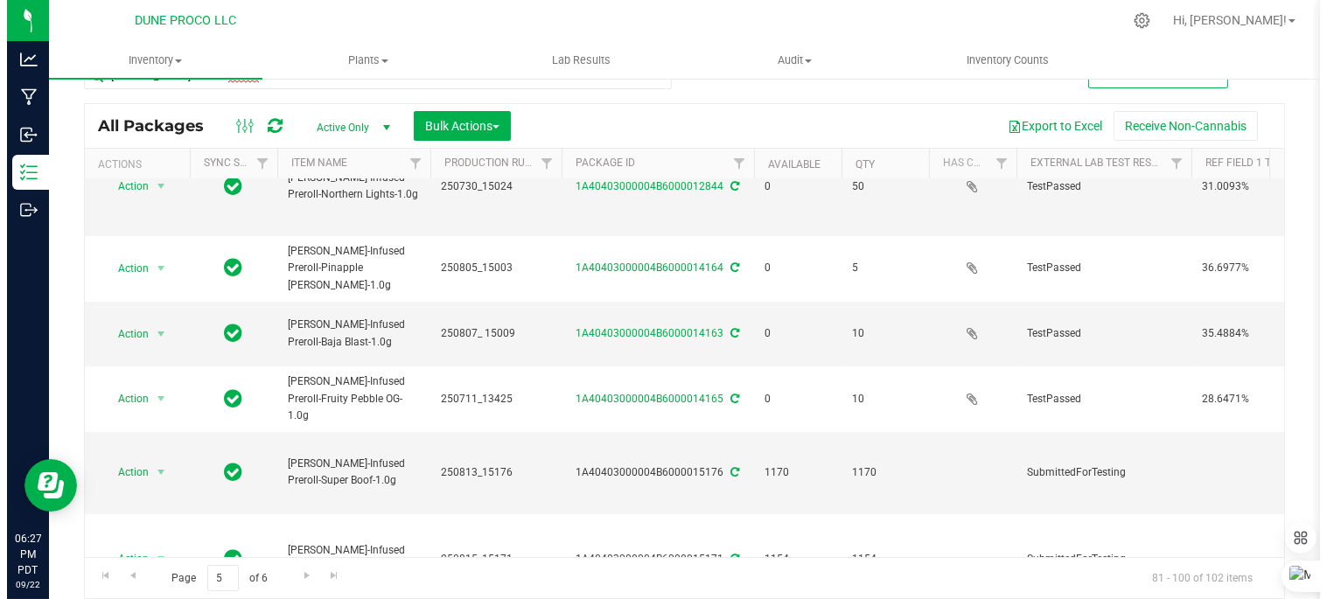
scroll to position [0, 0]
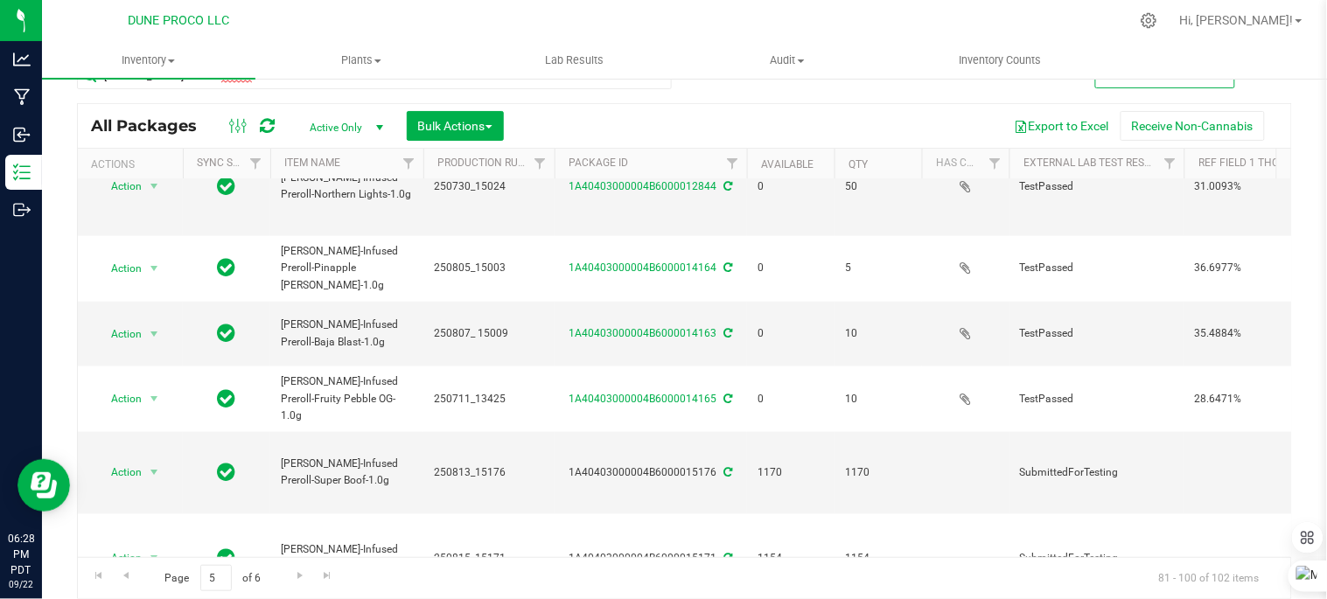
drag, startPoint x: 296, startPoint y: 499, endPoint x: 421, endPoint y: 499, distance: 125.1
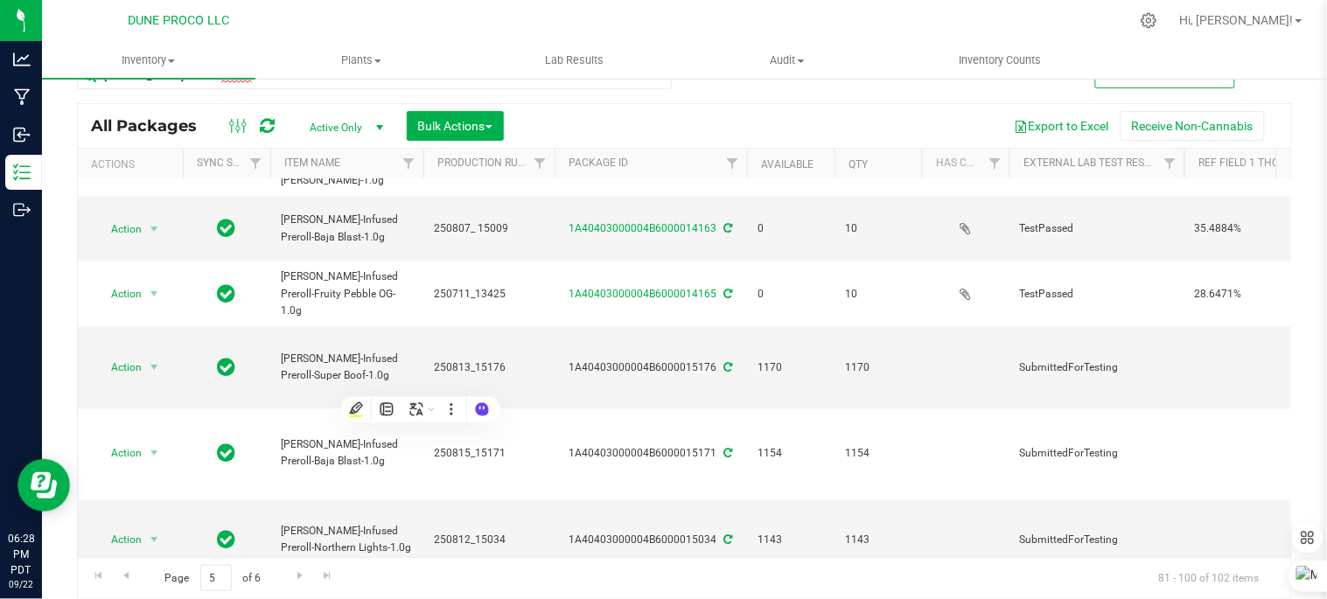
scroll to position [652, 0]
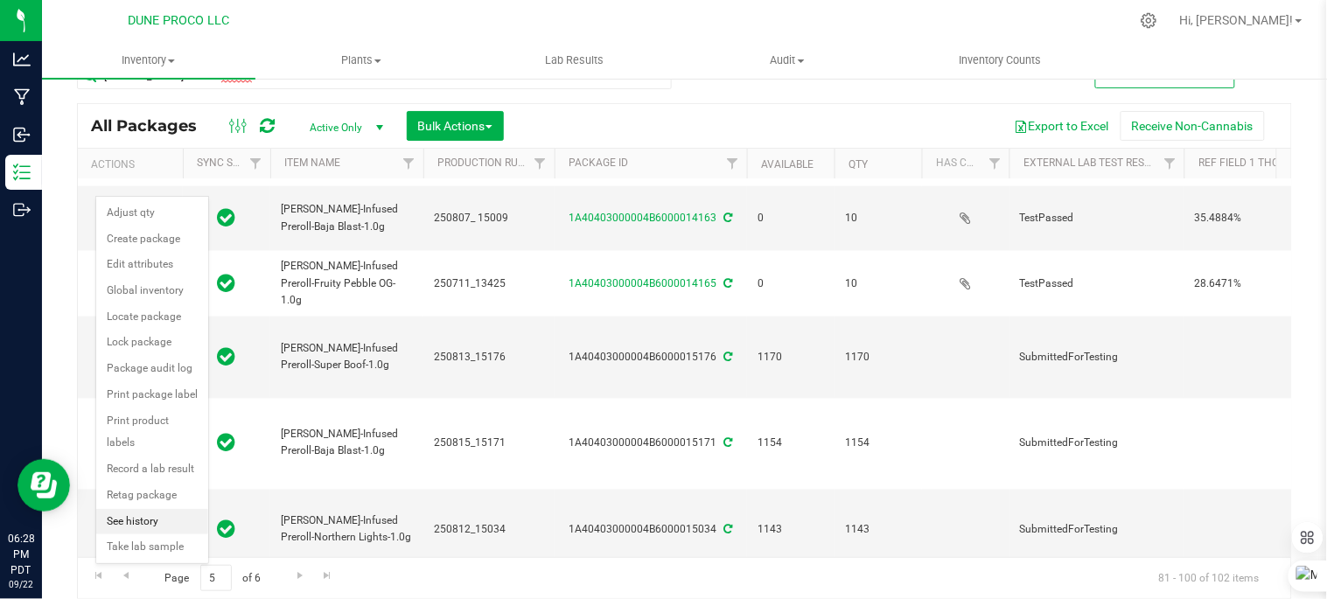
click at [119, 529] on li "See history" at bounding box center [152, 522] width 112 height 26
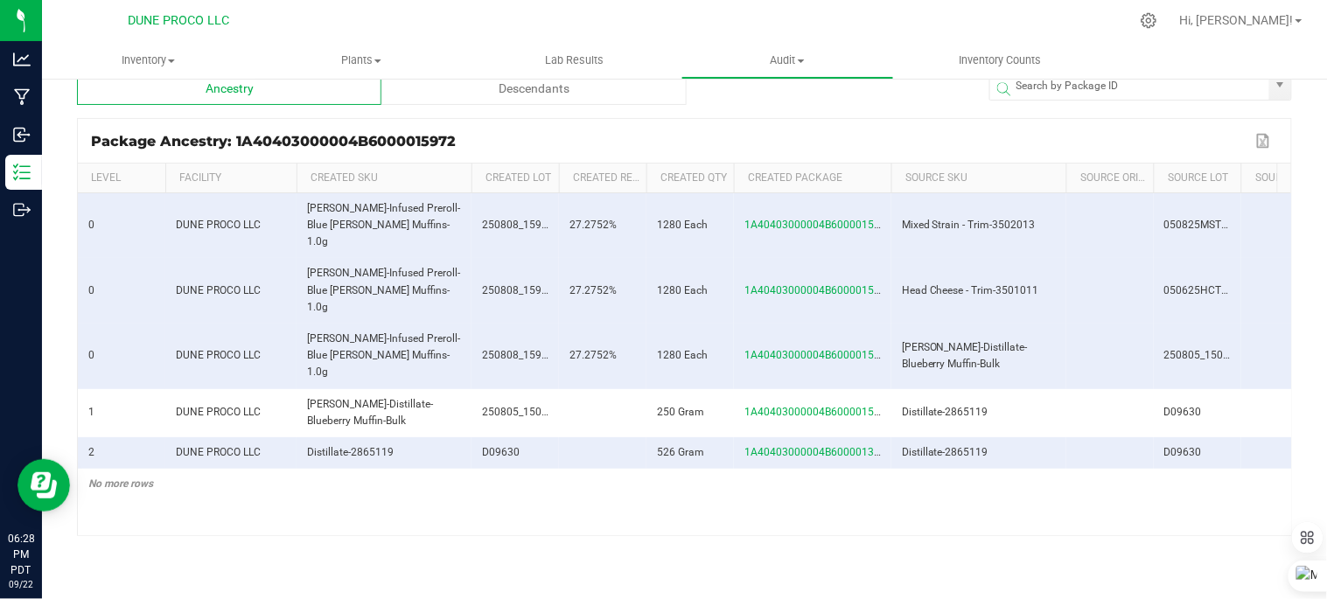
scroll to position [24, 0]
click at [478, 86] on div "Descendants" at bounding box center [533, 88] width 304 height 35
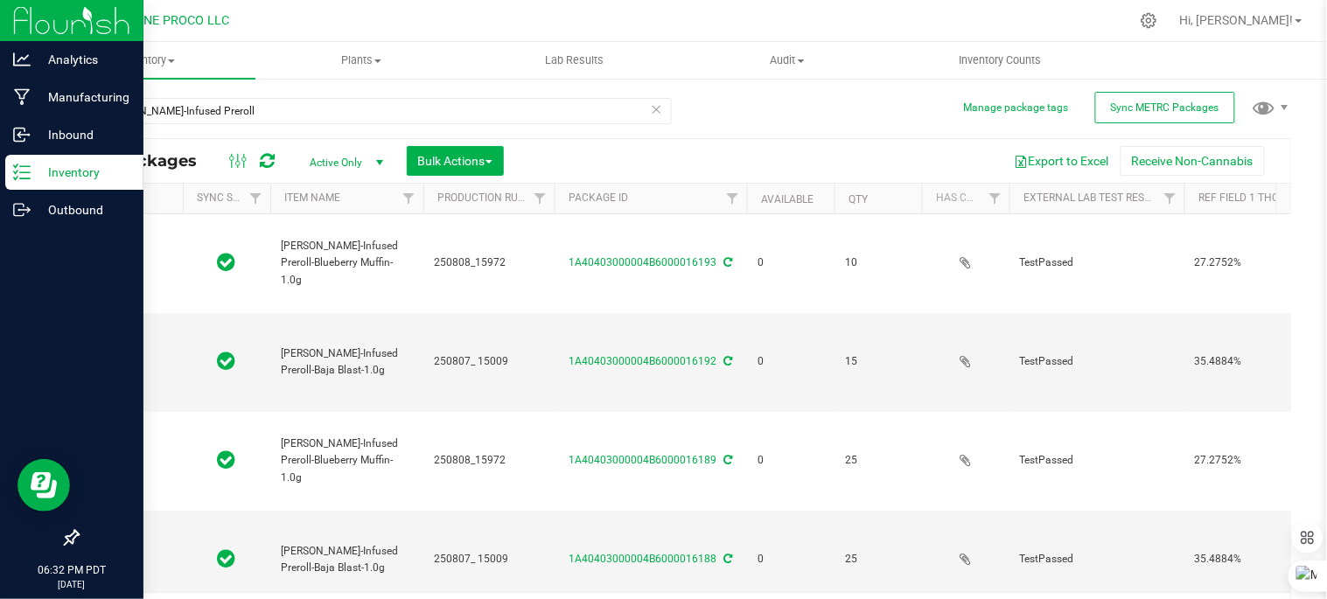
type input "[DATE]"
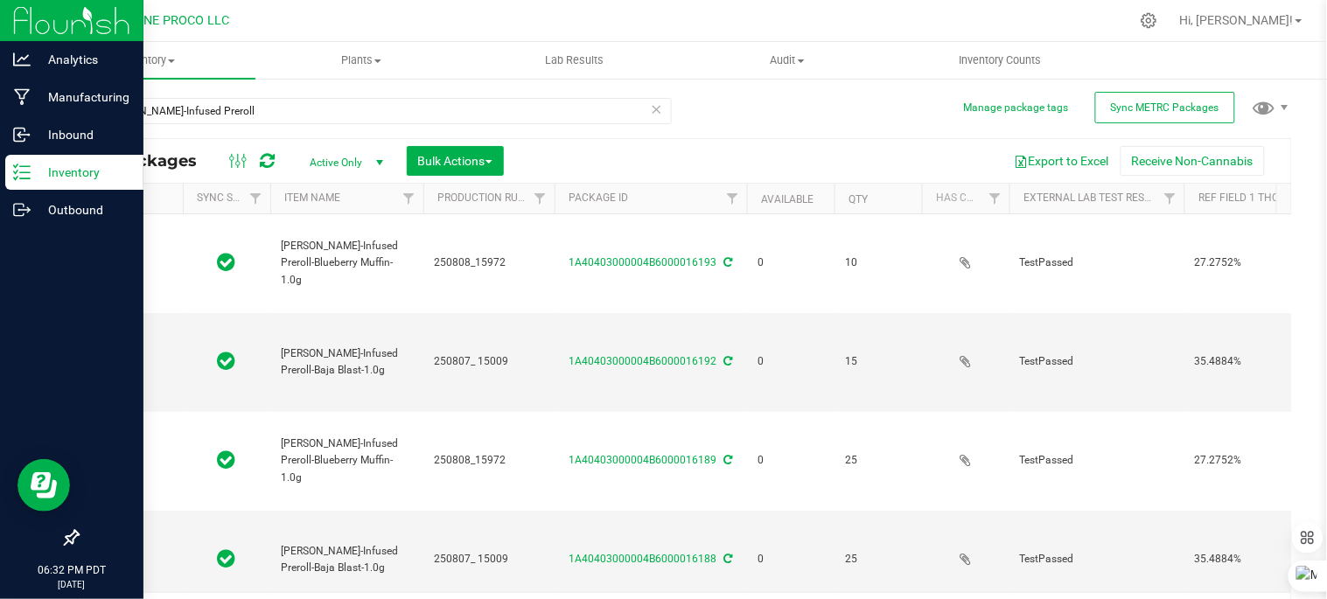
type input "[DATE]"
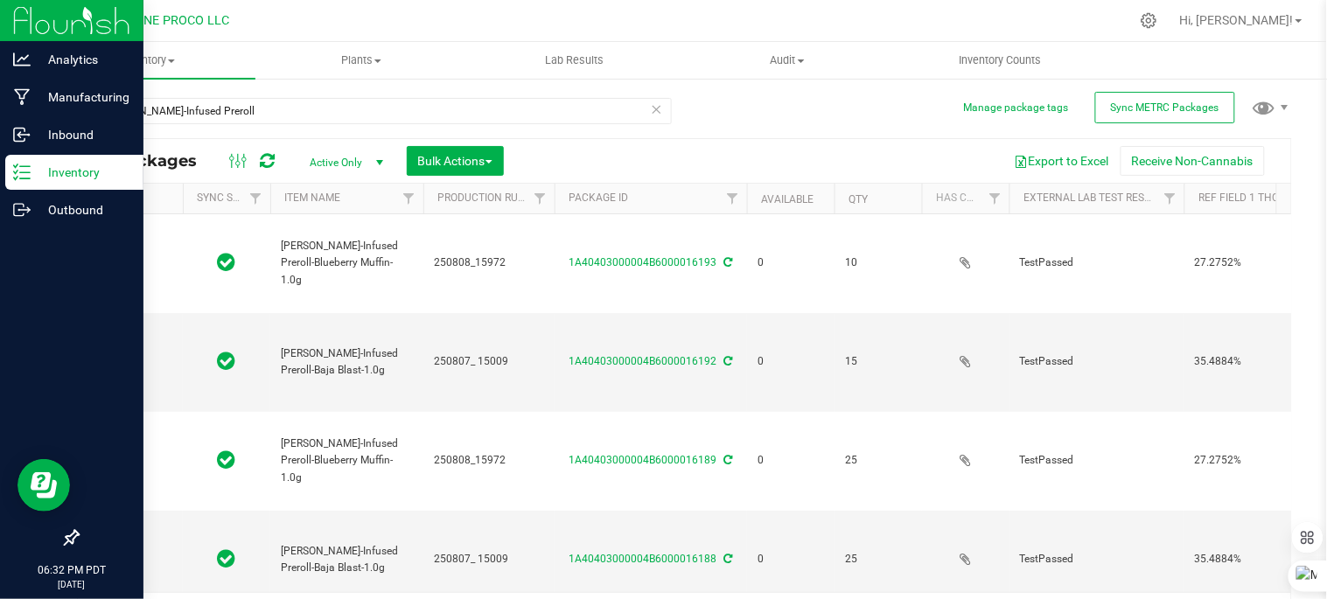
type input "[DATE]"
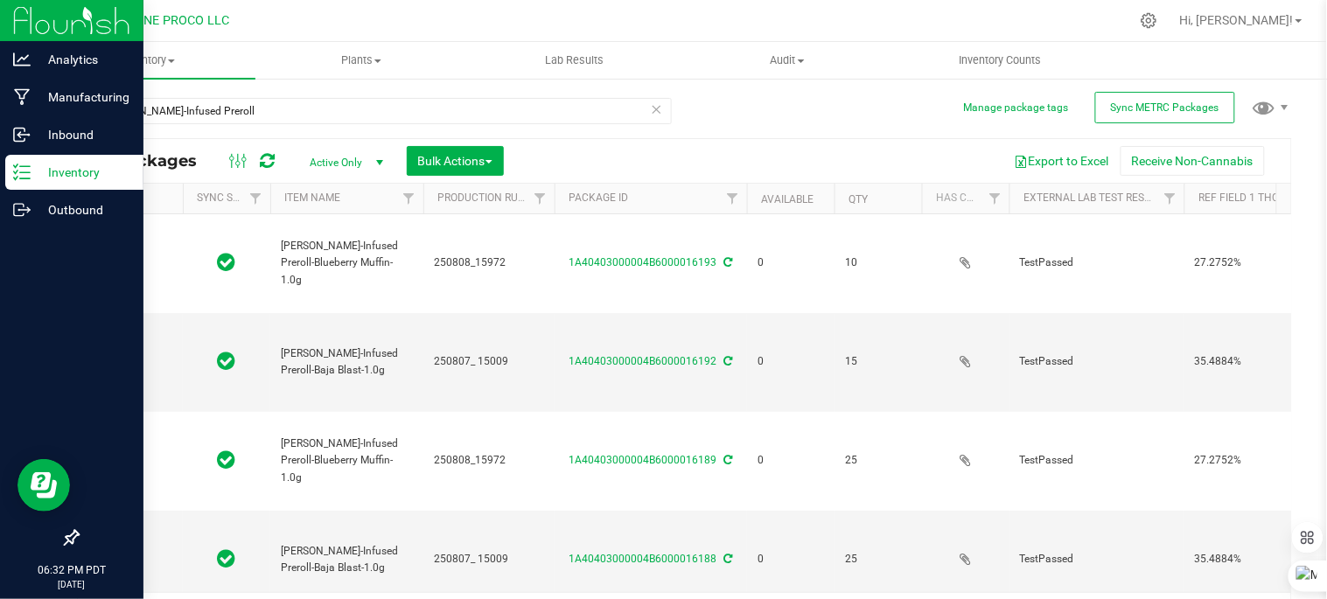
type input "[DATE]"
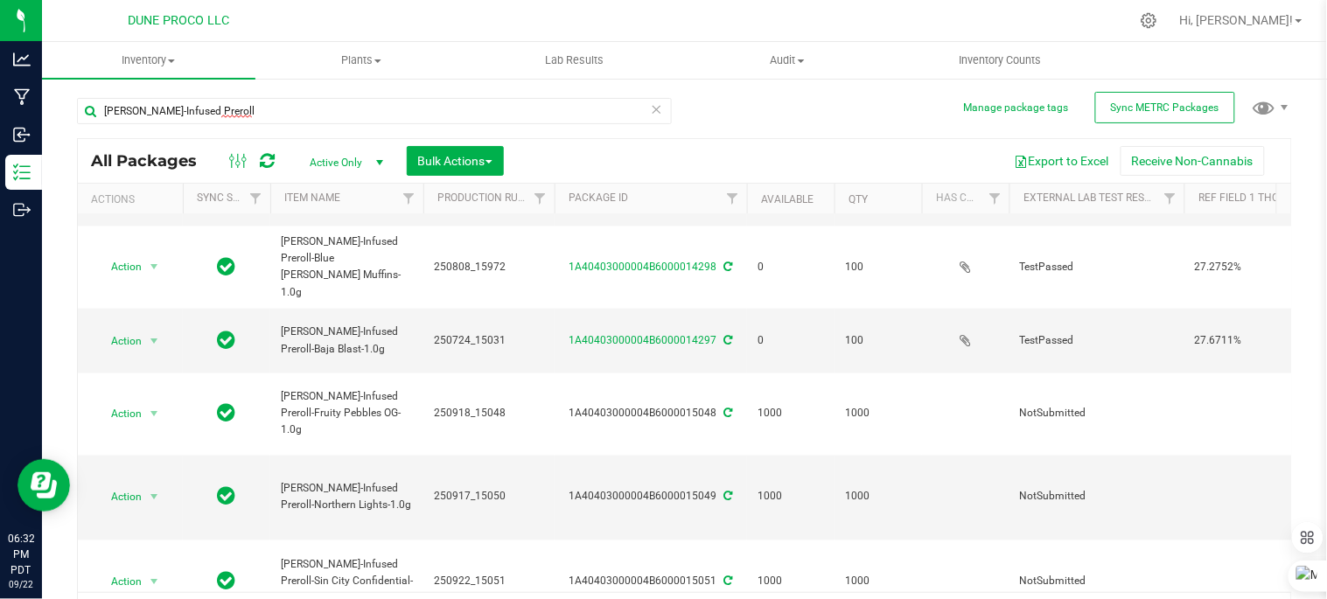
scroll to position [36, 0]
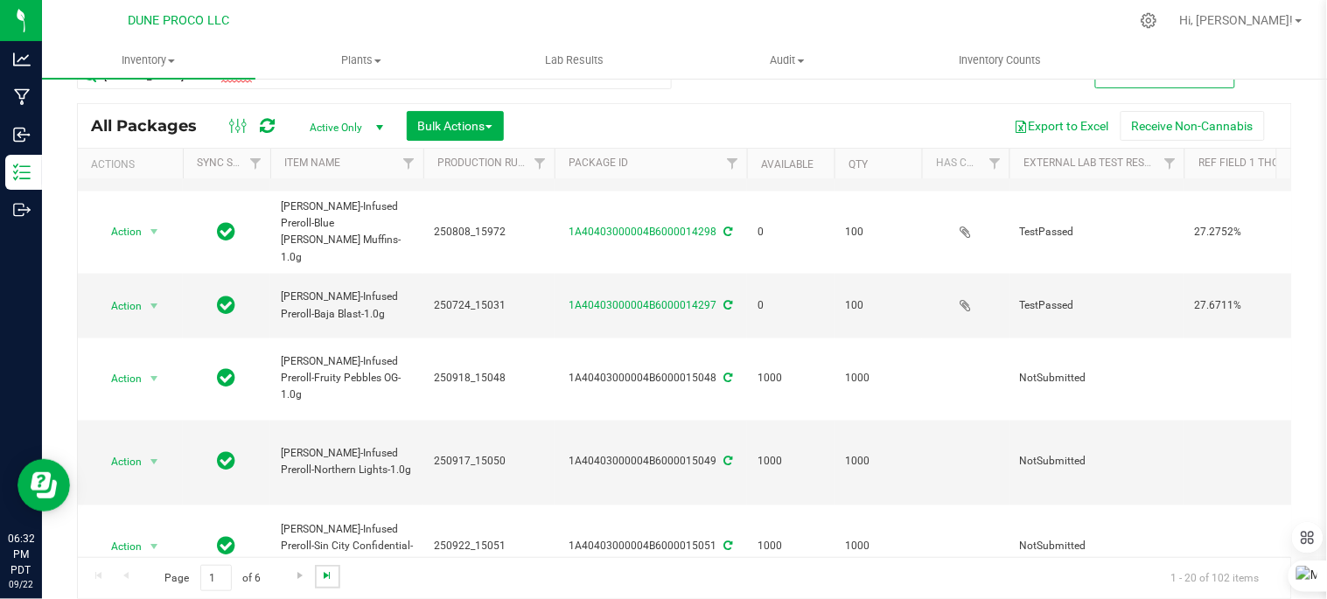
click at [327, 573] on span "Go to the last page" at bounding box center [327, 576] width 14 height 14
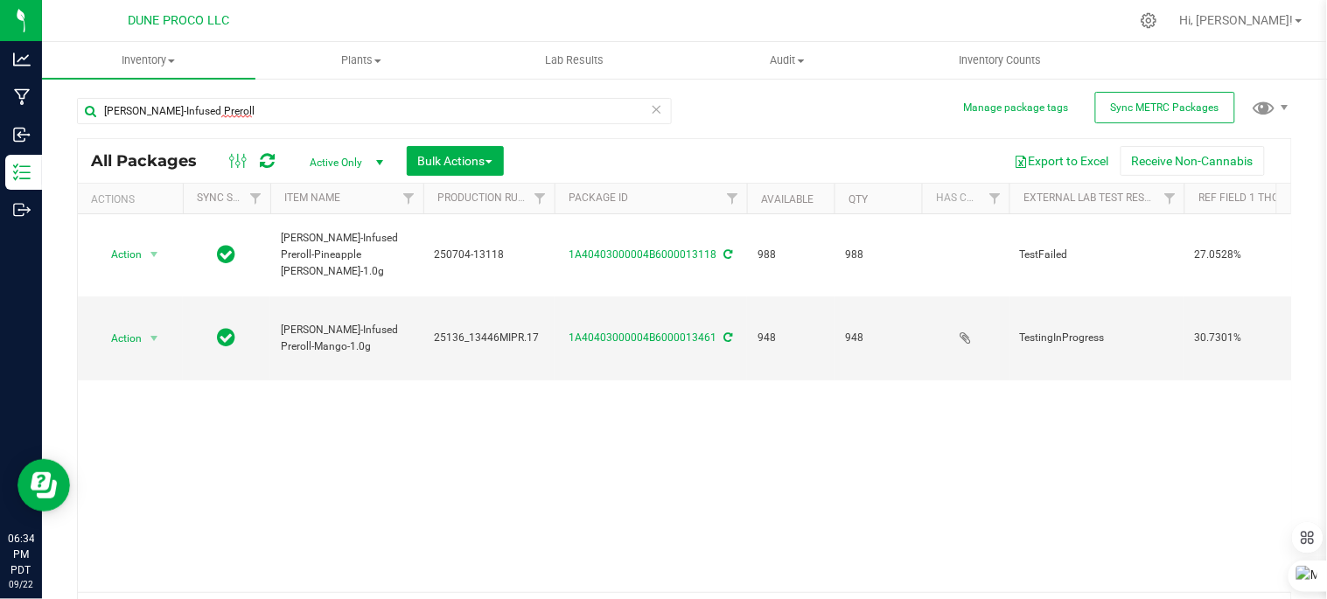
scroll to position [36, 0]
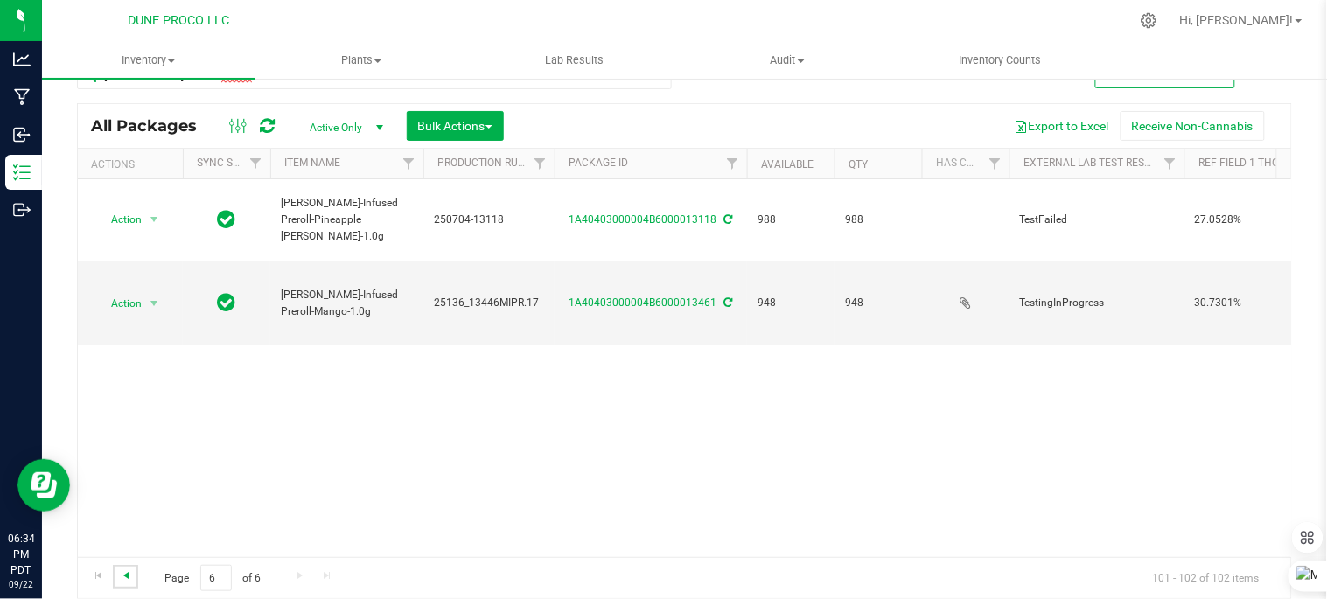
click at [127, 576] on span "Go to the previous page" at bounding box center [126, 576] width 14 height 14
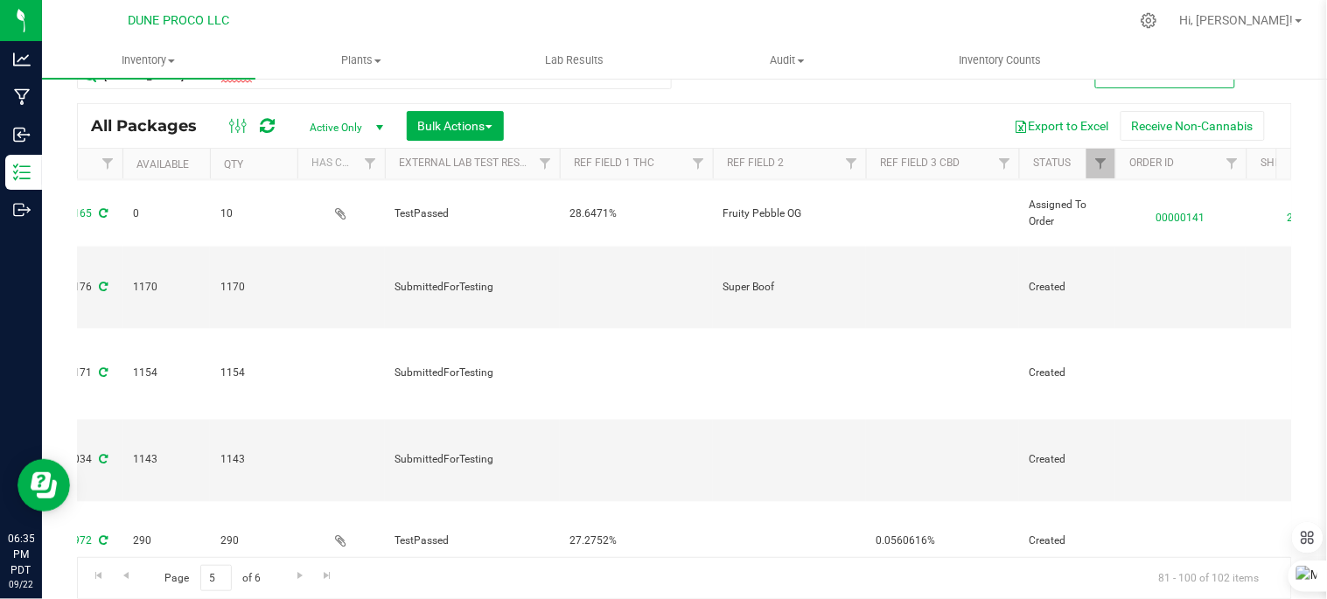
scroll to position [0, 683]
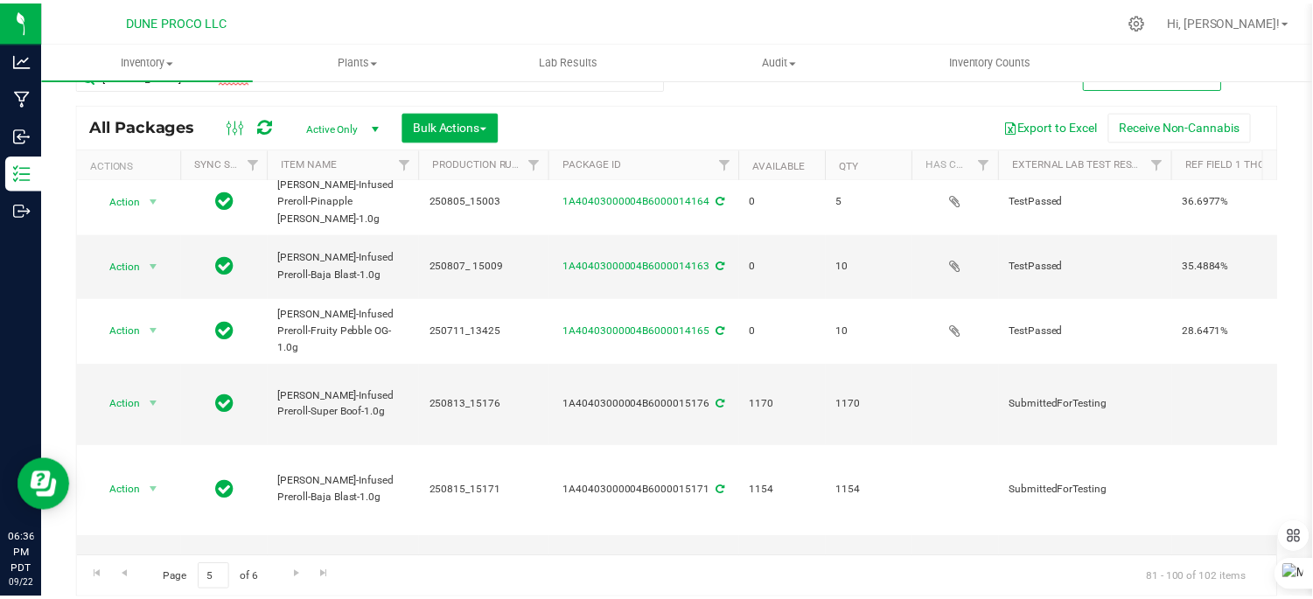
scroll to position [604, 0]
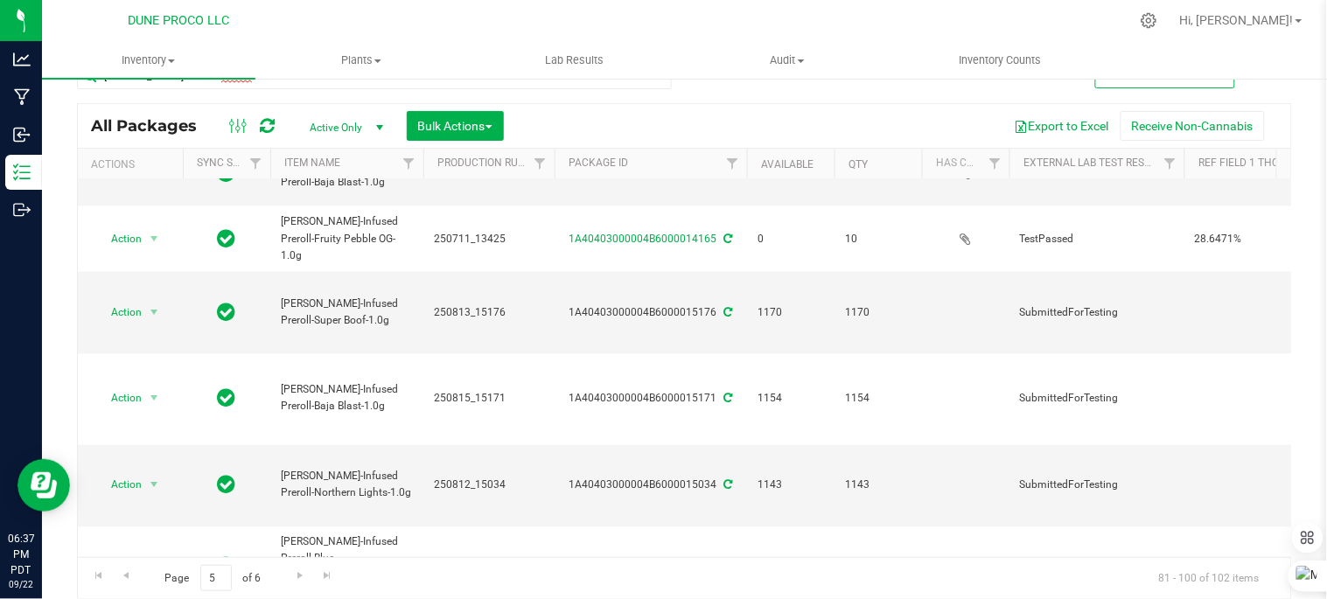
scroll to position [700, 0]
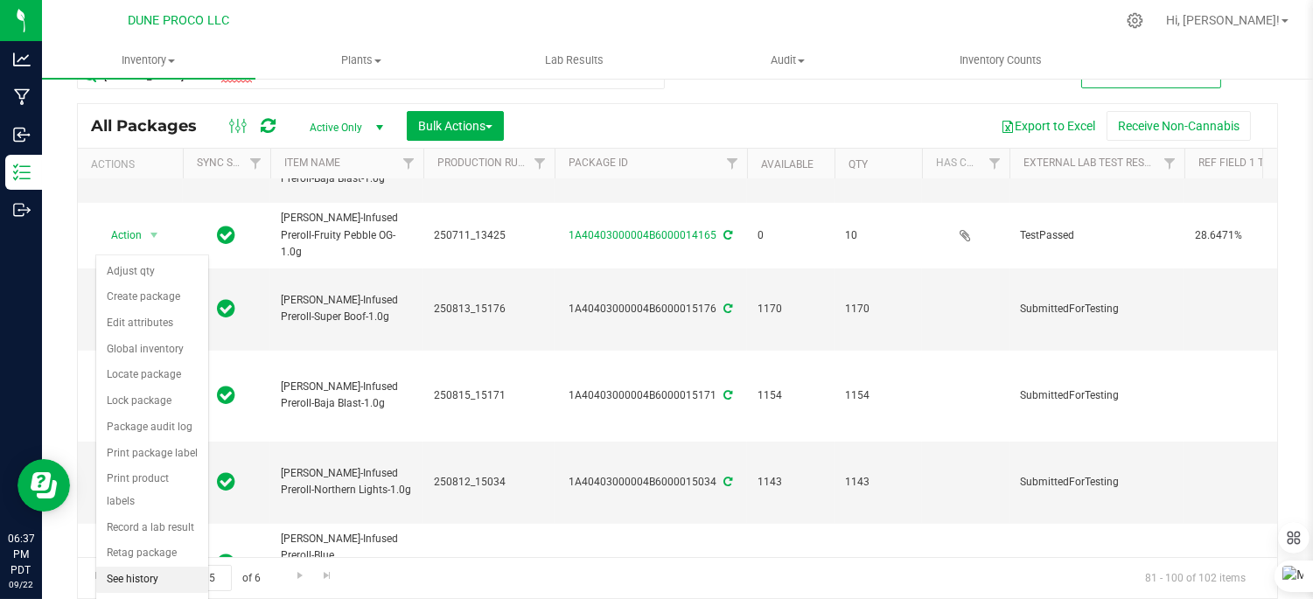
click at [131, 583] on li "See history" at bounding box center [152, 580] width 112 height 26
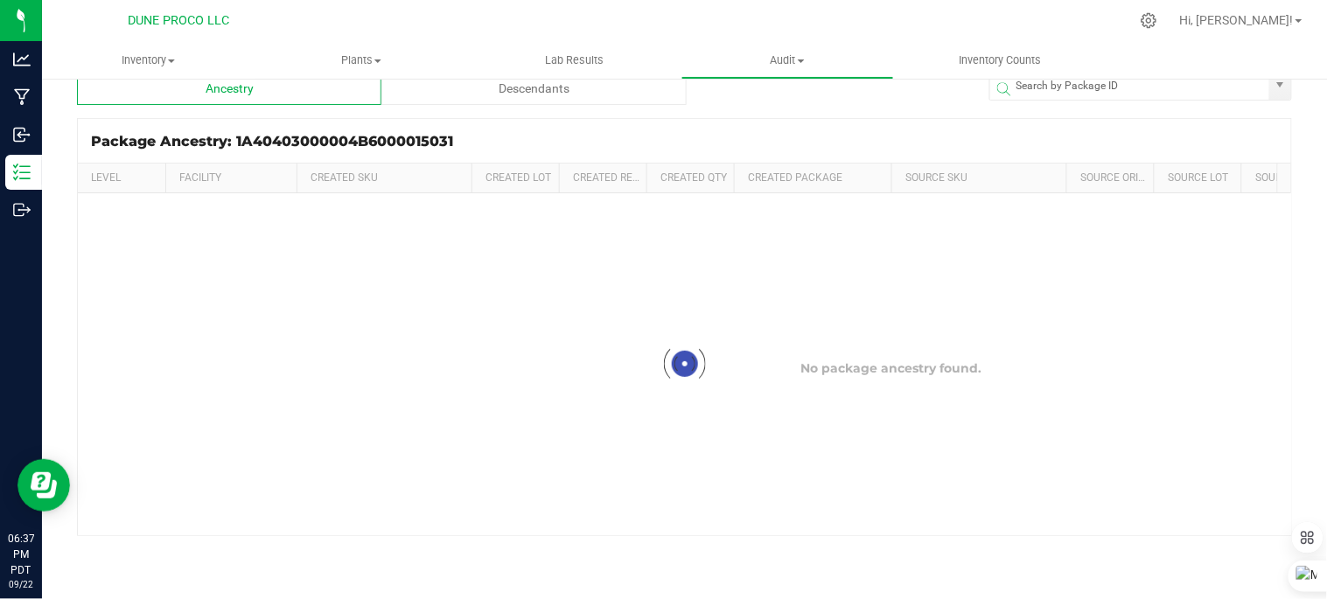
scroll to position [24, 0]
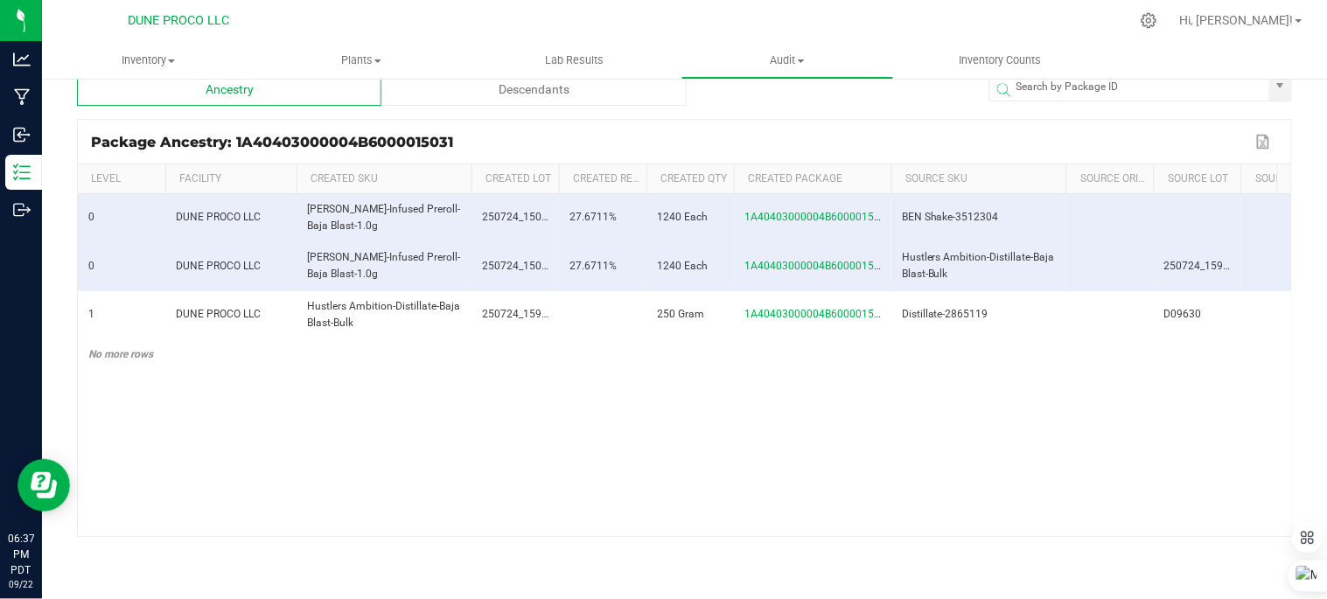
click at [496, 94] on div "Descendants" at bounding box center [533, 88] width 304 height 35
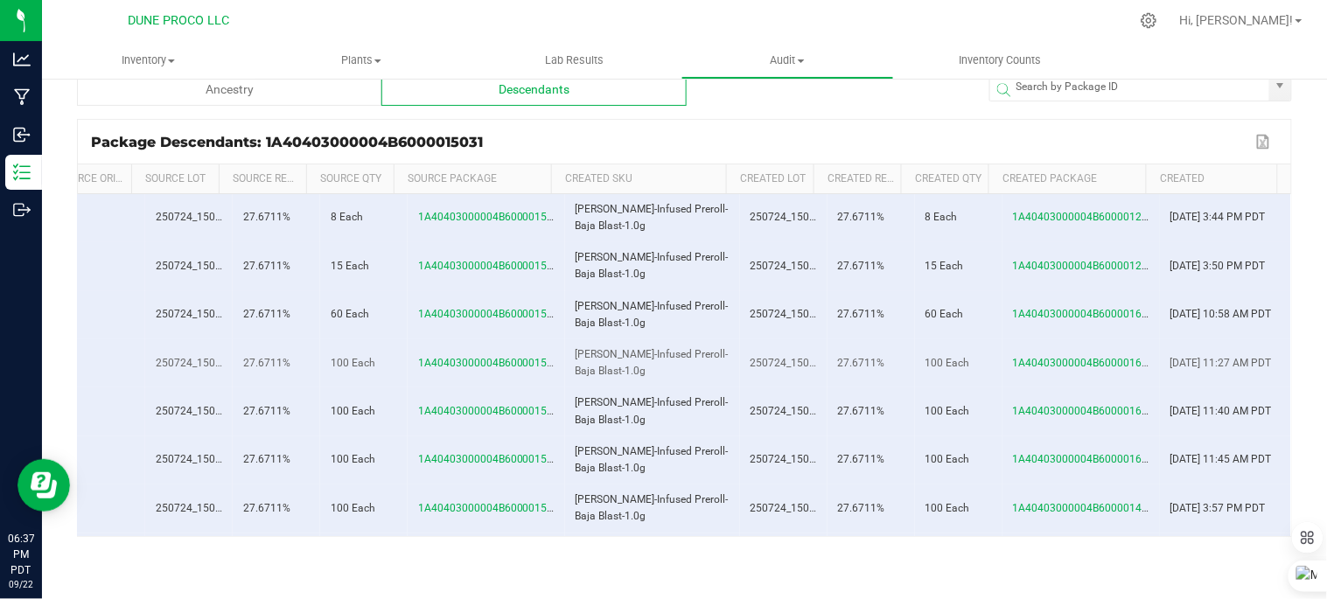
scroll to position [141, 442]
